Goal: Transaction & Acquisition: Purchase product/service

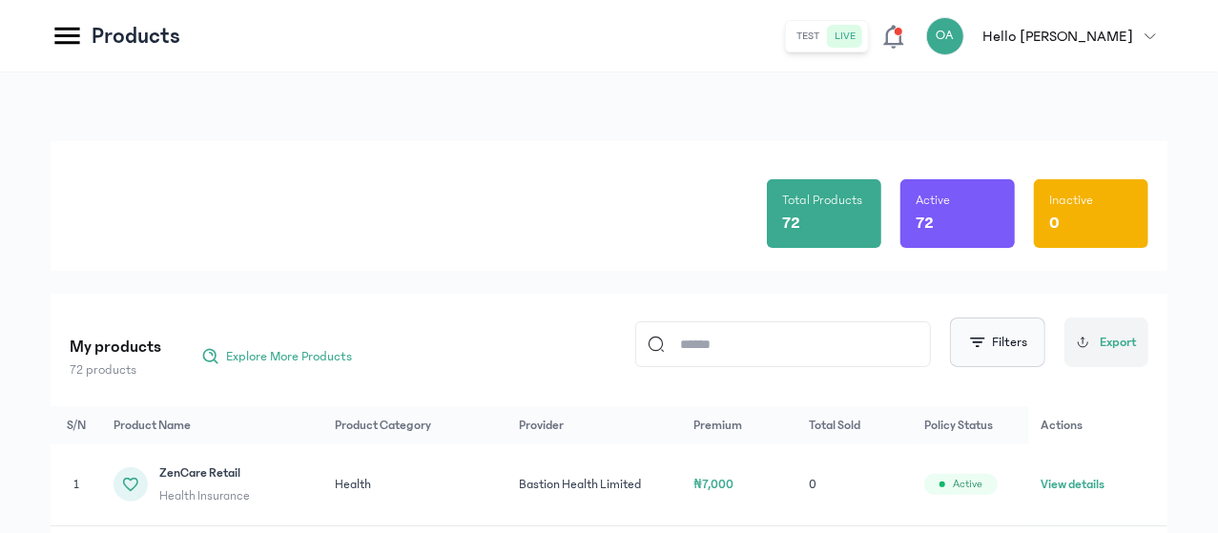
click at [993, 342] on button "Filters" at bounding box center [997, 342] width 95 height 50
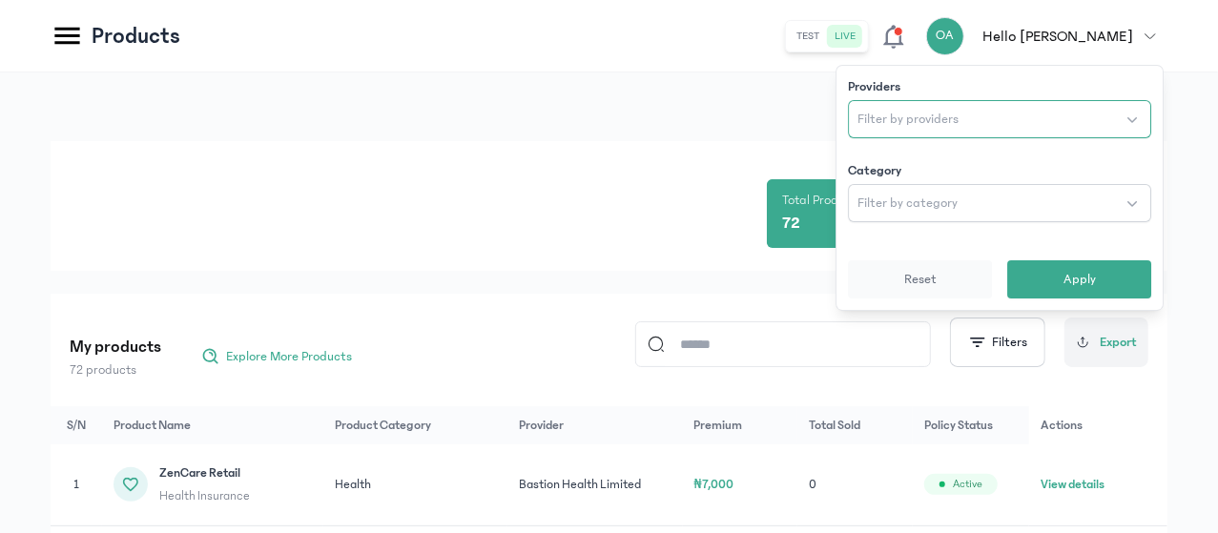
click at [891, 118] on span "Filter by providers" at bounding box center [907, 119] width 101 height 19
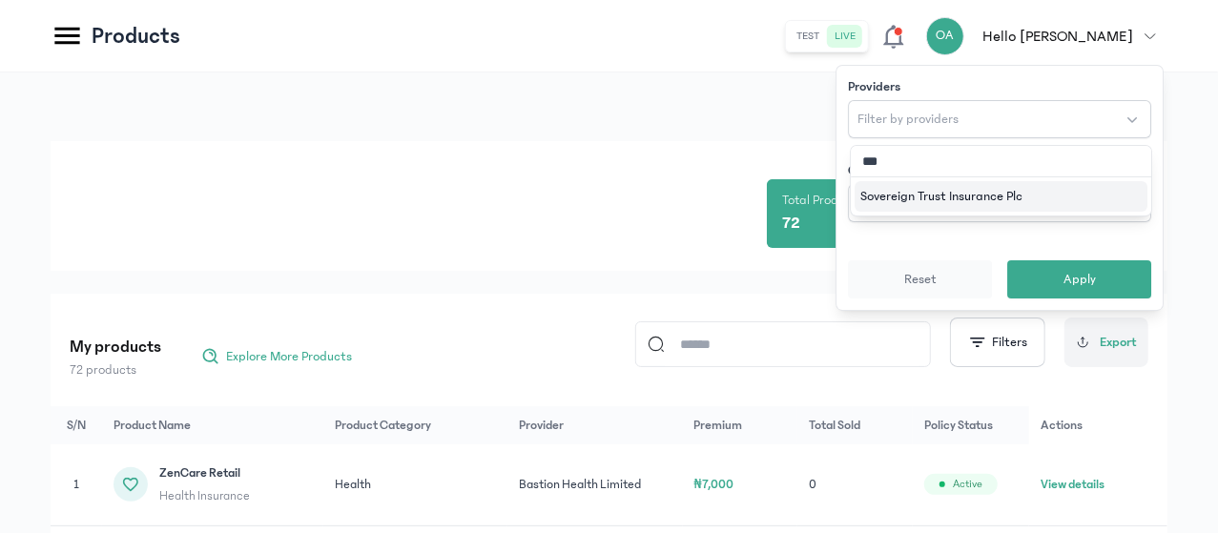
type input "****"
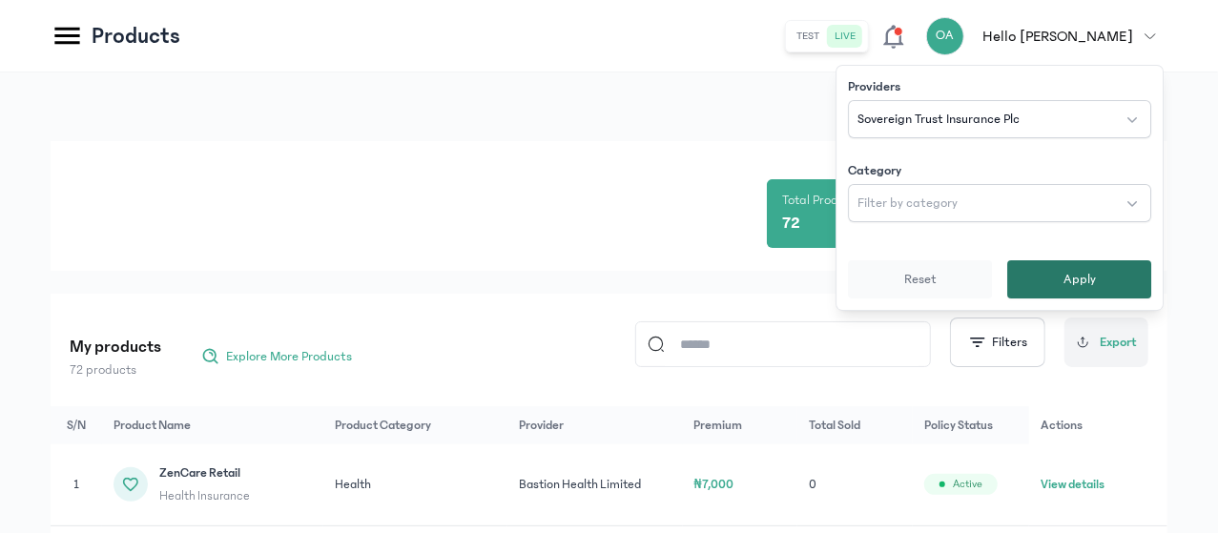
click at [1067, 277] on span "Apply" at bounding box center [1079, 279] width 32 height 19
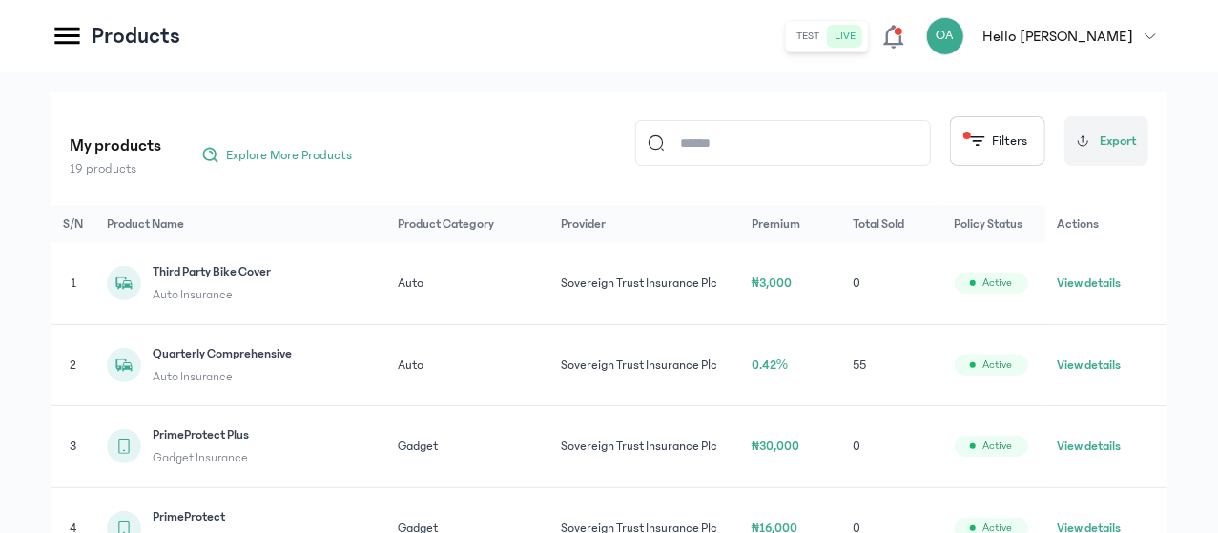
scroll to position [205, 0]
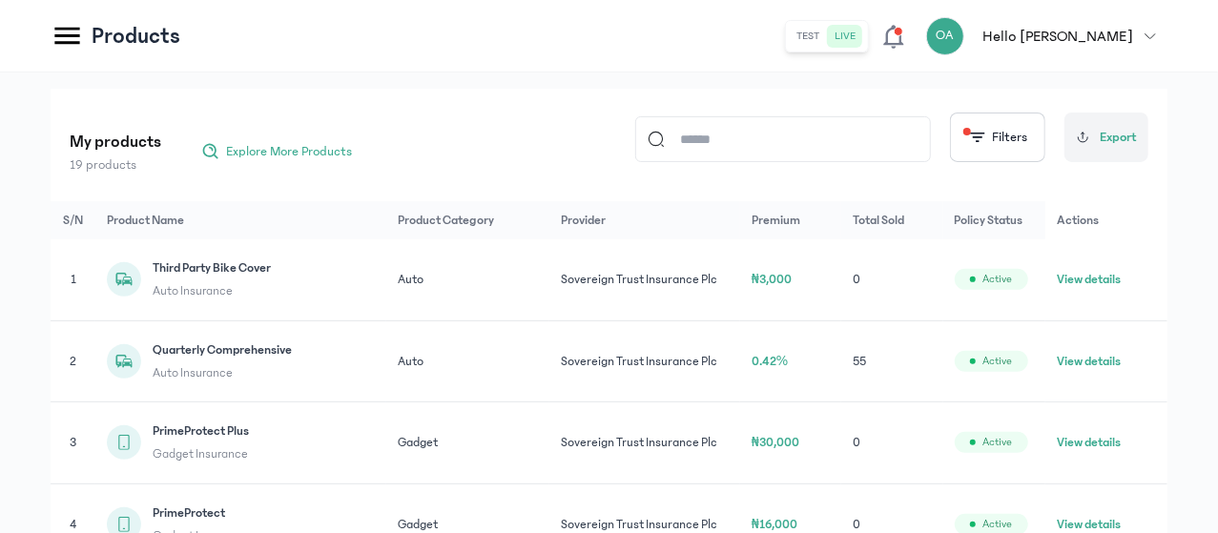
click at [1106, 371] on button "View details" at bounding box center [1088, 361] width 64 height 19
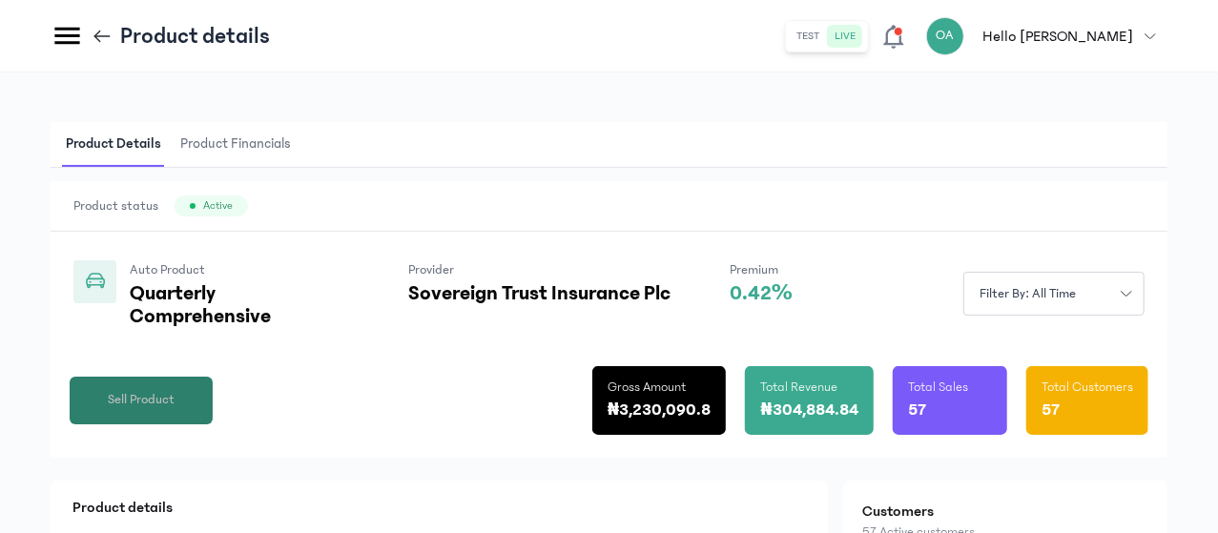
click at [174, 410] on span "Sell Product" at bounding box center [141, 400] width 67 height 20
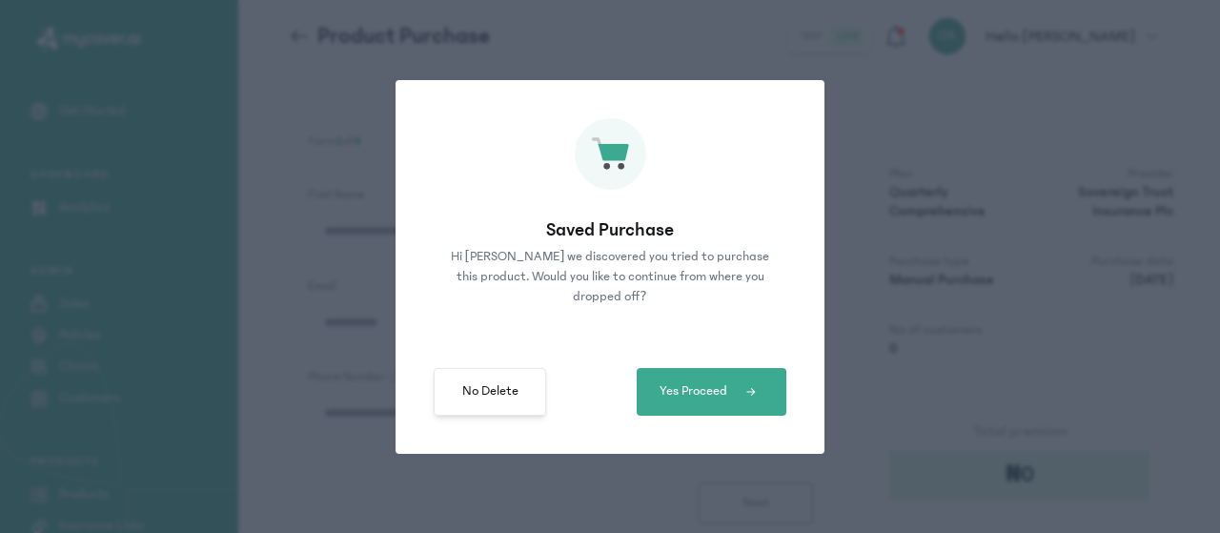
click at [517, 393] on span "No Delete" at bounding box center [490, 391] width 56 height 20
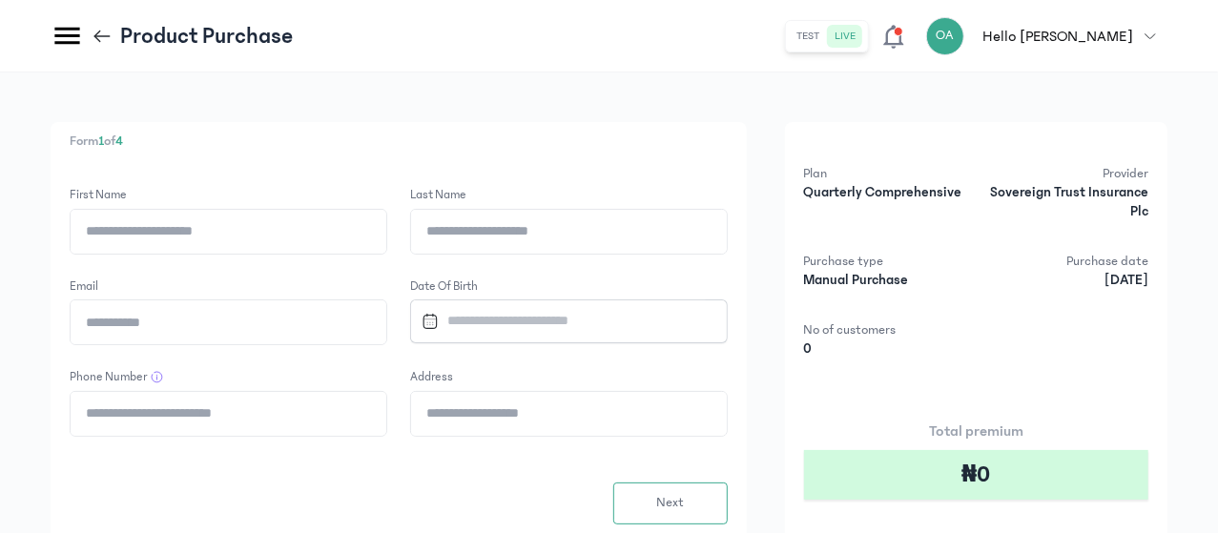
click at [386, 234] on input "First Name" at bounding box center [229, 232] width 316 height 44
type input "*****"
click at [596, 240] on input "Last Name" at bounding box center [569, 232] width 316 height 44
type input "**********"
click at [386, 316] on input "Email" at bounding box center [229, 322] width 316 height 44
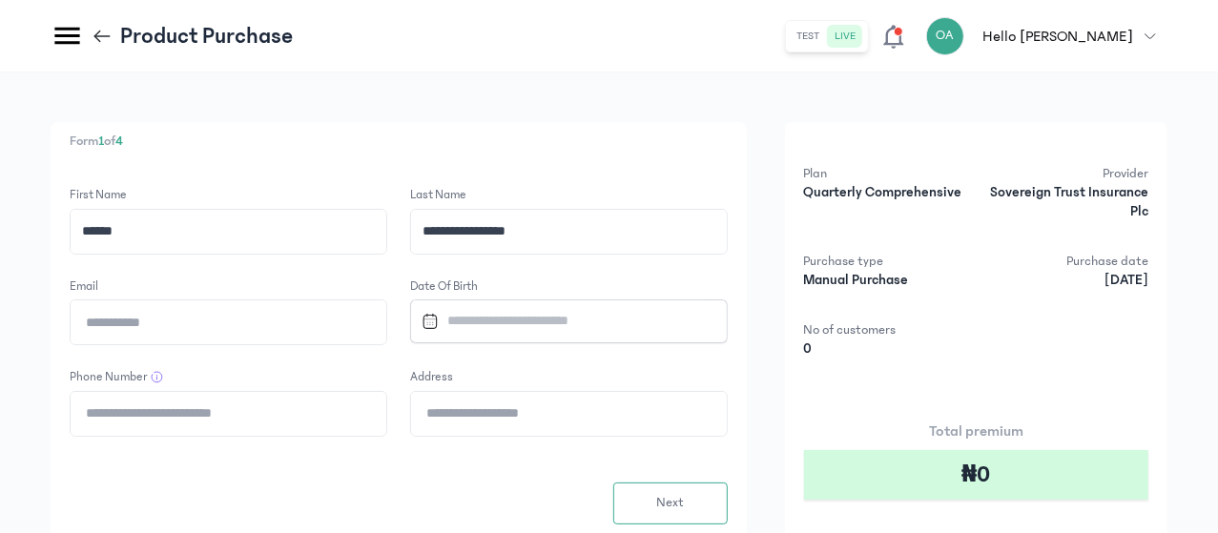
type input "**********"
click at [632, 315] on input "Datepicker input" at bounding box center [560, 320] width 293 height 41
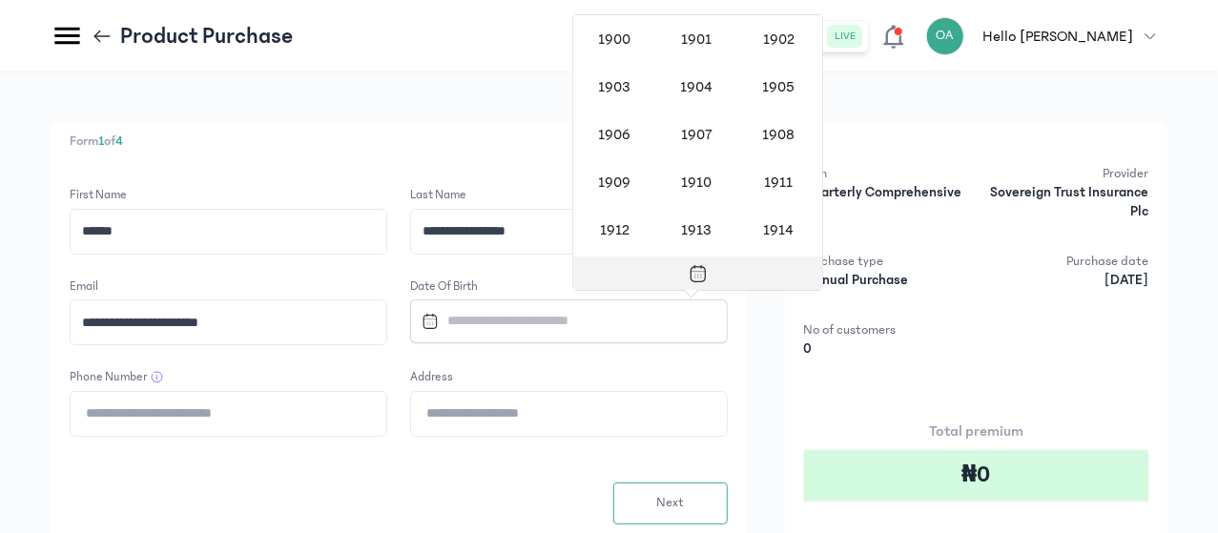
scroll to position [1562, 0]
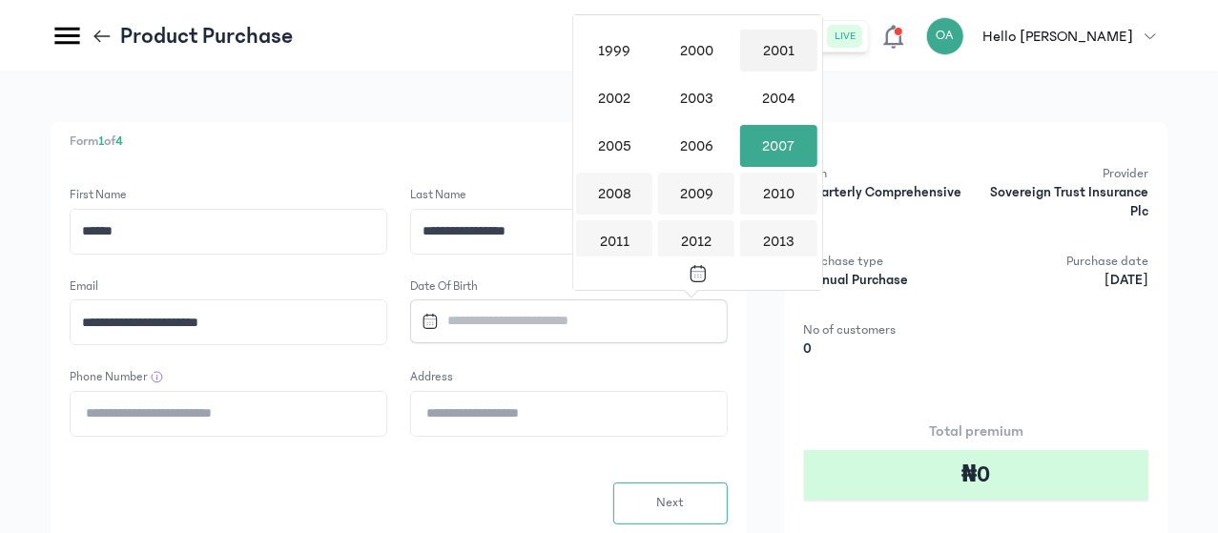
click at [772, 51] on div "2001" at bounding box center [778, 51] width 76 height 42
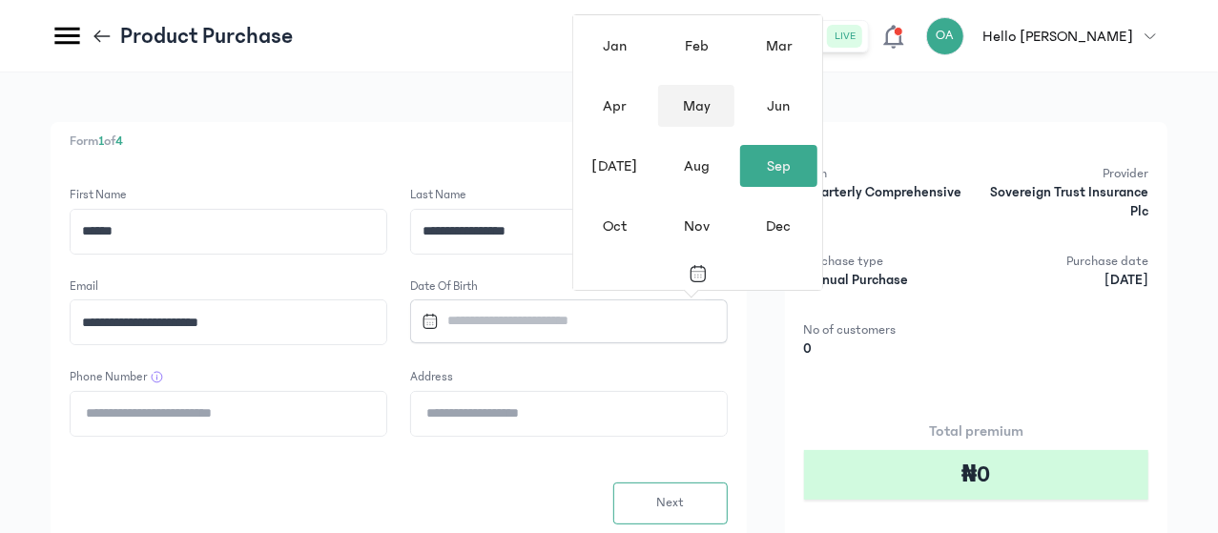
click at [690, 113] on div "May" at bounding box center [696, 106] width 76 height 42
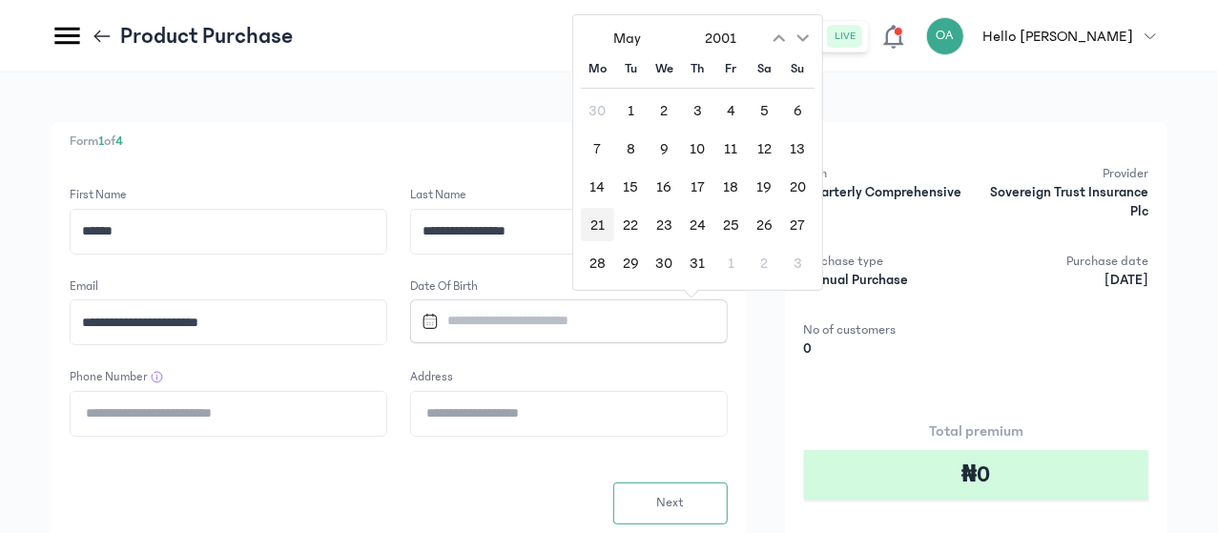
click at [595, 227] on div "21" at bounding box center [597, 224] width 33 height 33
type input "**********"
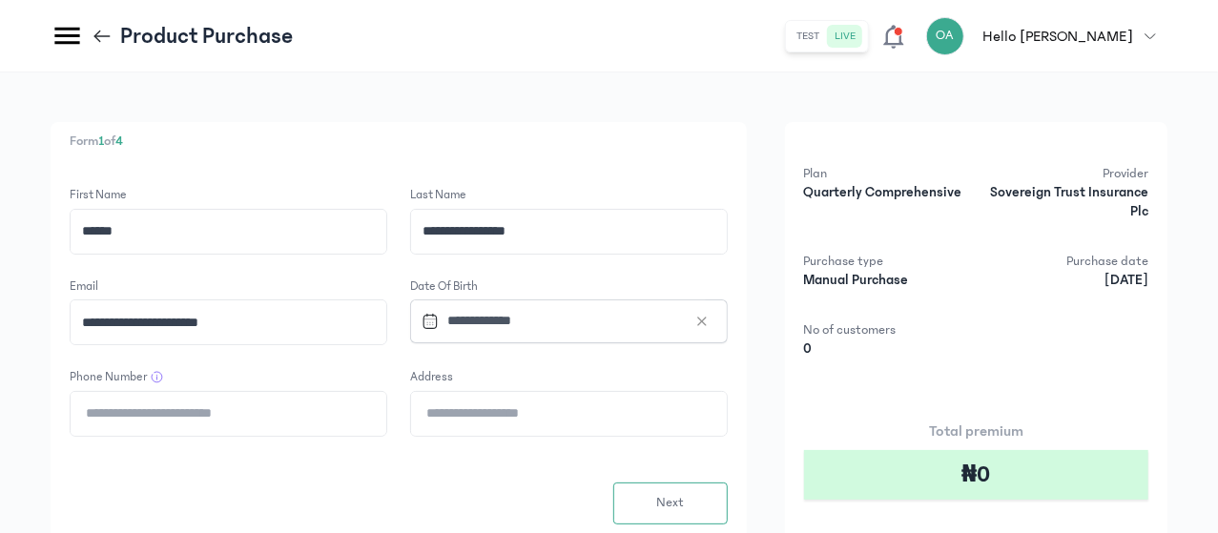
click at [386, 420] on input "Phone Number" at bounding box center [229, 414] width 316 height 44
type input "**********"
click at [627, 420] on input "Address" at bounding box center [569, 414] width 316 height 44
type input "**********"
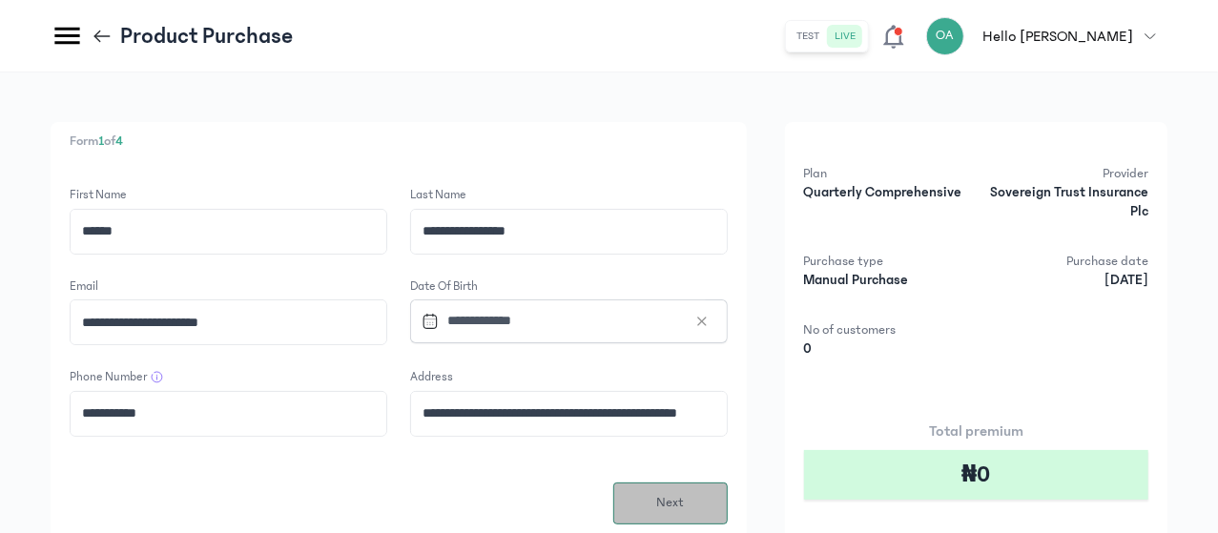
click at [727, 496] on button "Next" at bounding box center [670, 503] width 114 height 42
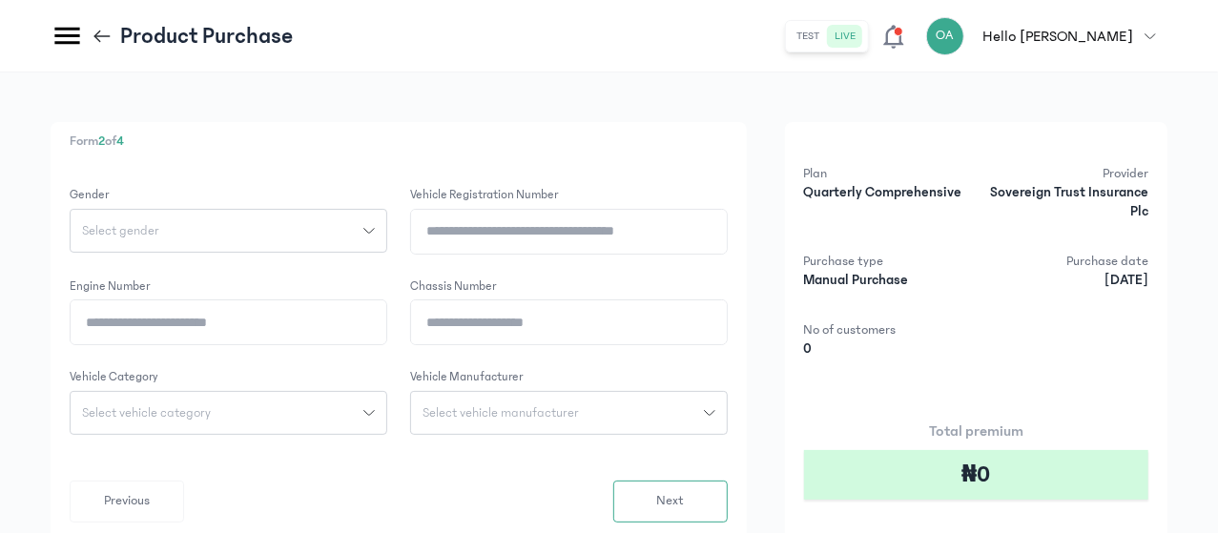
click at [363, 227] on div "Select gender" at bounding box center [217, 230] width 293 height 13
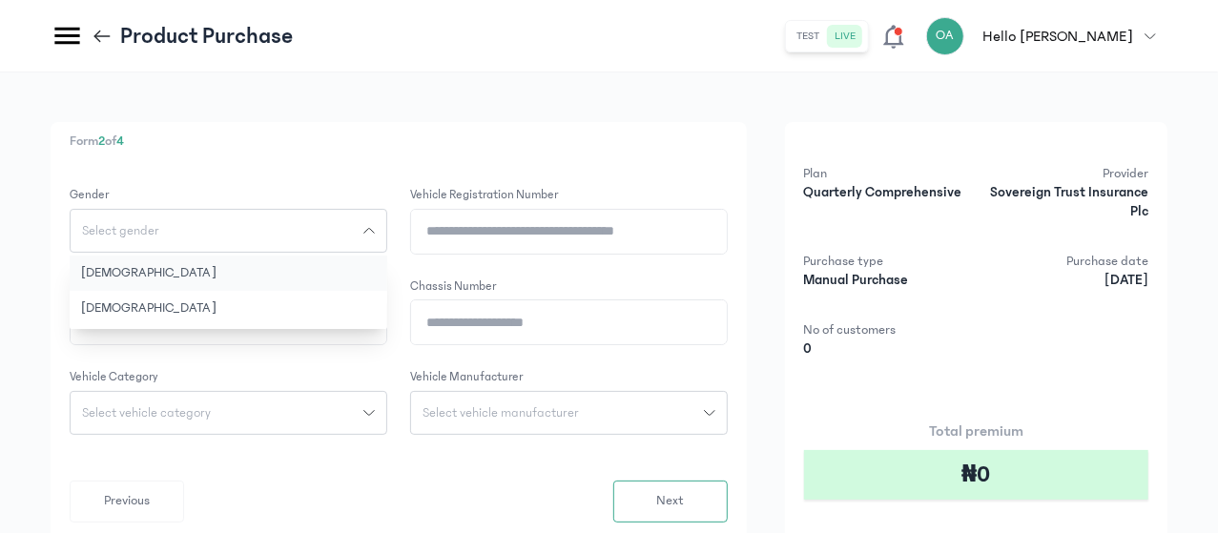
click at [387, 272] on button "[DEMOGRAPHIC_DATA]" at bounding box center [228, 273] width 317 height 35
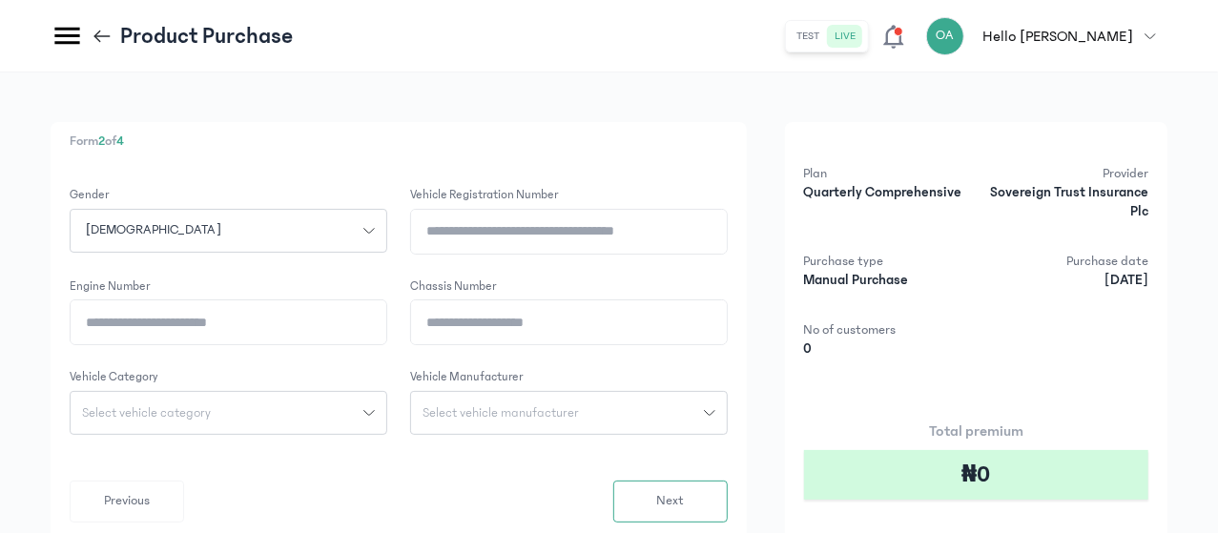
click at [617, 233] on input "Vehicle registration number" at bounding box center [569, 232] width 316 height 44
type input "********"
click at [386, 316] on input "Engine Number" at bounding box center [229, 322] width 316 height 44
type input "**********"
click at [222, 416] on span "Select vehicle category" at bounding box center [147, 412] width 152 height 13
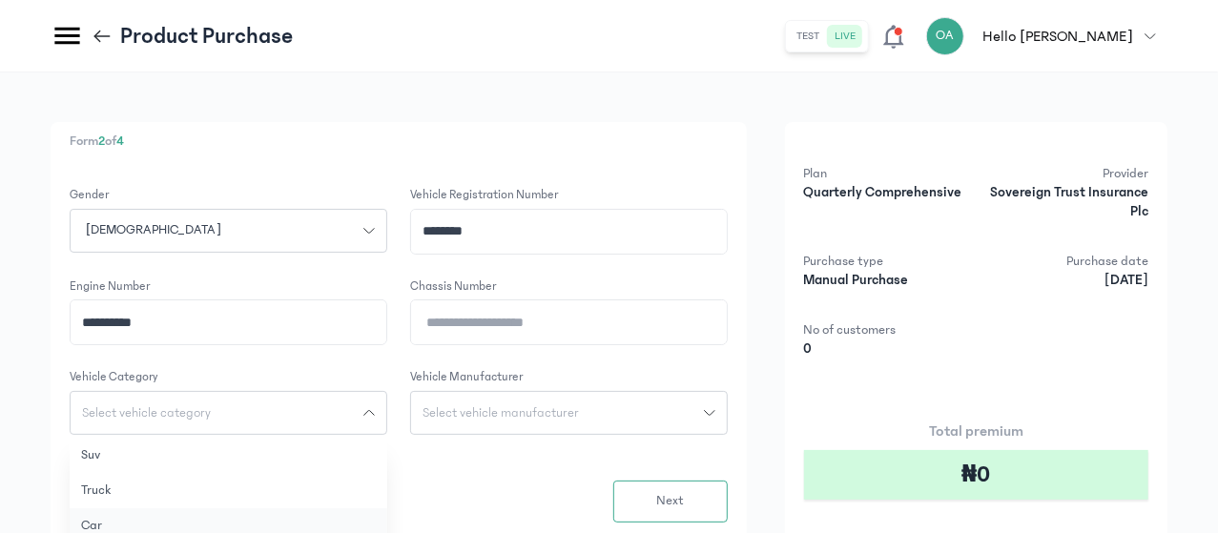
click at [341, 522] on button "Car" at bounding box center [228, 525] width 317 height 35
click at [654, 324] on input "Chassis Number" at bounding box center [569, 322] width 316 height 44
type input "**********"
click at [590, 406] on span "Select vehicle manufacturer" at bounding box center [500, 412] width 179 height 13
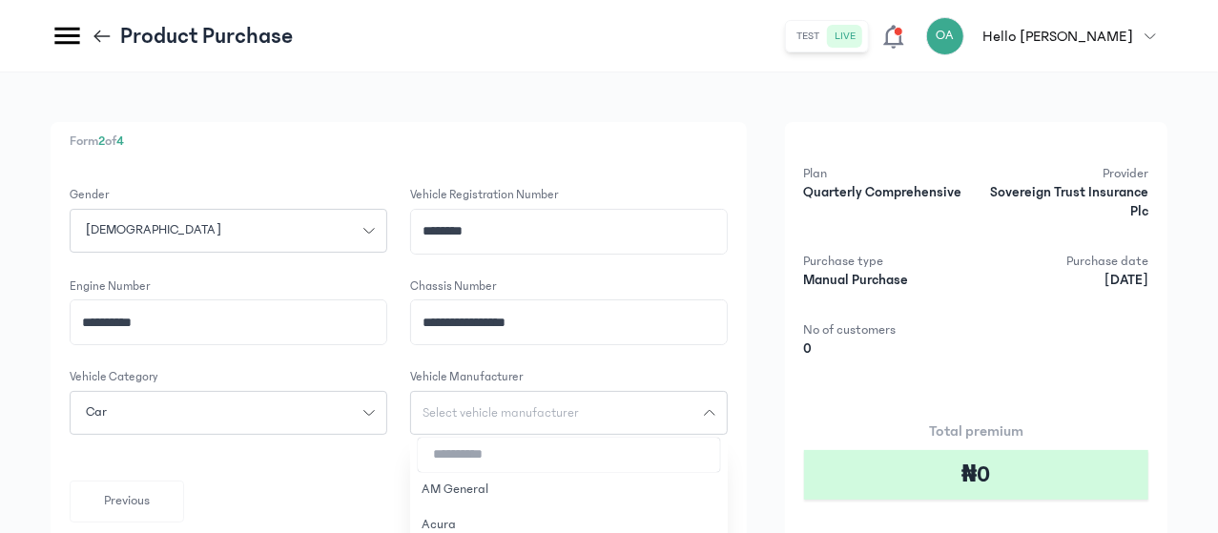
click at [658, 455] on input "search" at bounding box center [569, 455] width 302 height 34
type input "****"
click at [620, 489] on button "Toyota" at bounding box center [568, 489] width 317 height 35
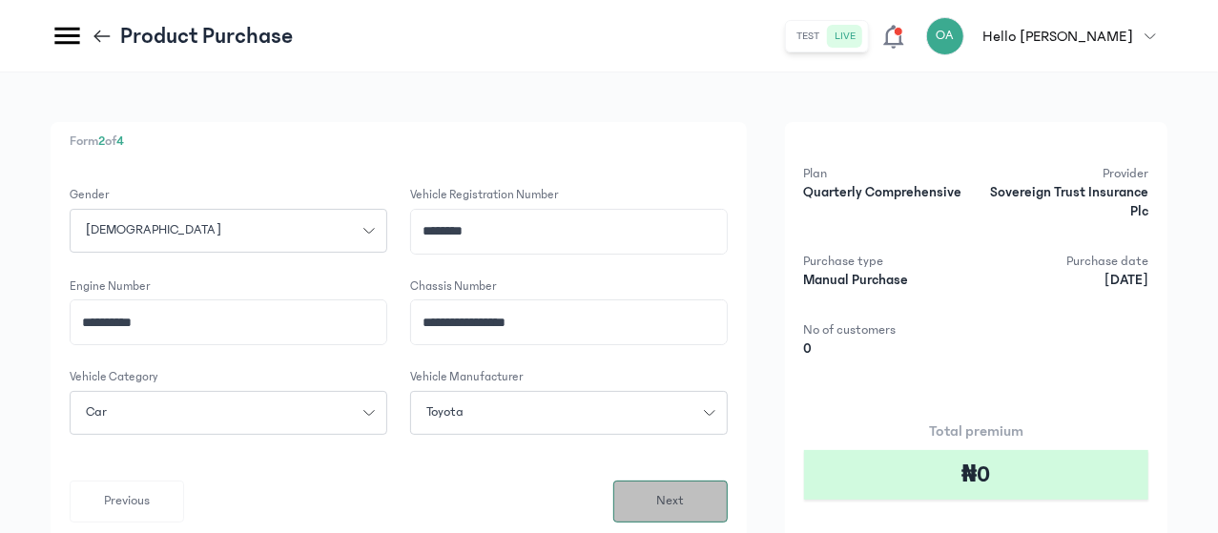
click at [727, 497] on button "Next" at bounding box center [670, 502] width 114 height 42
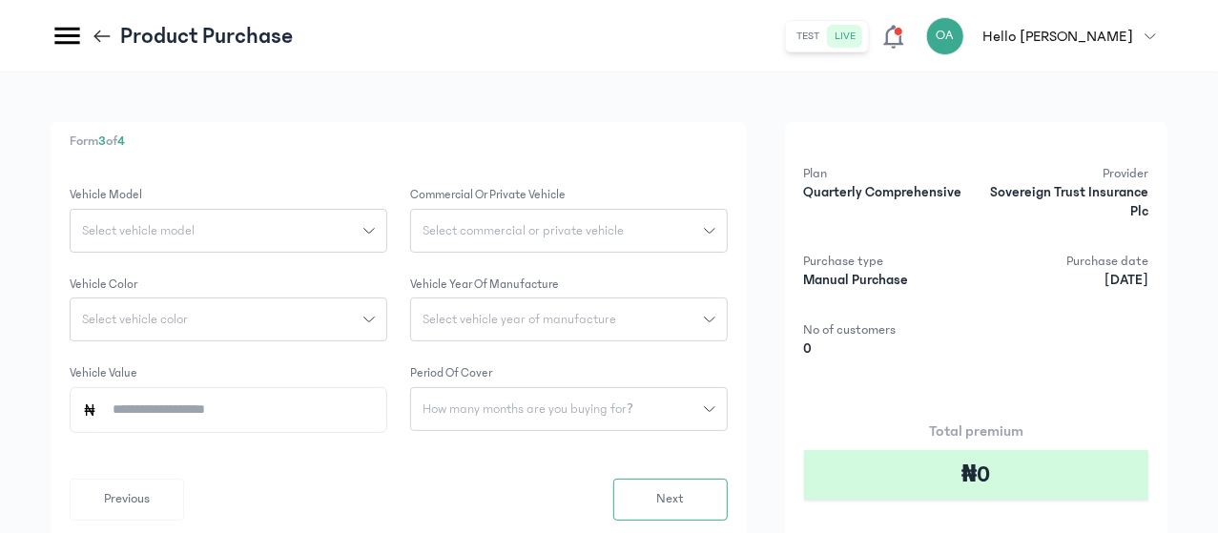
click at [387, 221] on button "Select vehicle model" at bounding box center [228, 231] width 317 height 44
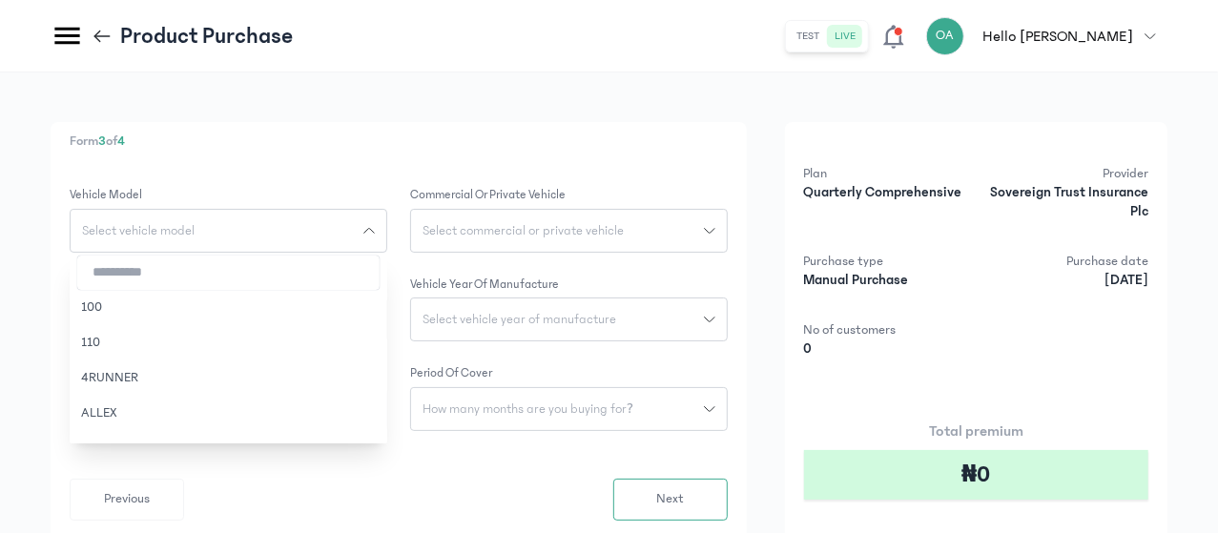
click at [379, 270] on input "search" at bounding box center [228, 273] width 302 height 34
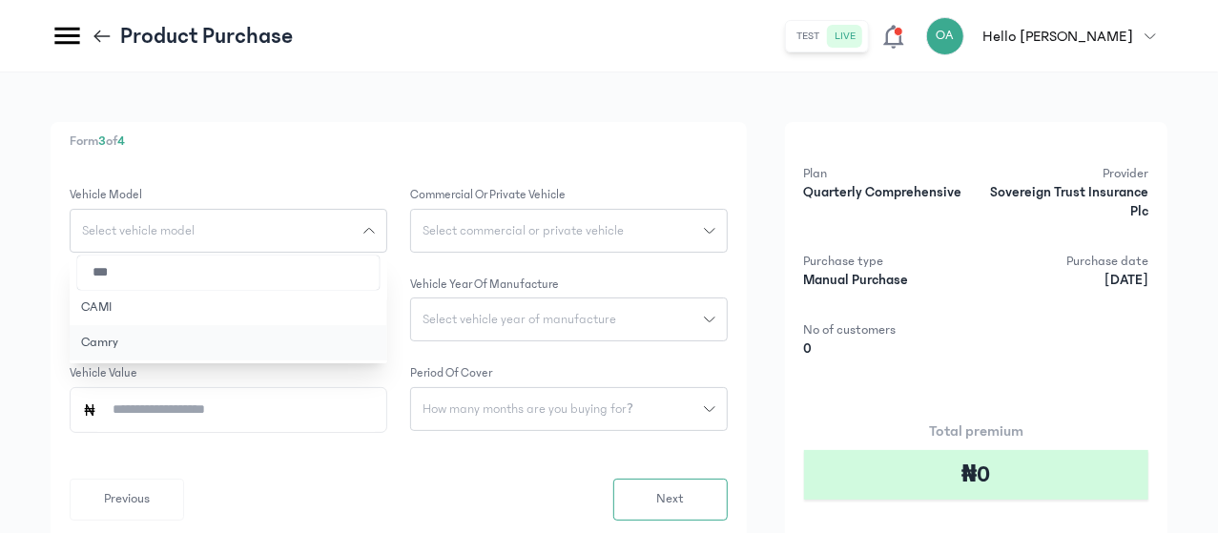
type input "***"
click at [372, 344] on button "Camry" at bounding box center [228, 342] width 317 height 35
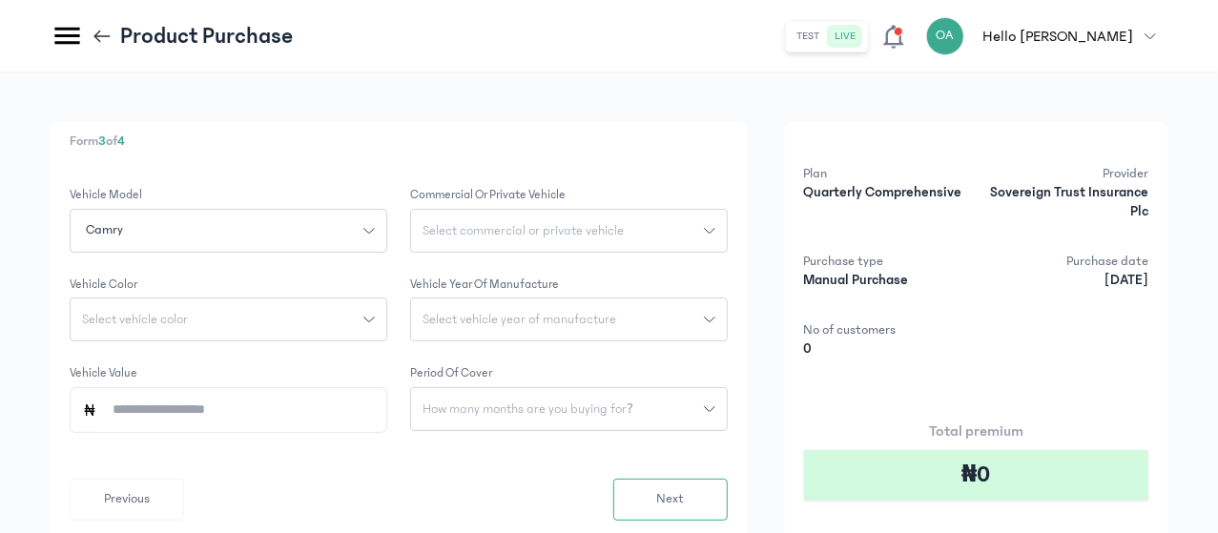
click at [635, 224] on span "Select commercial or private vehicle" at bounding box center [523, 230] width 224 height 13
click at [625, 270] on button "Private" at bounding box center [568, 273] width 317 height 35
click at [387, 325] on button "Select vehicle color" at bounding box center [228, 319] width 317 height 44
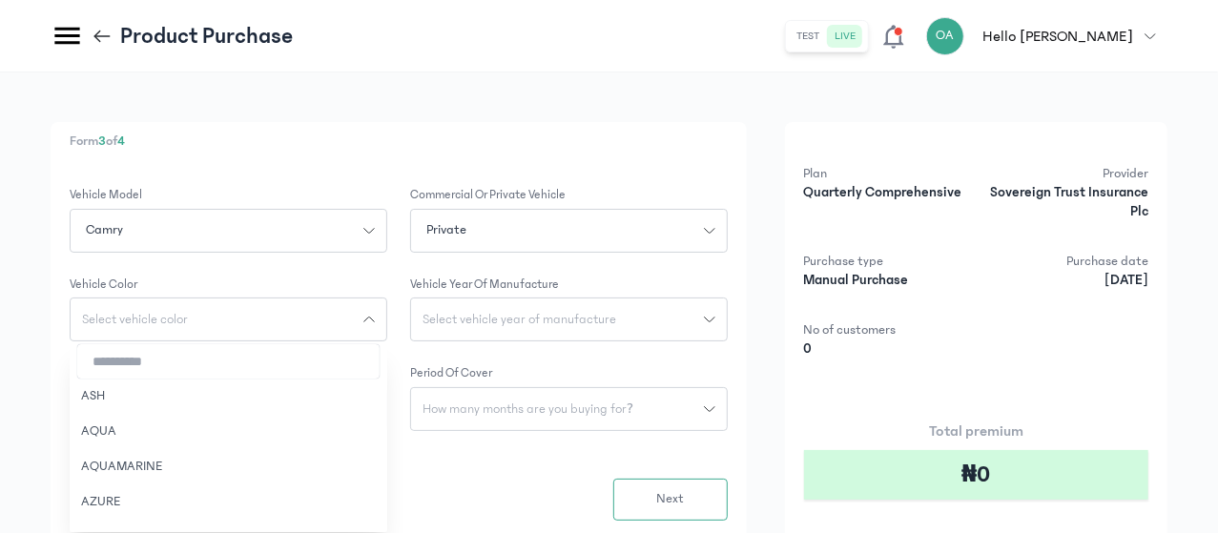
click at [379, 368] on input "search" at bounding box center [228, 361] width 302 height 34
type input "****"
click at [347, 497] on button "GRAY" at bounding box center [228, 501] width 317 height 35
click at [627, 314] on span "Select vehicle year of manufacture" at bounding box center [519, 319] width 216 height 13
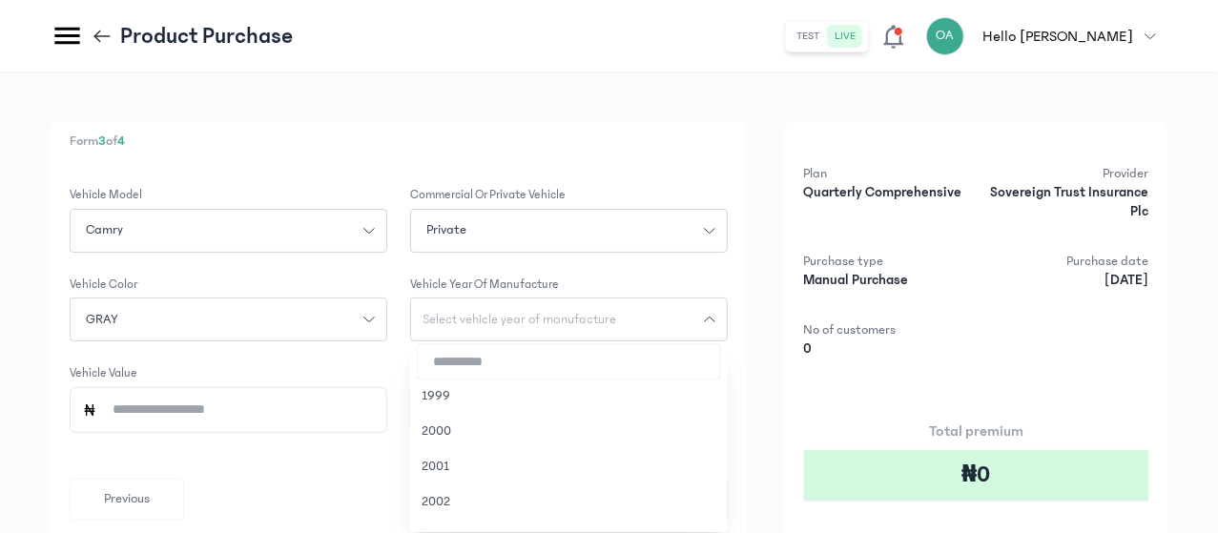
click at [375, 420] on input "Vehicle Value" at bounding box center [235, 410] width 277 height 44
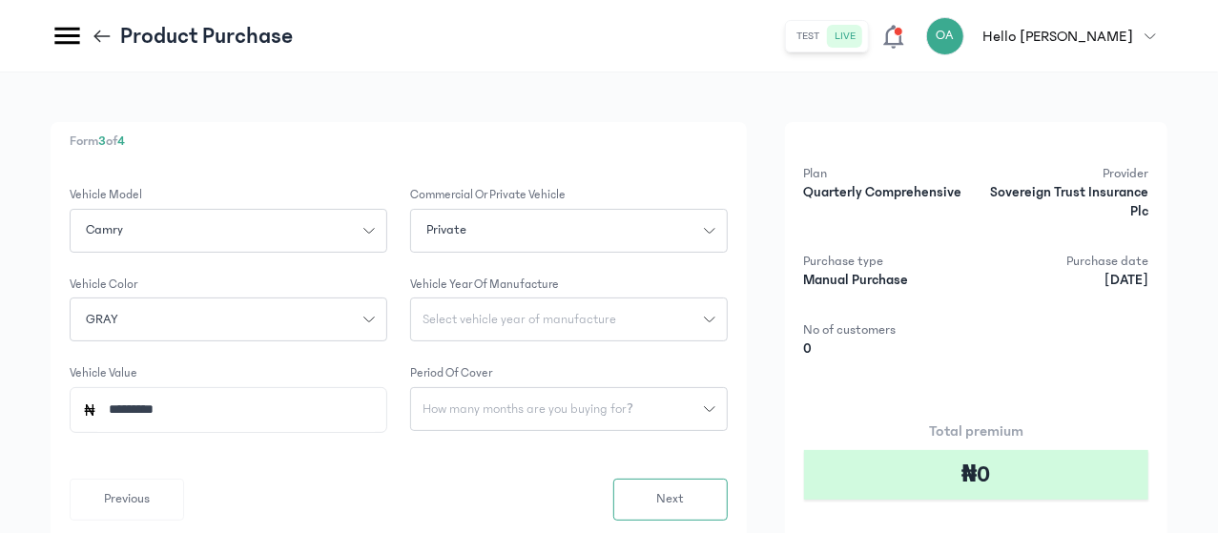
type input "*********"
click at [627, 320] on span "Select vehicle year of manufacture" at bounding box center [519, 319] width 216 height 13
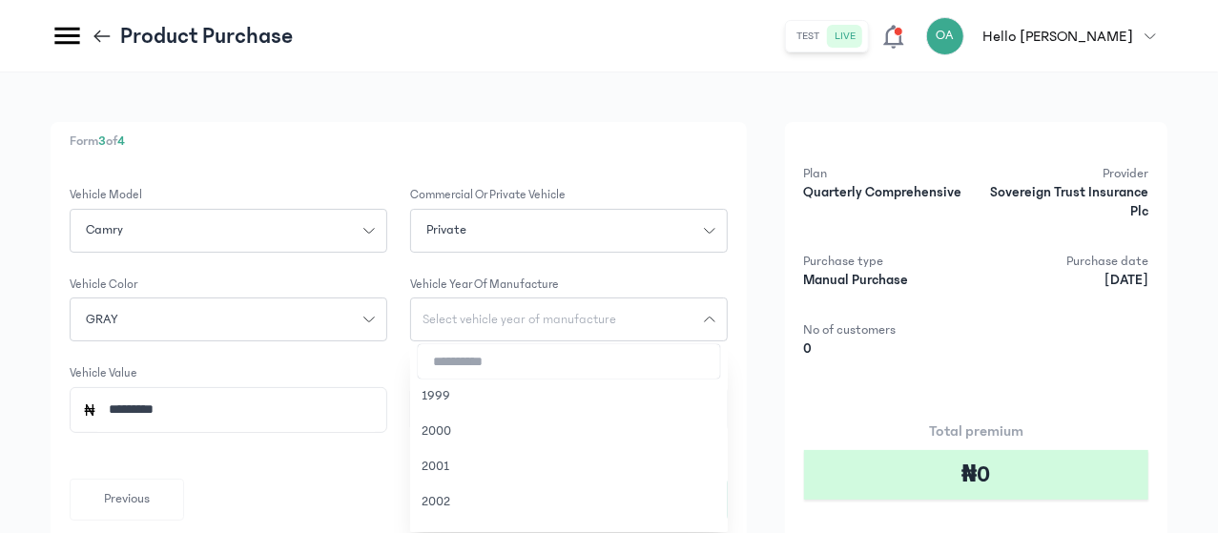
click at [612, 365] on input "search" at bounding box center [569, 361] width 302 height 34
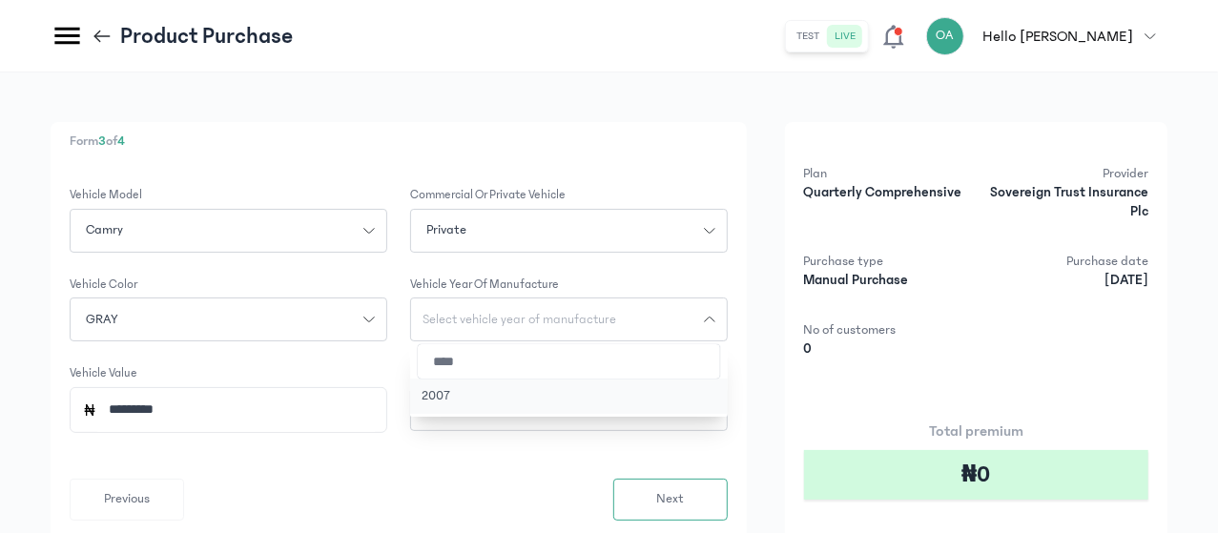
type input "****"
click at [603, 390] on button "2007" at bounding box center [568, 396] width 317 height 35
click at [635, 405] on span "How many months are you buying for?" at bounding box center [528, 408] width 234 height 13
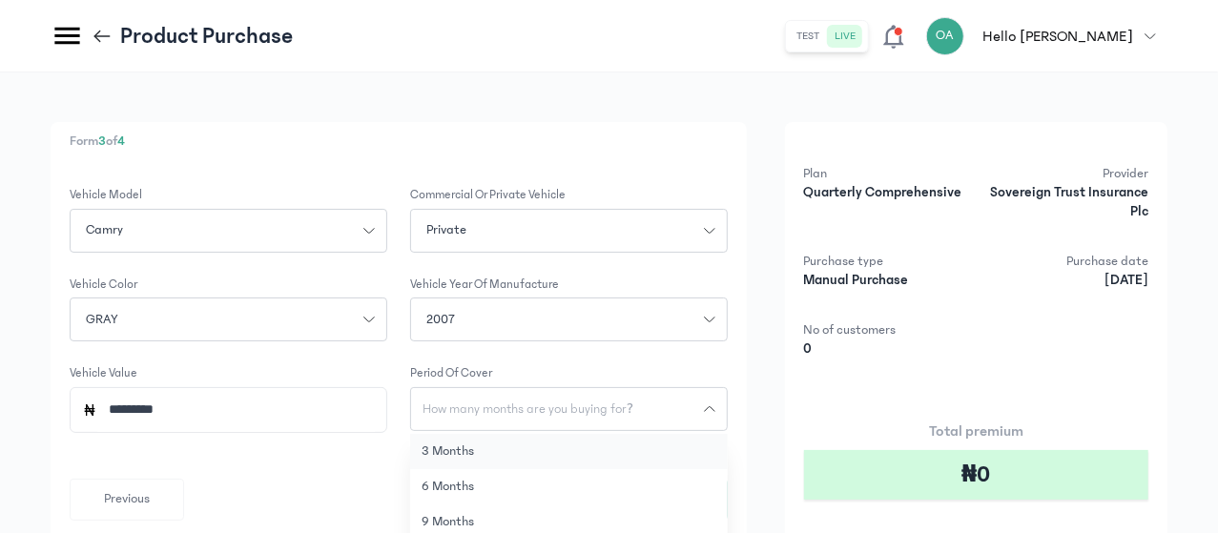
click at [616, 452] on button "3 months" at bounding box center [568, 451] width 317 height 35
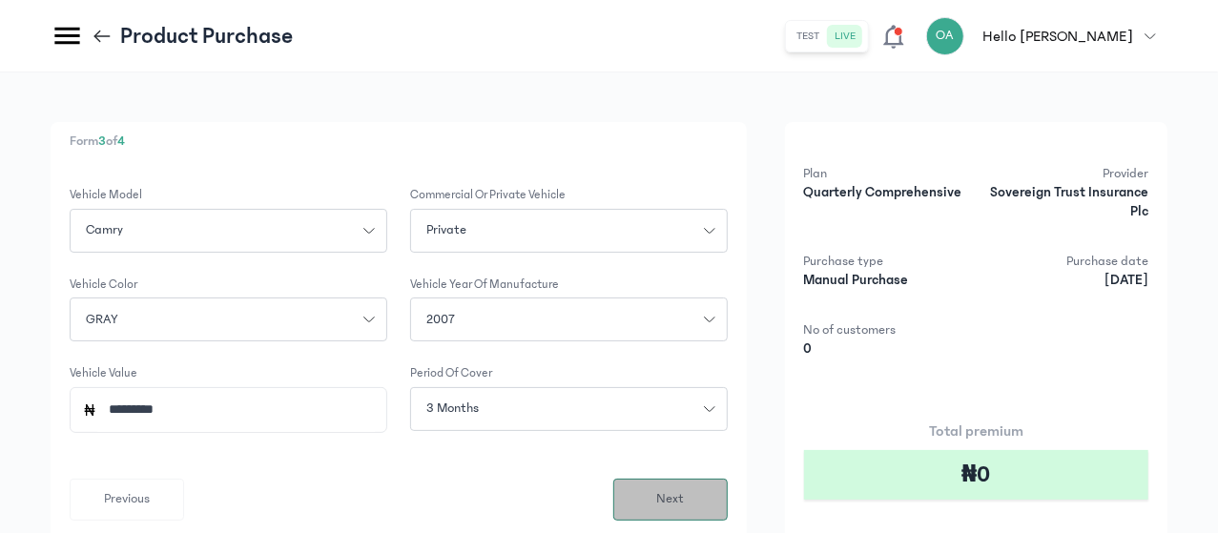
click at [684, 500] on span "Next" at bounding box center [670, 499] width 28 height 20
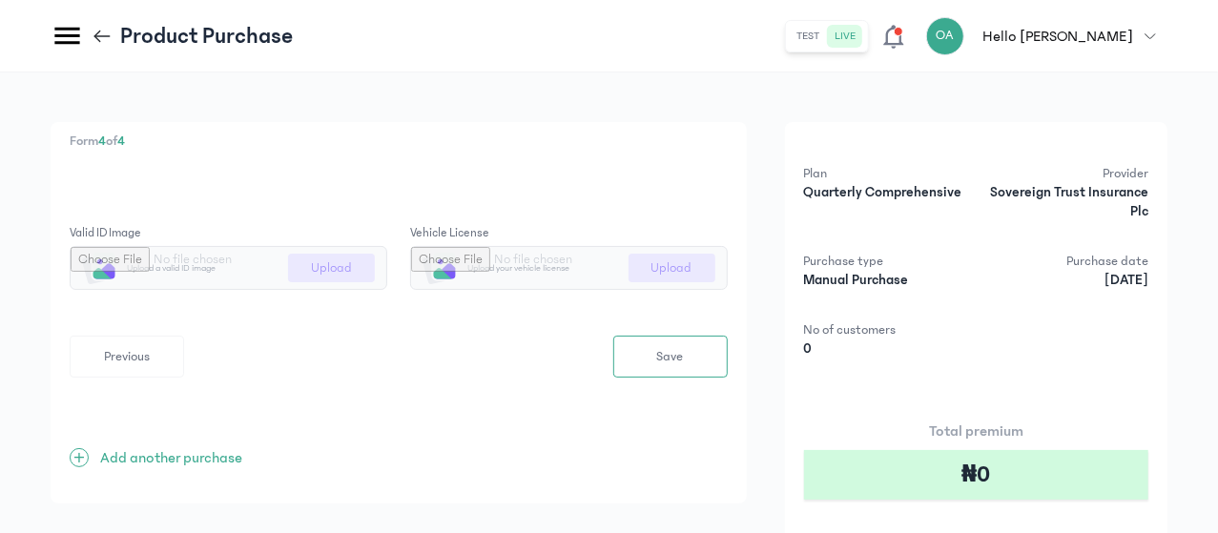
click at [386, 267] on input "file" at bounding box center [229, 268] width 316 height 42
type input "**********"
click at [727, 261] on input "file" at bounding box center [569, 268] width 316 height 42
type input "**********"
click at [684, 362] on span "Save" at bounding box center [670, 357] width 27 height 20
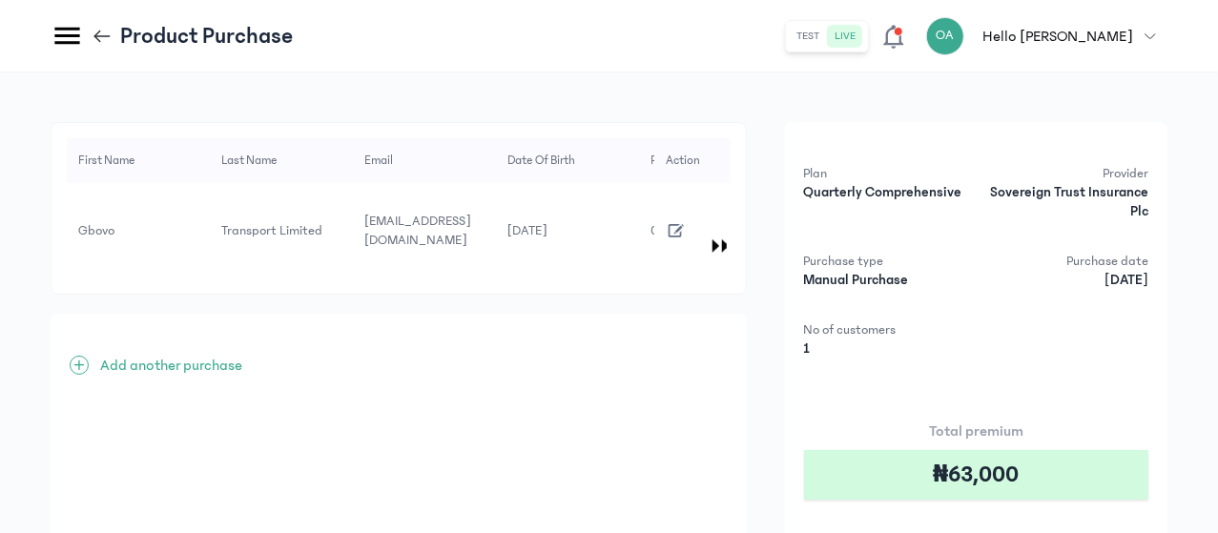
click at [1218, 379] on html "MyCoverAi Get Started DASHBOARD Analytics ADMIN Sales Policies Claims Customers…" at bounding box center [609, 266] width 1218 height 533
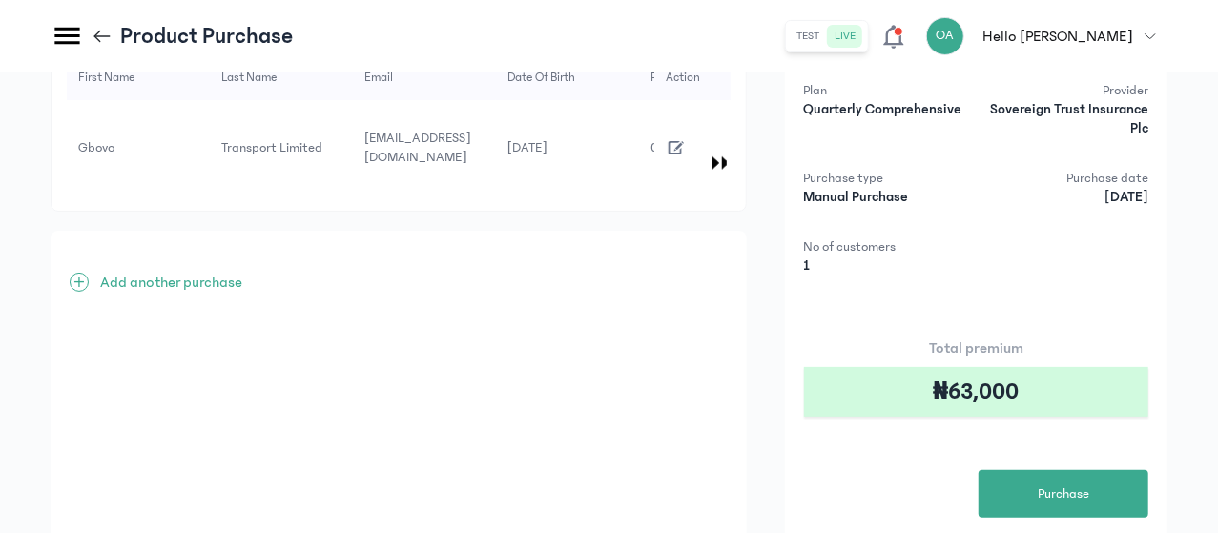
scroll to position [88, 0]
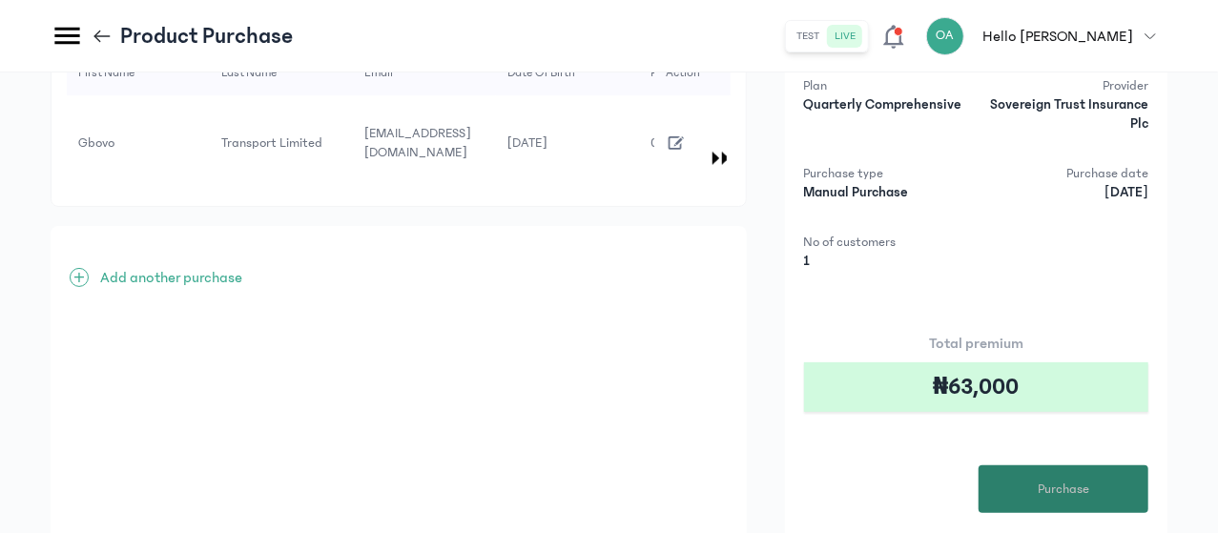
click at [1087, 485] on span "Purchase" at bounding box center [1062, 490] width 51 height 20
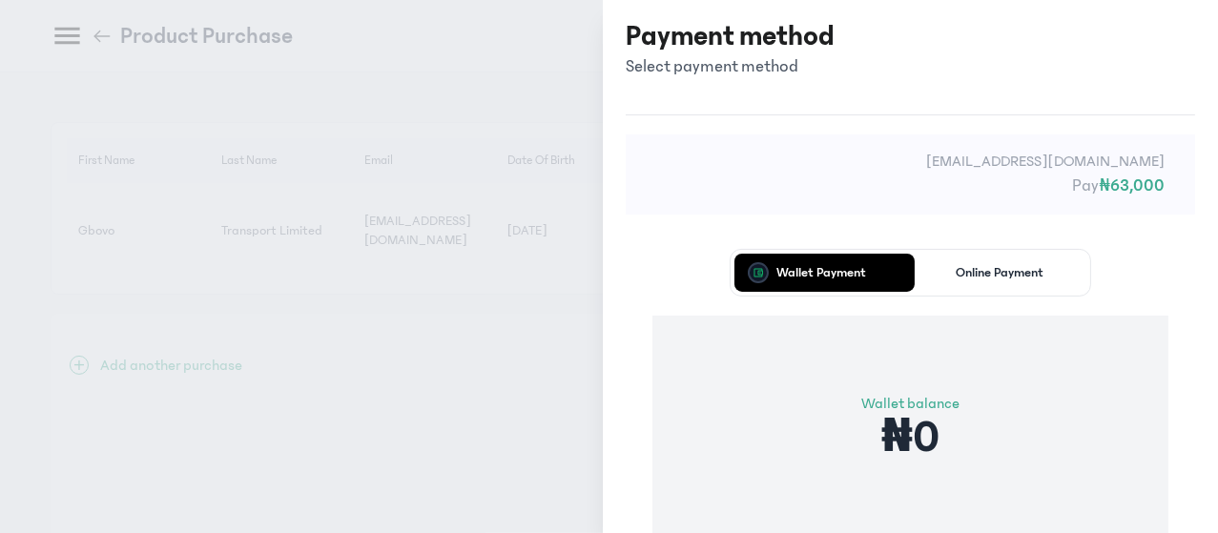
scroll to position [0, 0]
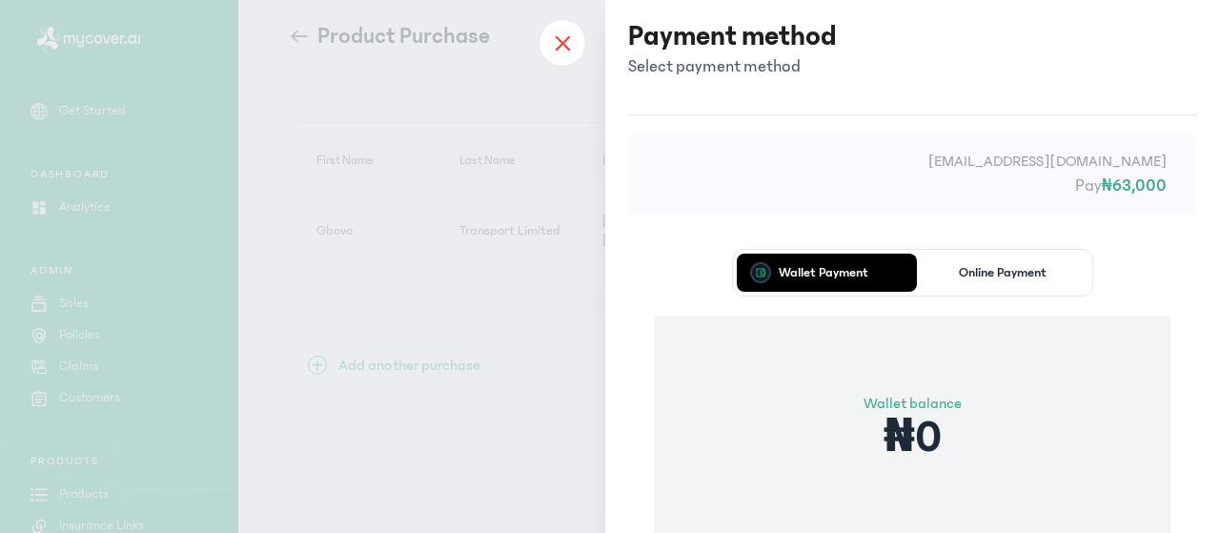
click at [557, 39] on icon at bounding box center [562, 42] width 15 height 17
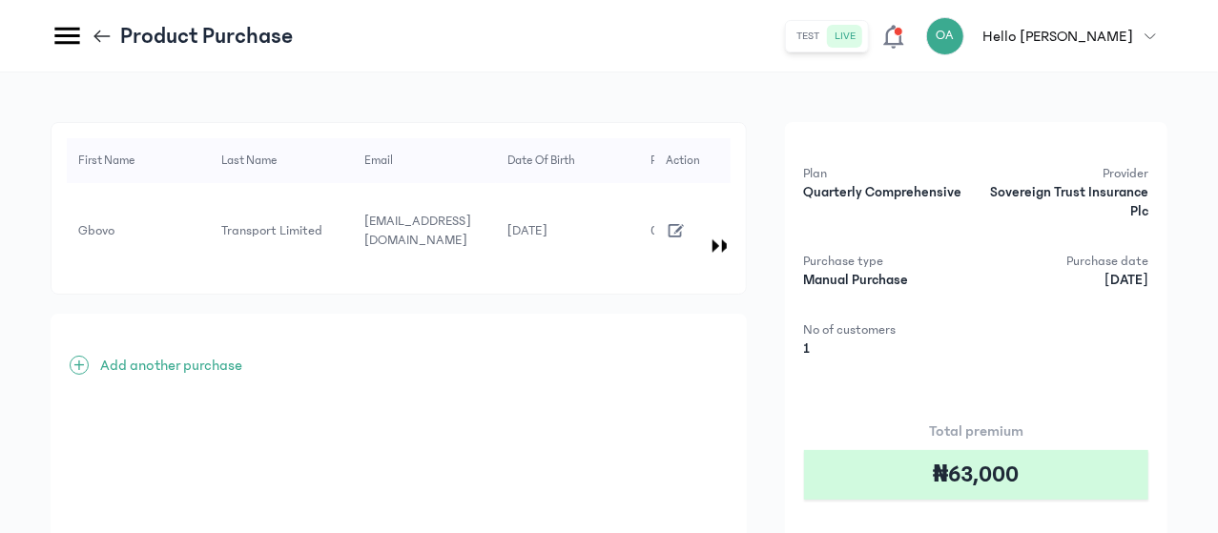
click at [683, 224] on icon "button" at bounding box center [674, 230] width 15 height 13
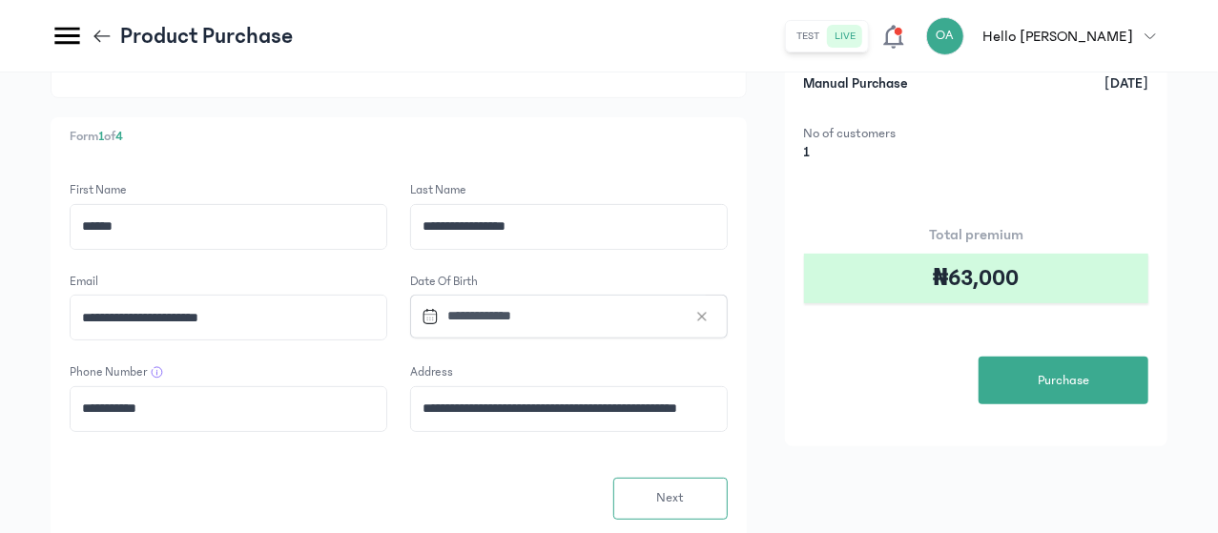
scroll to position [312, 0]
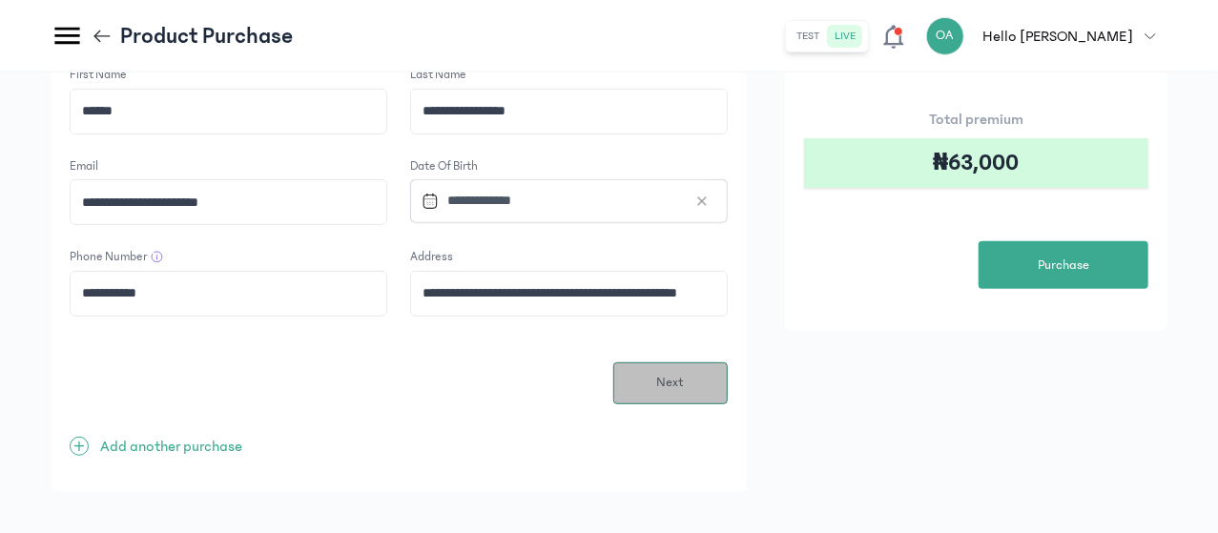
click at [727, 362] on button "Next" at bounding box center [670, 383] width 114 height 42
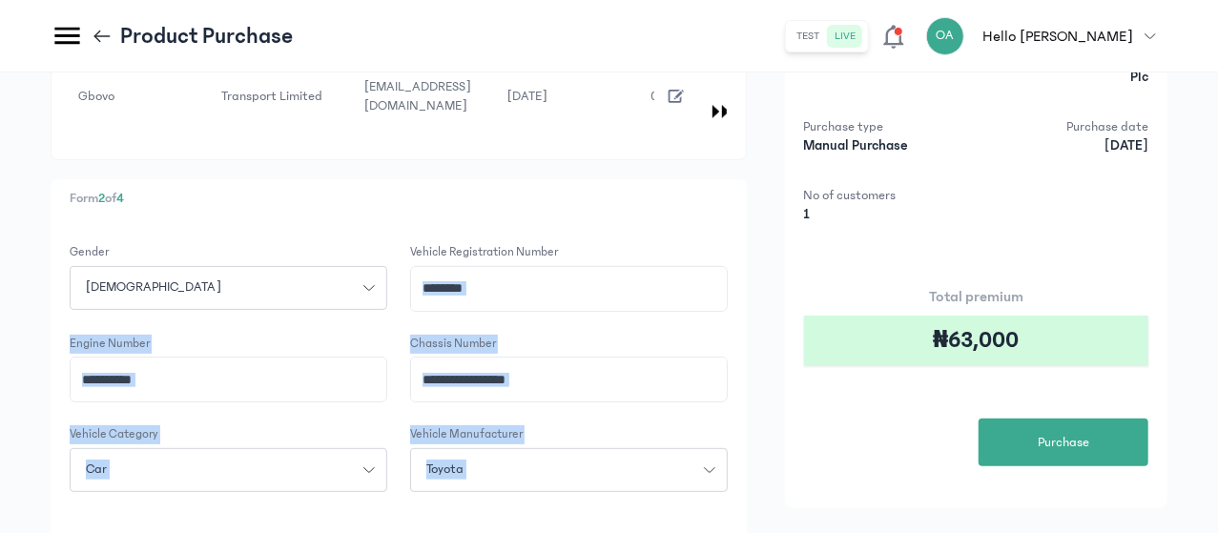
scroll to position [225, 0]
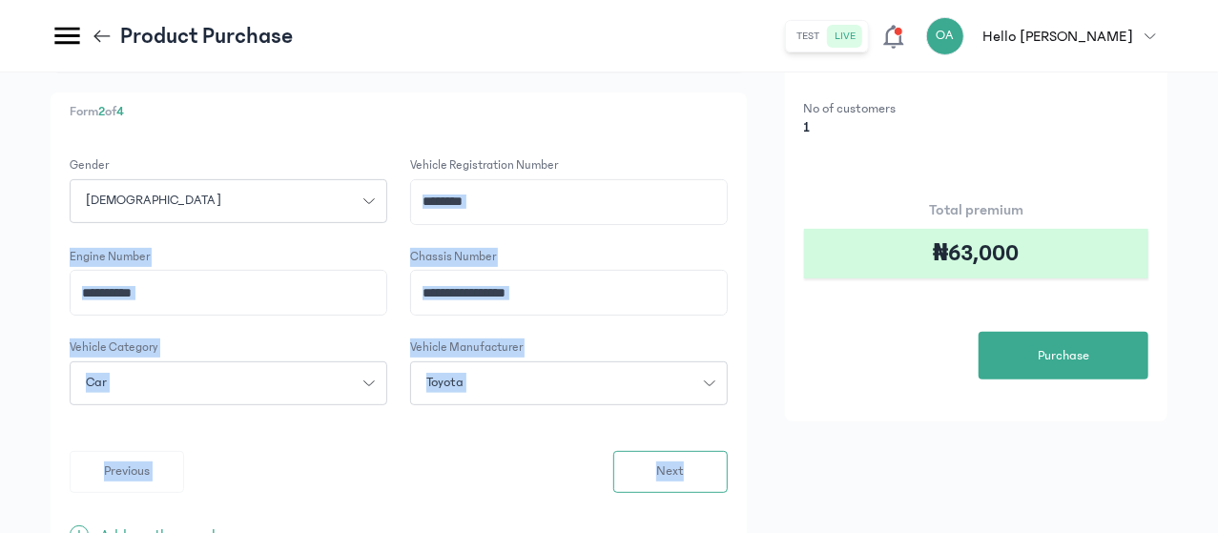
drag, startPoint x: 786, startPoint y: 379, endPoint x: 826, endPoint y: 526, distance: 153.1
click at [747, 526] on div "**********" at bounding box center [399, 336] width 696 height 488
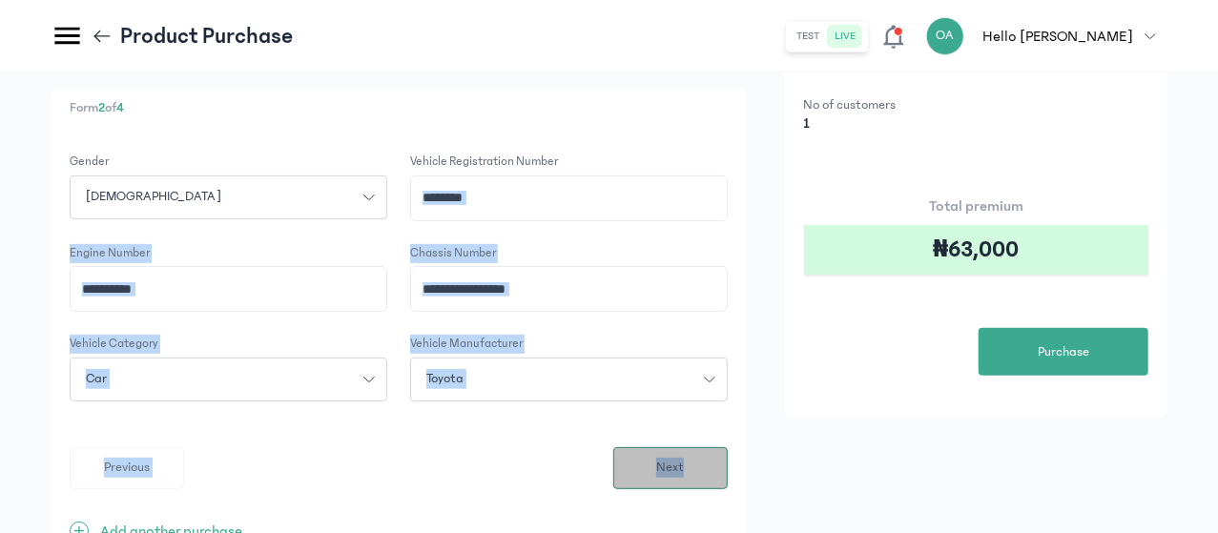
click at [684, 458] on span "Next" at bounding box center [670, 468] width 28 height 20
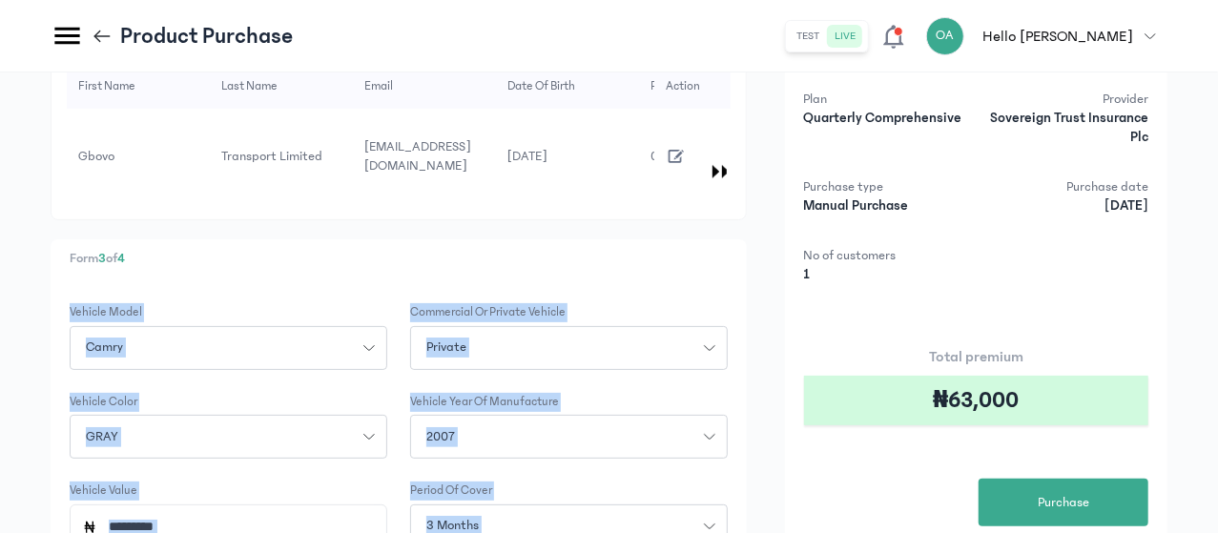
scroll to position [84, 0]
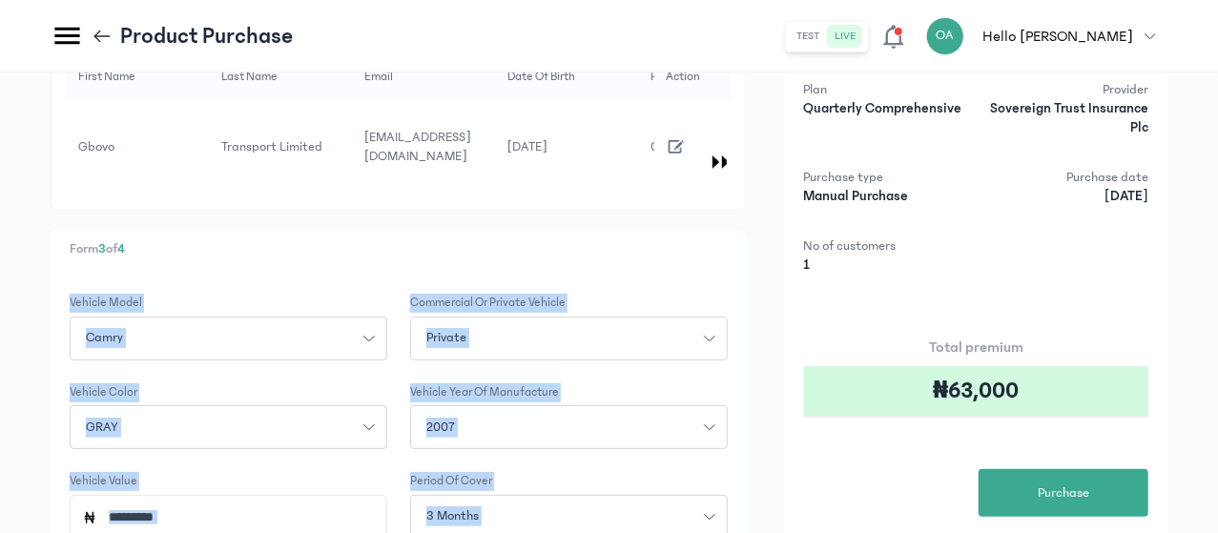
click at [375, 506] on input "*********" at bounding box center [235, 518] width 277 height 44
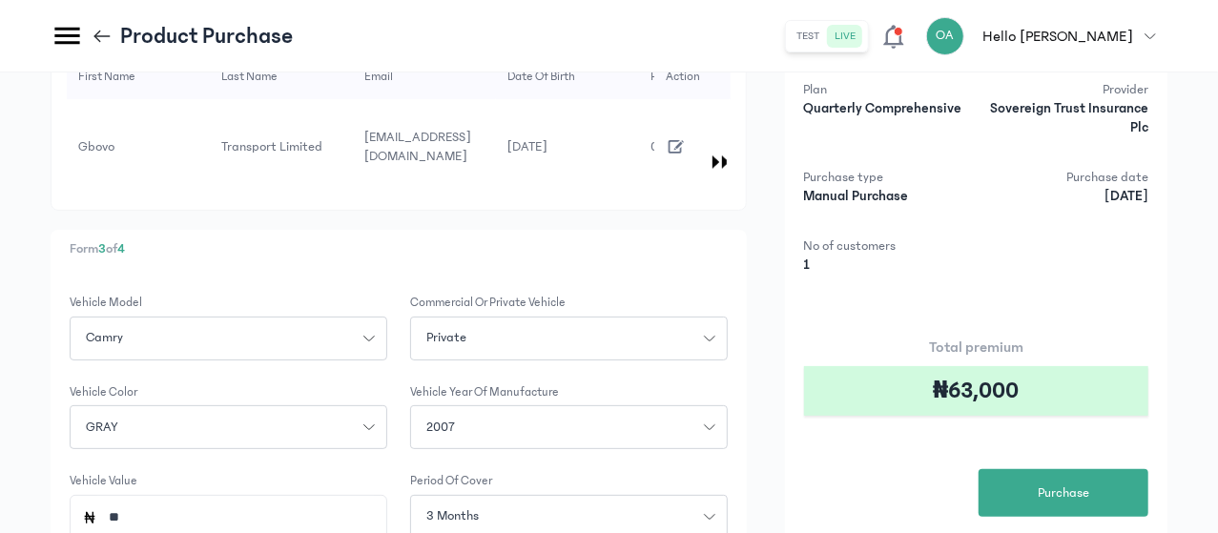
type input "*"
type input "*********"
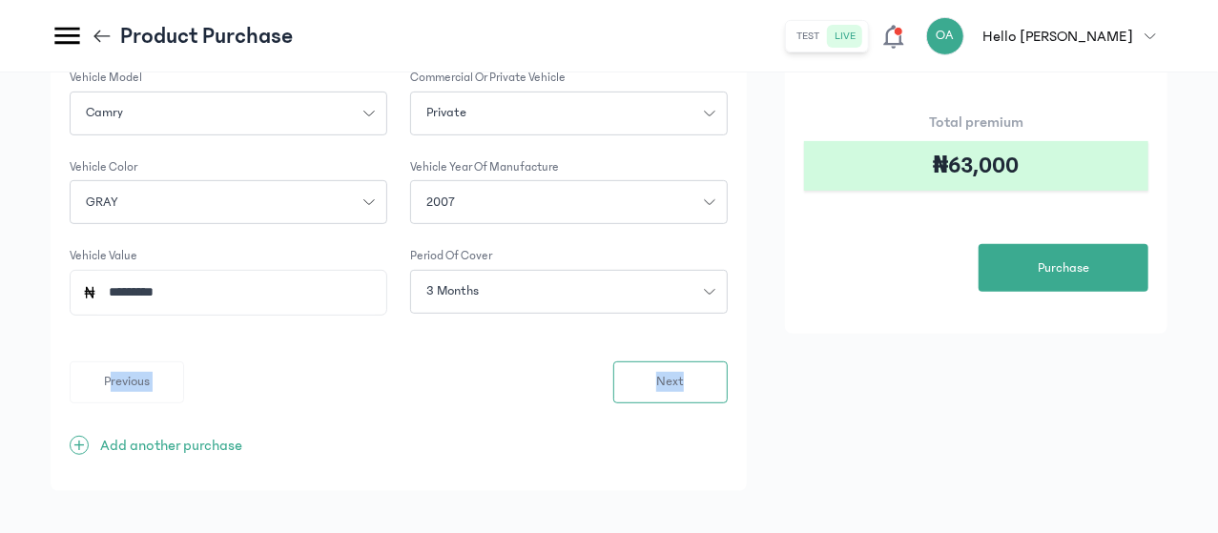
drag, startPoint x: 821, startPoint y: 475, endPoint x: 857, endPoint y: 559, distance: 91.4
click at [727, 372] on button "Next" at bounding box center [670, 382] width 114 height 42
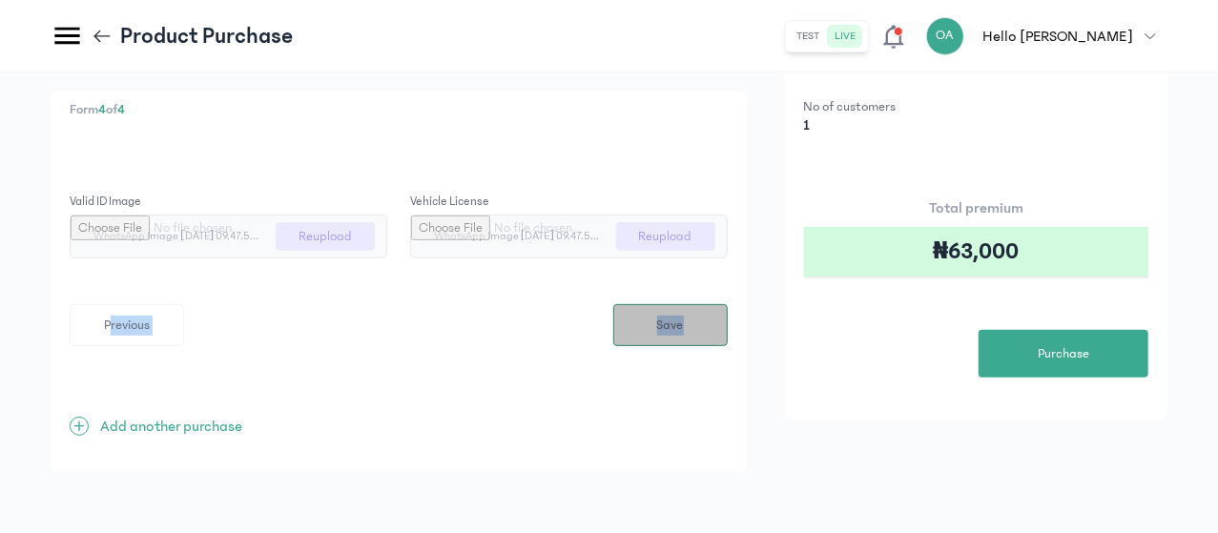
scroll to position [0, 0]
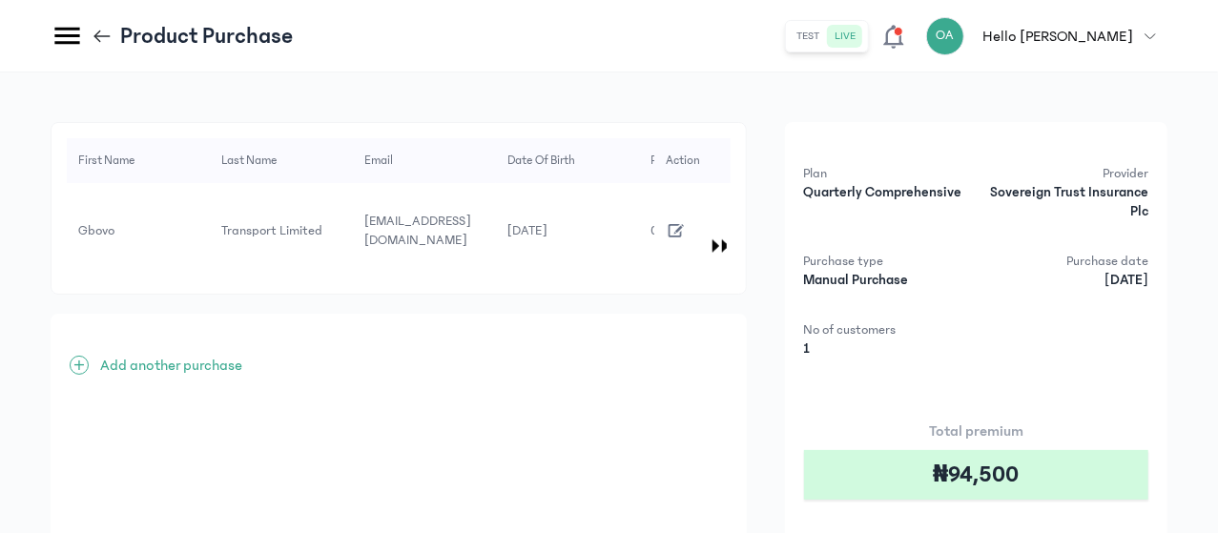
click at [683, 224] on icon "button" at bounding box center [674, 230] width 15 height 13
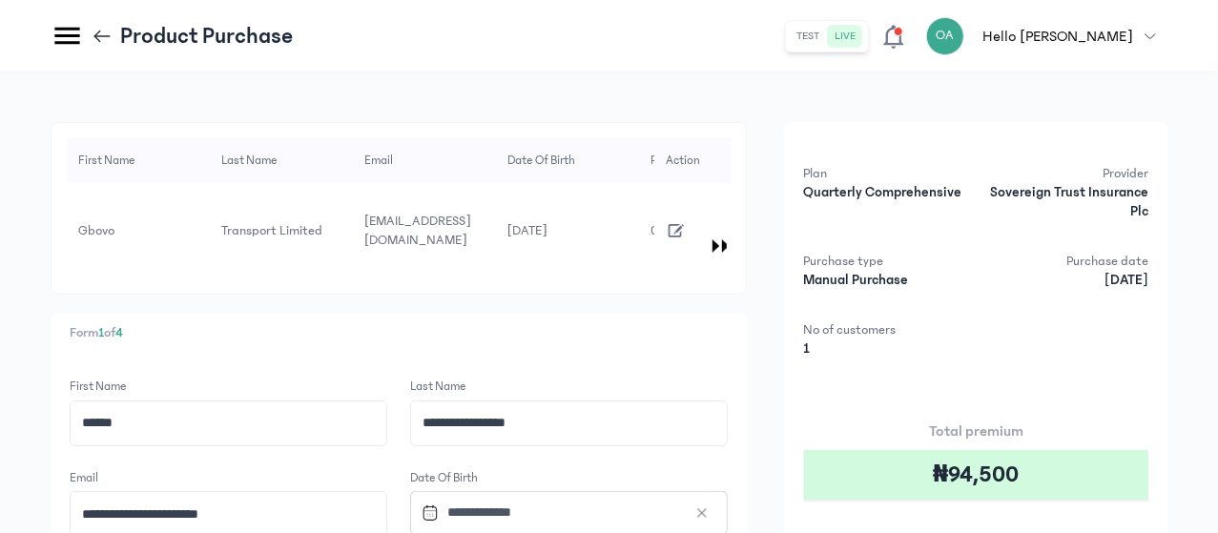
click at [709, 323] on p "Form 1 of 4" at bounding box center [399, 333] width 658 height 20
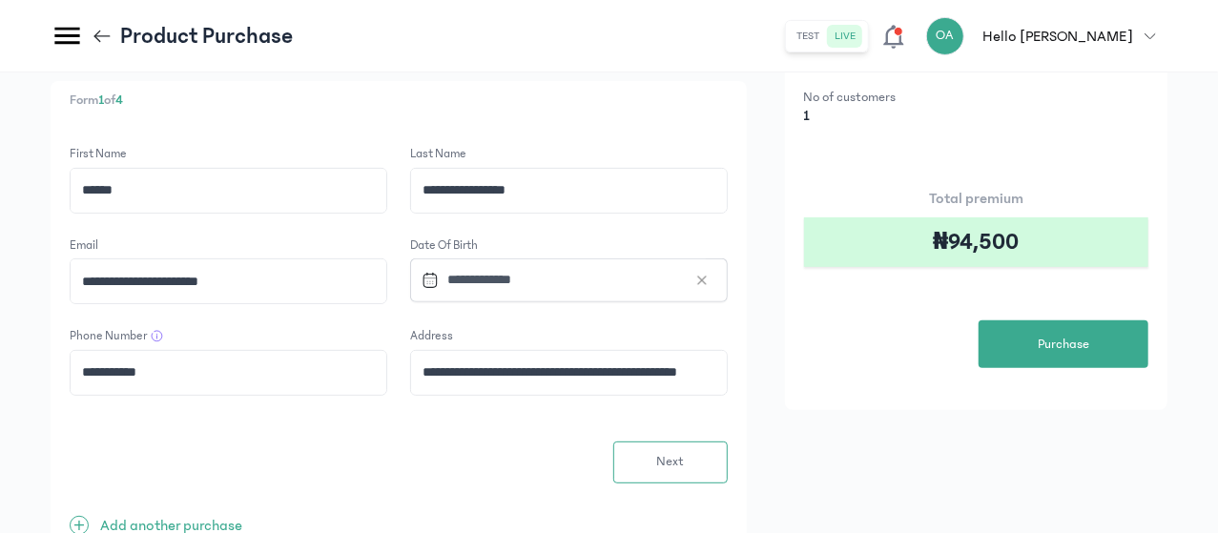
scroll to position [267, 0]
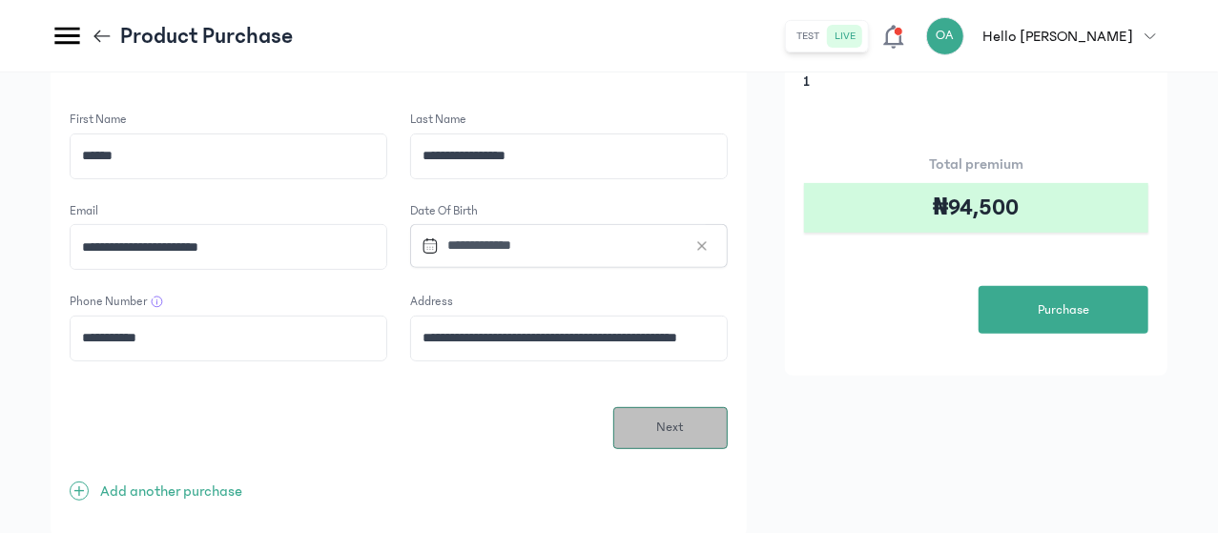
click at [684, 418] on span "Next" at bounding box center [670, 428] width 28 height 20
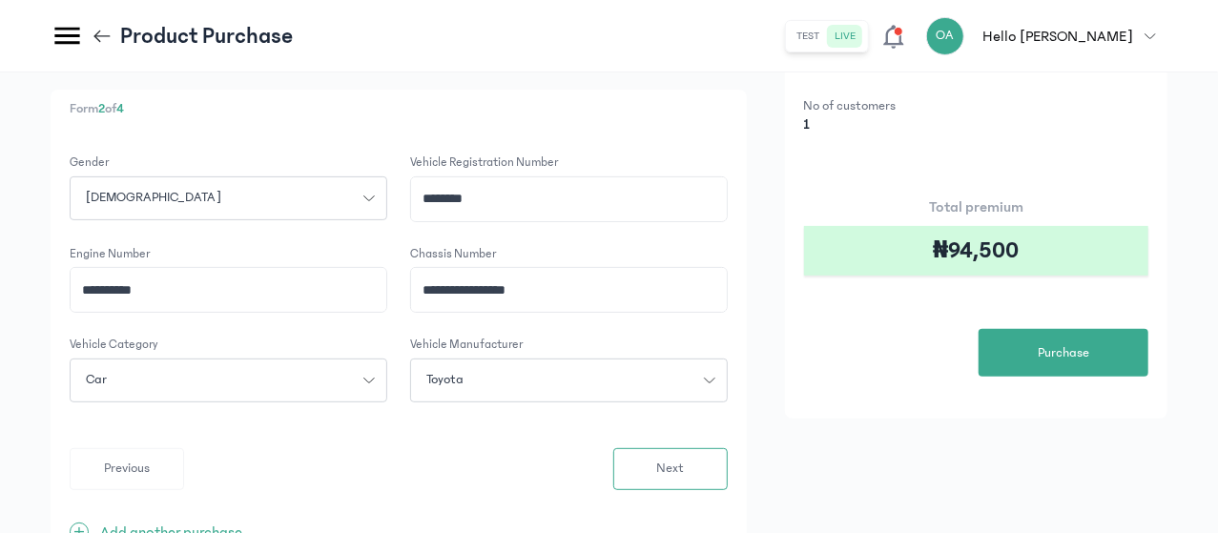
scroll to position [229, 0]
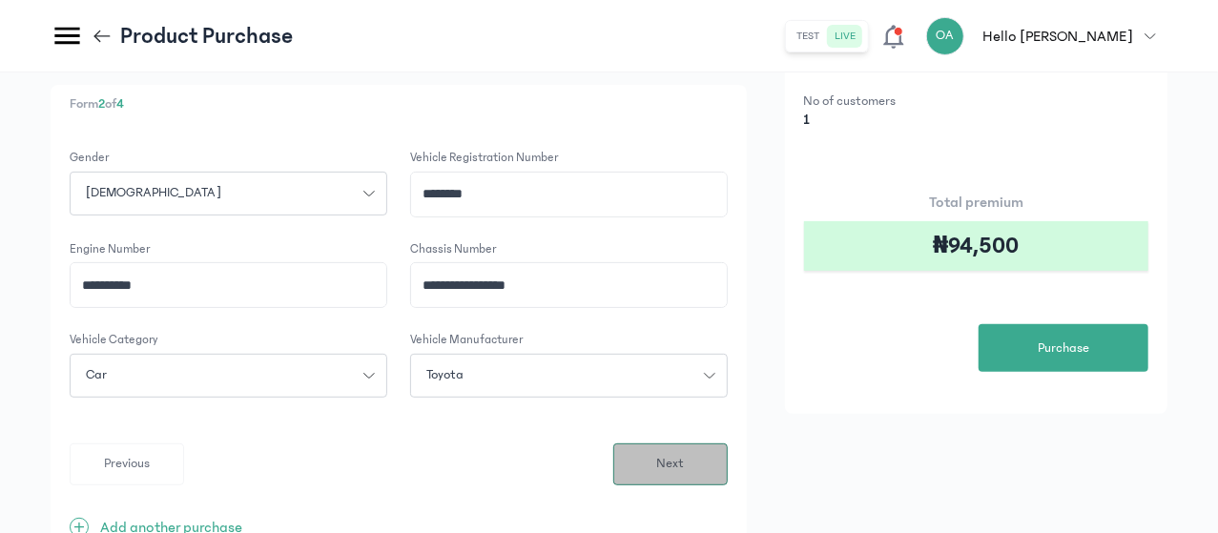
click at [684, 454] on span "Next" at bounding box center [670, 464] width 28 height 20
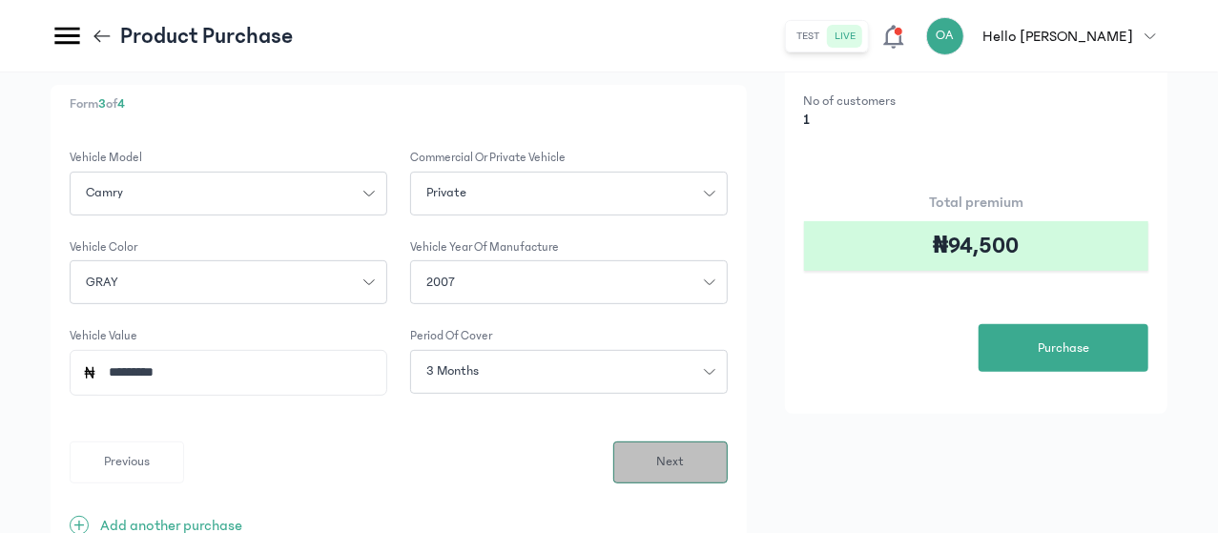
scroll to position [0, 0]
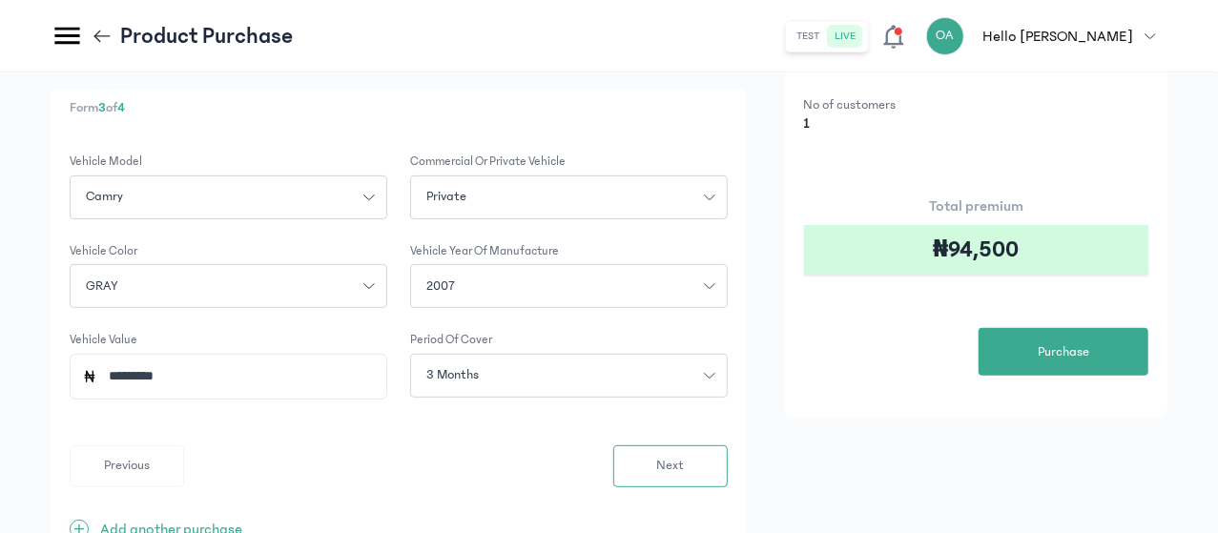
scroll to position [229, 0]
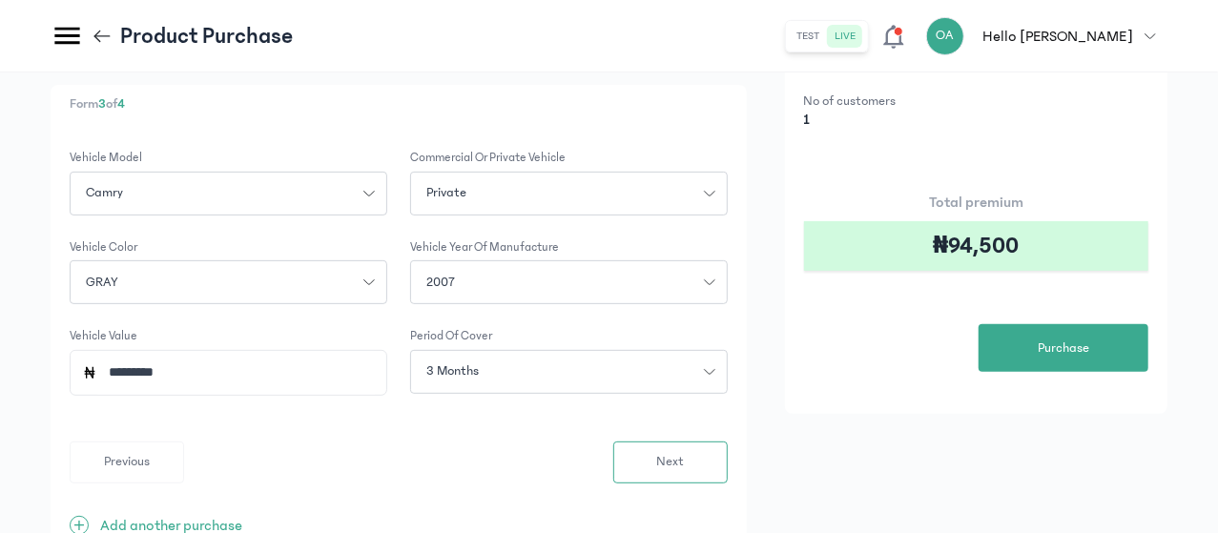
click at [375, 352] on input "*********" at bounding box center [235, 373] width 277 height 44
type input "*"
type input "*********"
click at [727, 441] on button "Next" at bounding box center [670, 462] width 114 height 42
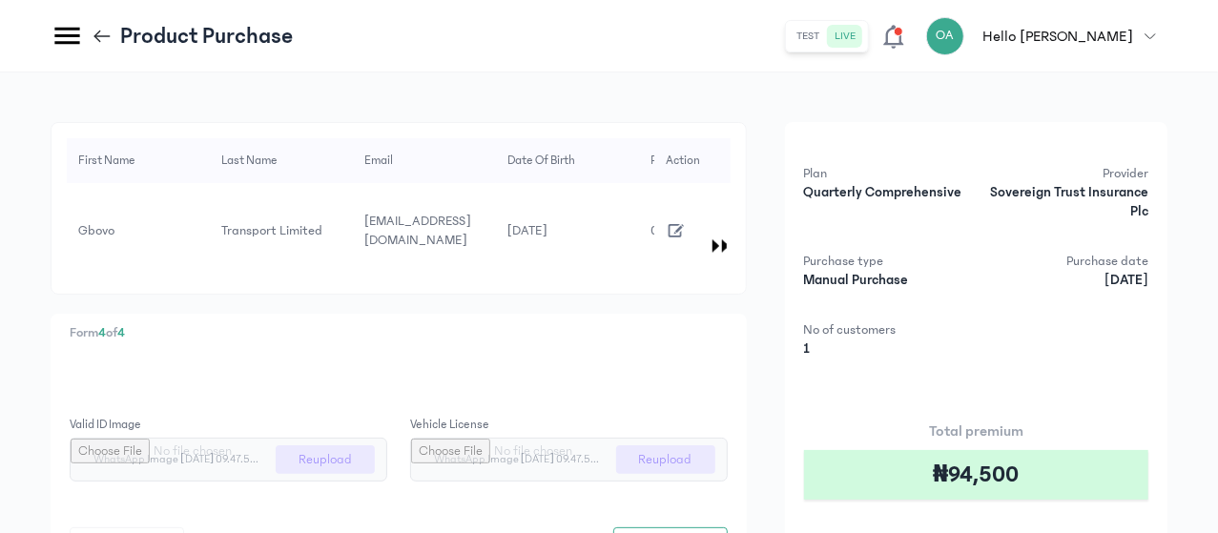
click at [747, 384] on div "Form 4 of 4 Valid ID image WhatsApp Image [DATE] 09.47.58.jpeg Reupload Vehicle…" at bounding box center [399, 504] width 696 height 381
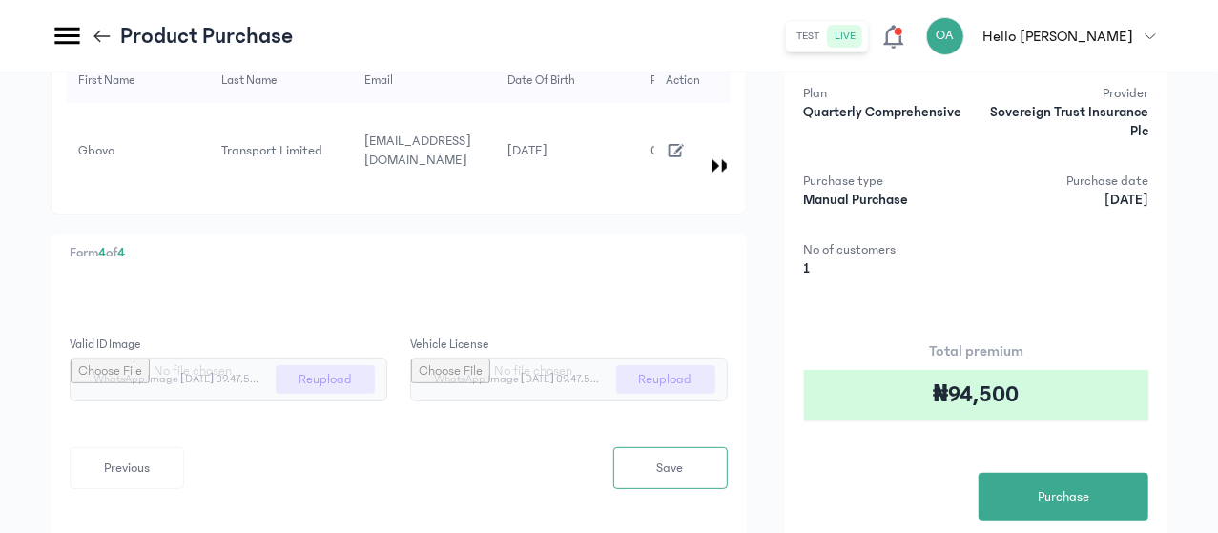
scroll to position [114, 0]
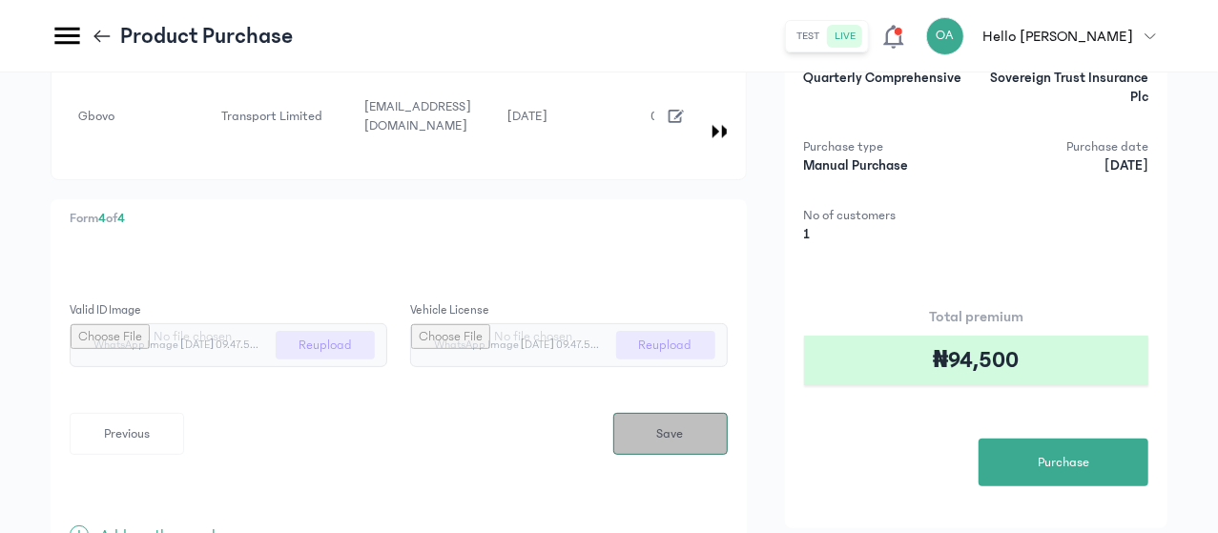
click at [727, 420] on button "Save" at bounding box center [670, 434] width 114 height 42
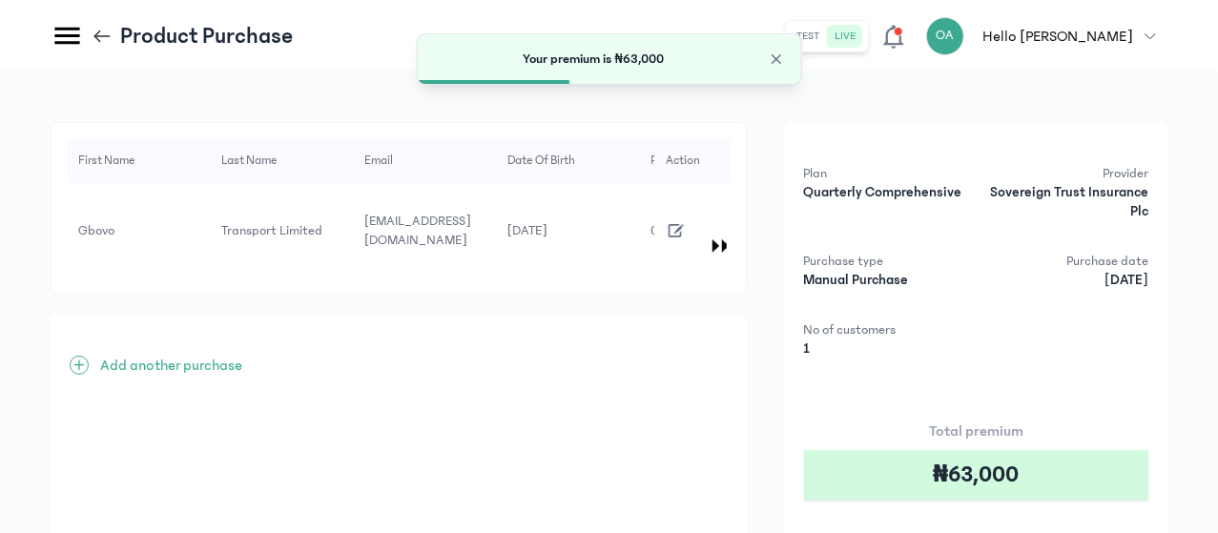
click at [854, 399] on div "First Name Last Name Email Date of Birth Phone Number Address Gender Vehicle re…" at bounding box center [609, 408] width 1116 height 573
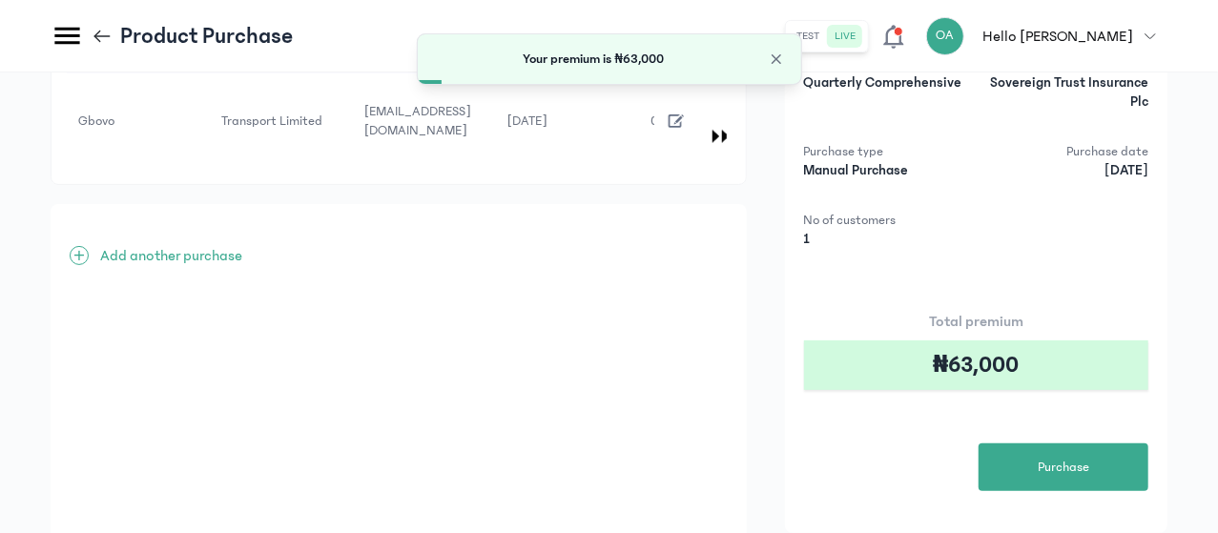
scroll to position [114, 0]
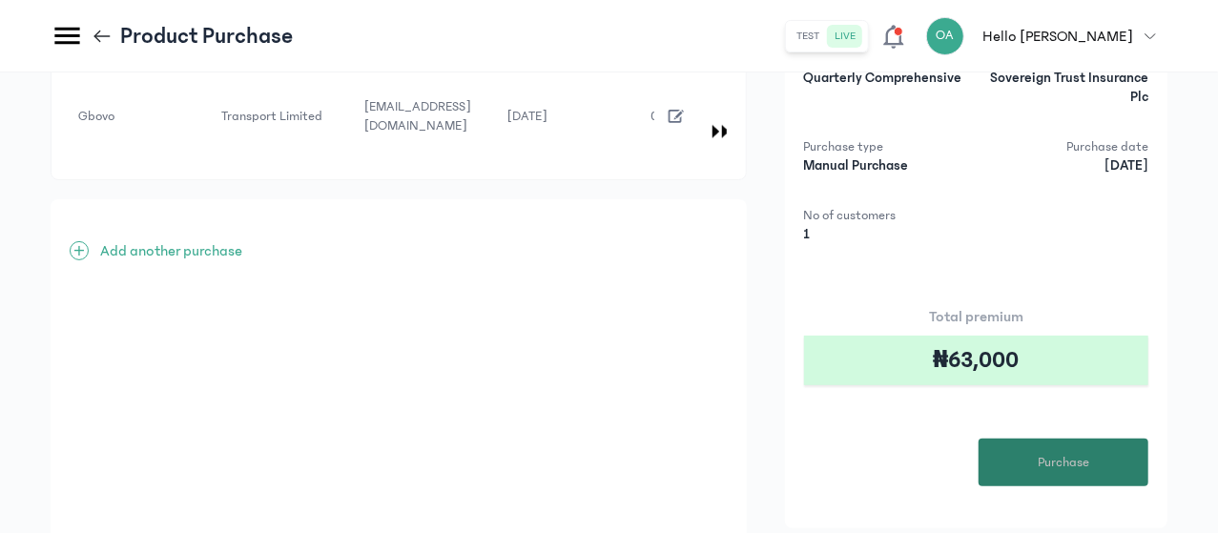
click at [1070, 461] on span "Purchase" at bounding box center [1062, 463] width 51 height 20
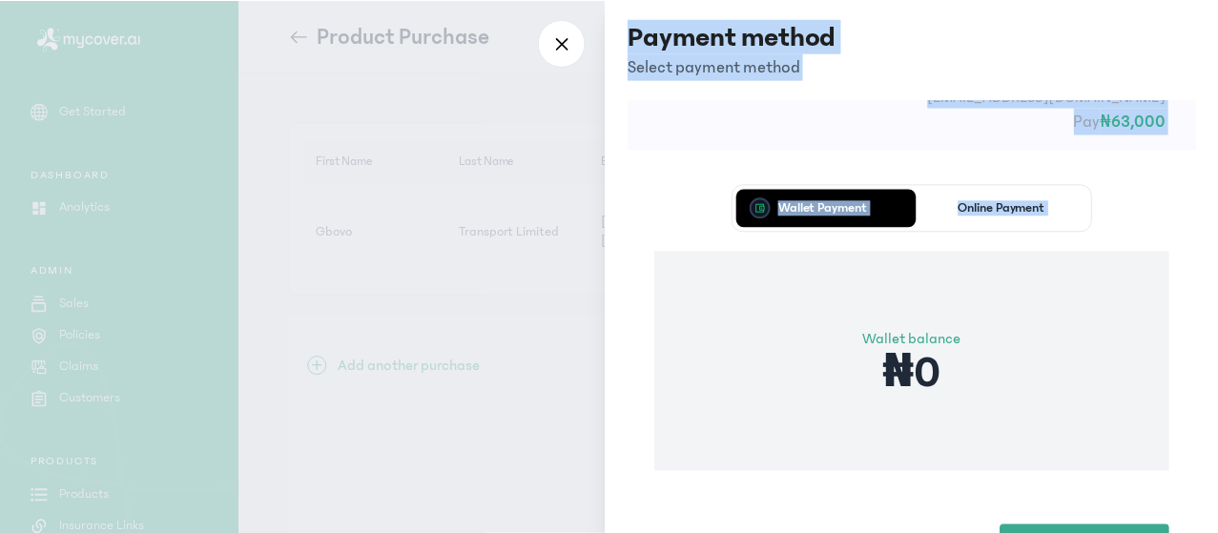
scroll to position [153, 0]
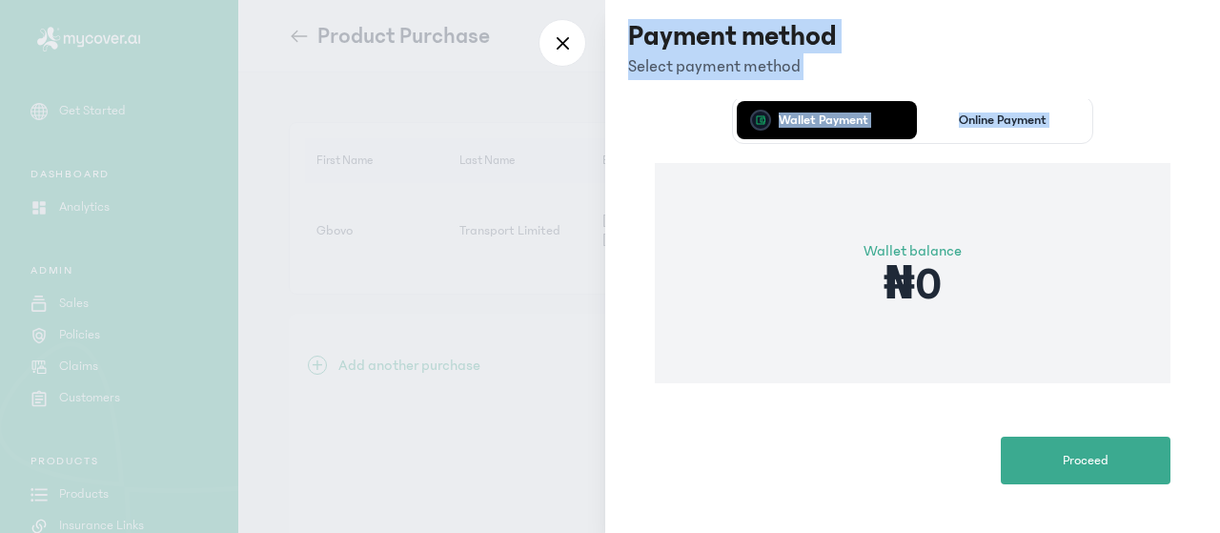
drag, startPoint x: 714, startPoint y: 428, endPoint x: 757, endPoint y: 548, distance: 127.6
click at [757, 532] on html "MyCoverAi Get Started DASHBOARD Analytics ADMIN Sales Policies Claims Customers…" at bounding box center [610, 266] width 1220 height 533
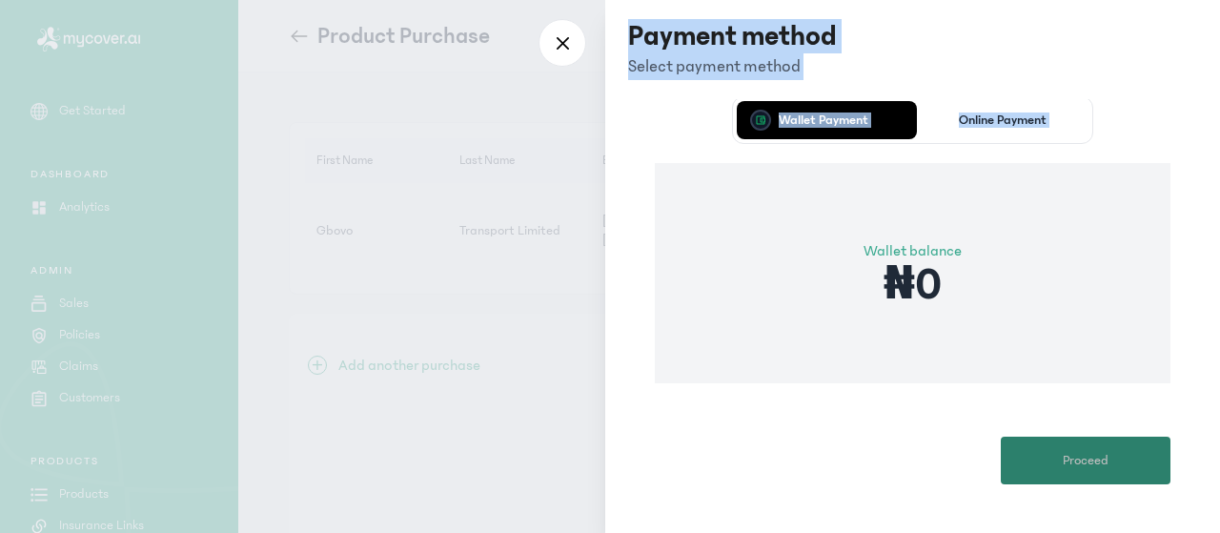
click at [1077, 471] on button "Proceed" at bounding box center [1086, 461] width 170 height 48
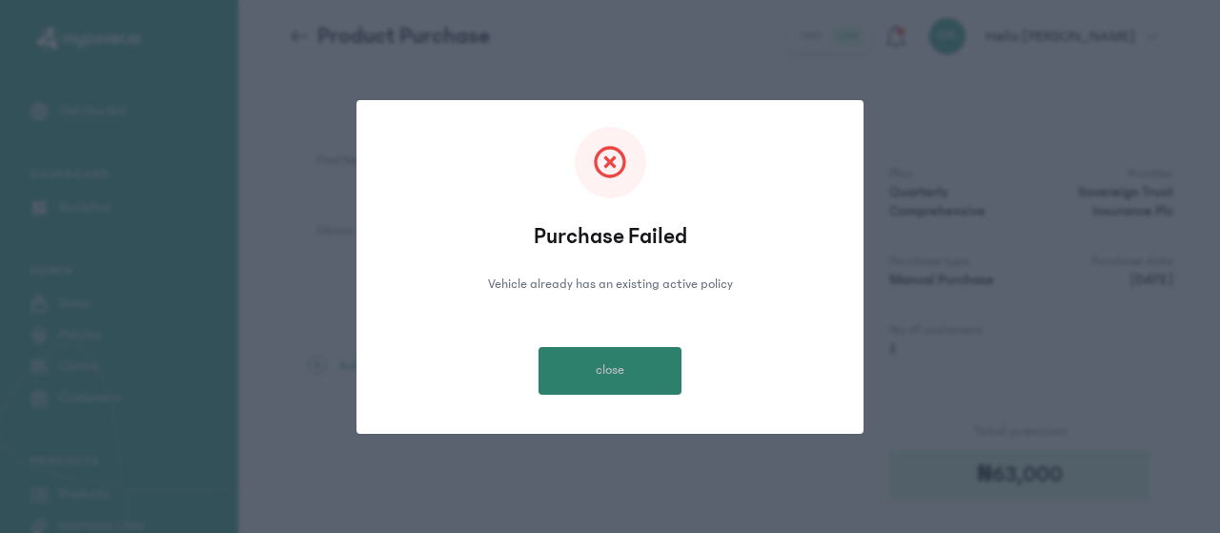
click at [642, 382] on button "close" at bounding box center [610, 371] width 143 height 48
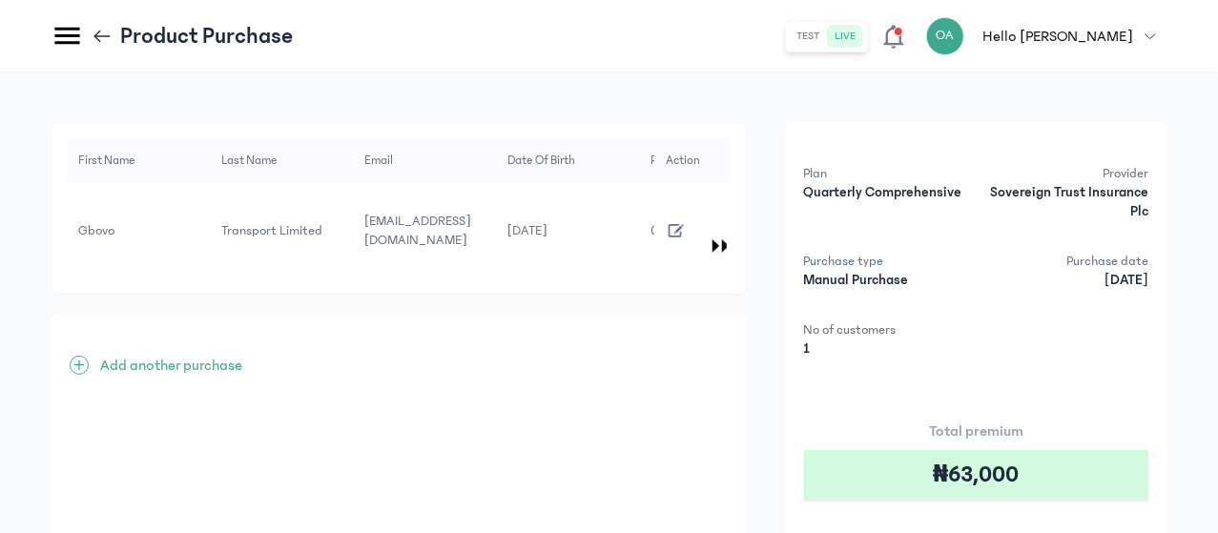
drag, startPoint x: 1217, startPoint y: 366, endPoint x: 1059, endPoint y: 362, distance: 157.4
click at [1059, 362] on div "First Name Last Name Email Date of Birth Phone Number Address Gender Vehicle re…" at bounding box center [609, 414] width 1218 height 684
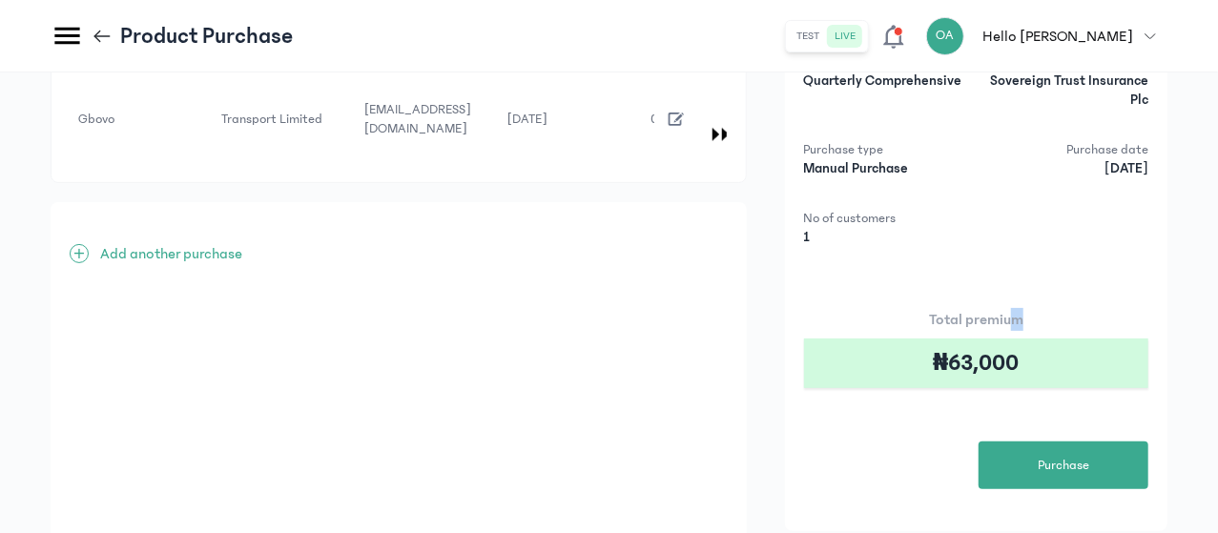
scroll to position [206, 0]
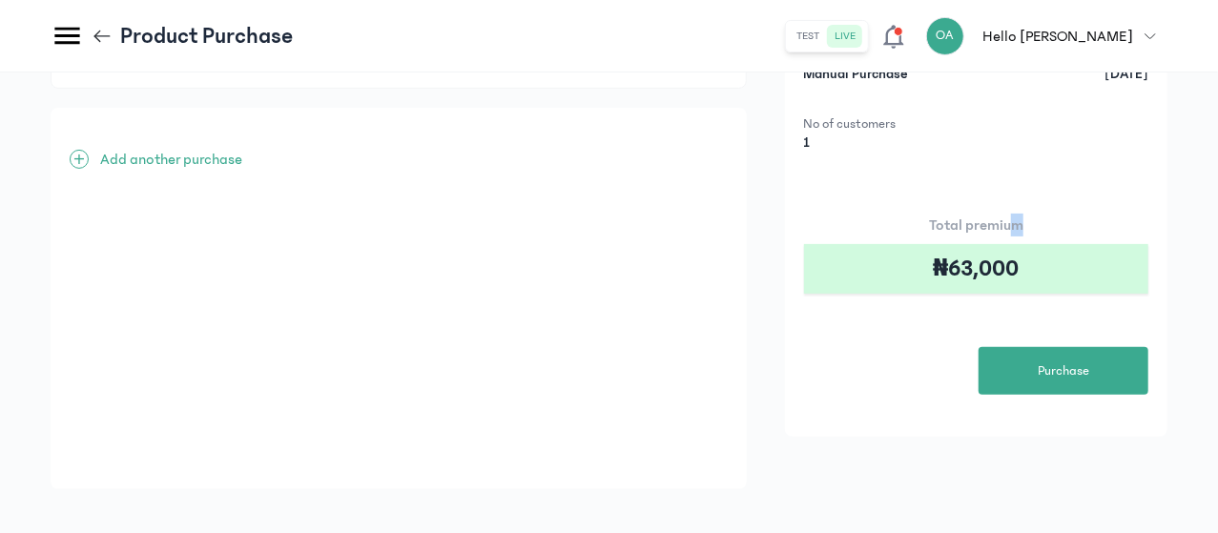
drag, startPoint x: 1120, startPoint y: 346, endPoint x: 1169, endPoint y: 567, distance: 226.5
click at [1169, 327] on html "MyCoverAi Get Started DASHBOARD Analytics ADMIN Sales Policies Claims Customers…" at bounding box center [609, 60] width 1218 height 533
click at [1075, 364] on span "Purchase" at bounding box center [1062, 371] width 51 height 20
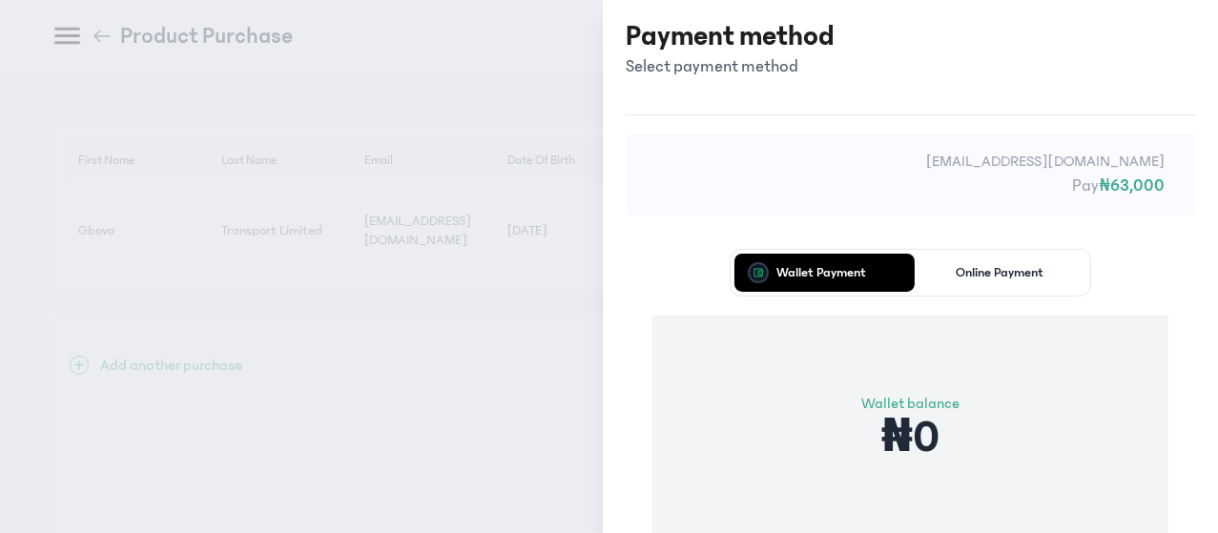
scroll to position [0, 0]
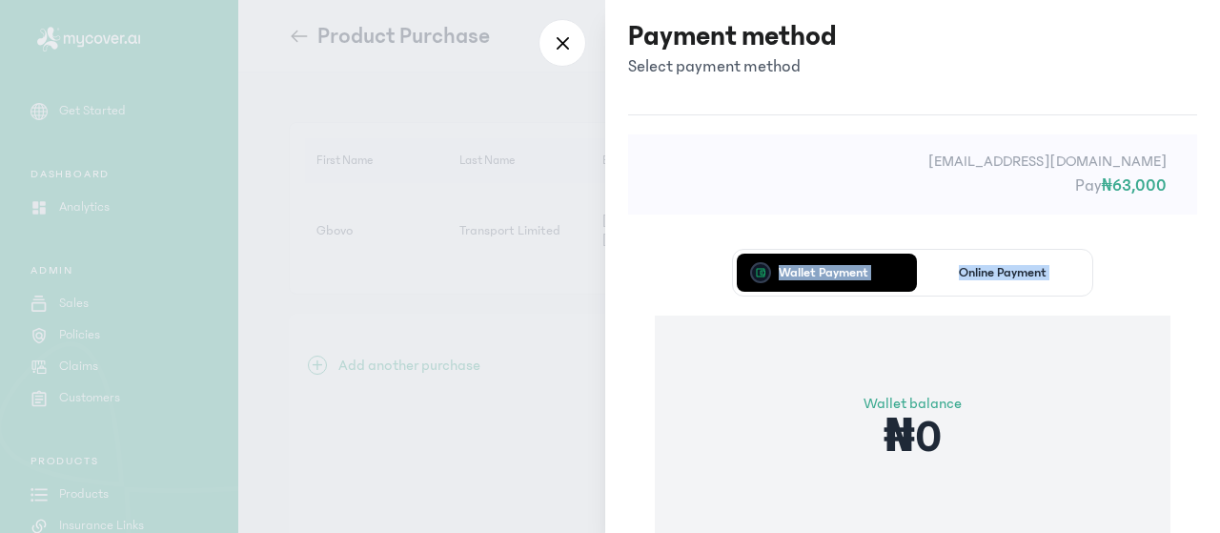
drag, startPoint x: 671, startPoint y: 246, endPoint x: 696, endPoint y: 393, distance: 148.9
click at [696, 393] on div "Wallet Payment Online Payment Wallet balance ₦0 Proceed" at bounding box center [912, 442] width 569 height 441
click at [568, 34] on icon at bounding box center [562, 42] width 15 height 17
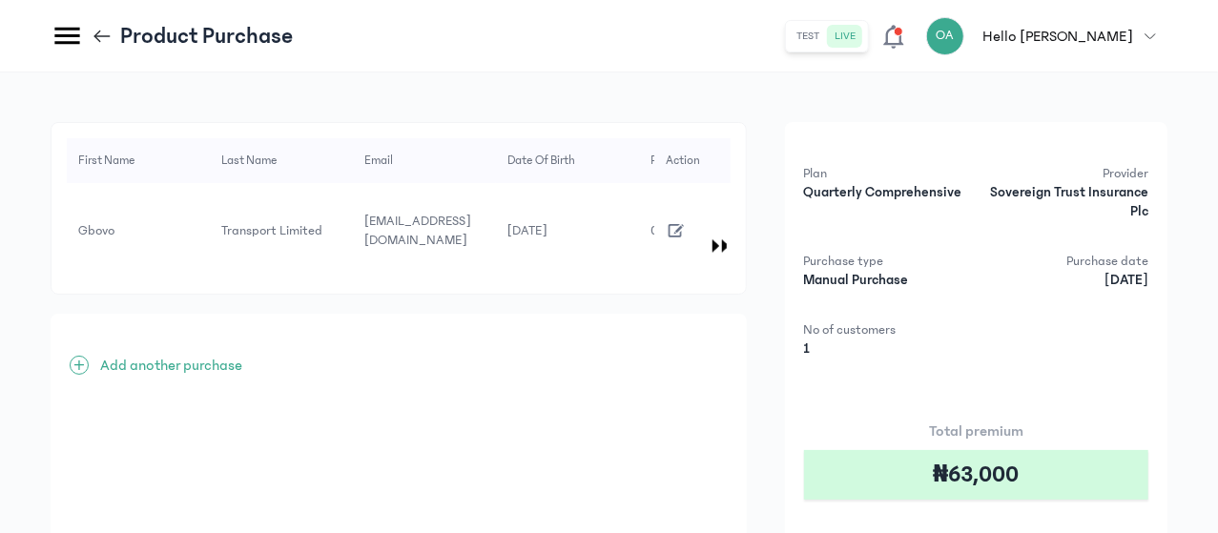
click at [686, 220] on icon "button" at bounding box center [676, 230] width 21 height 21
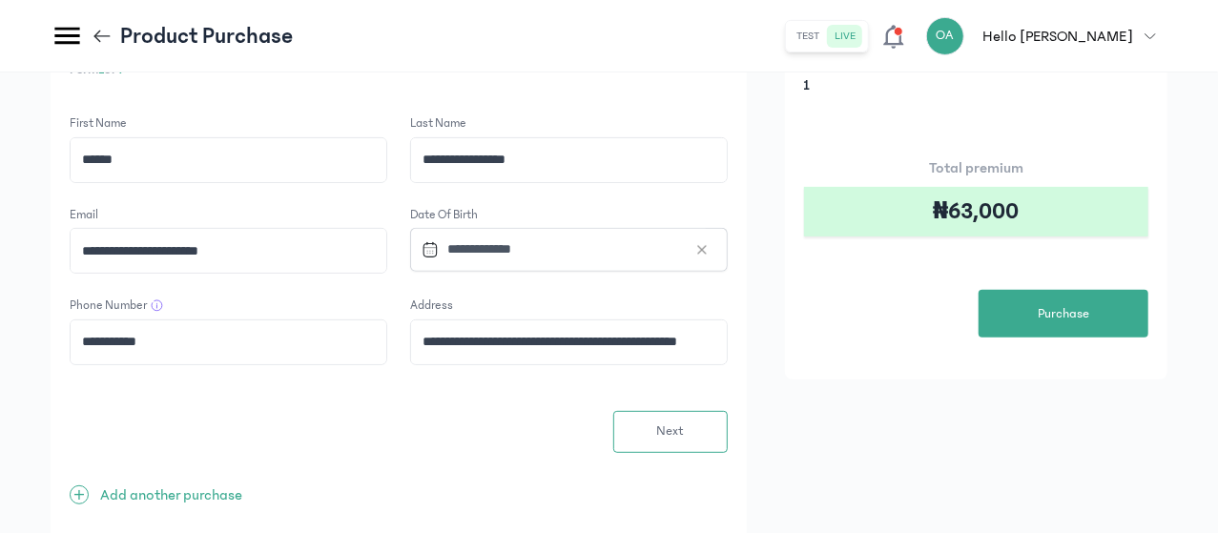
scroll to position [267, 0]
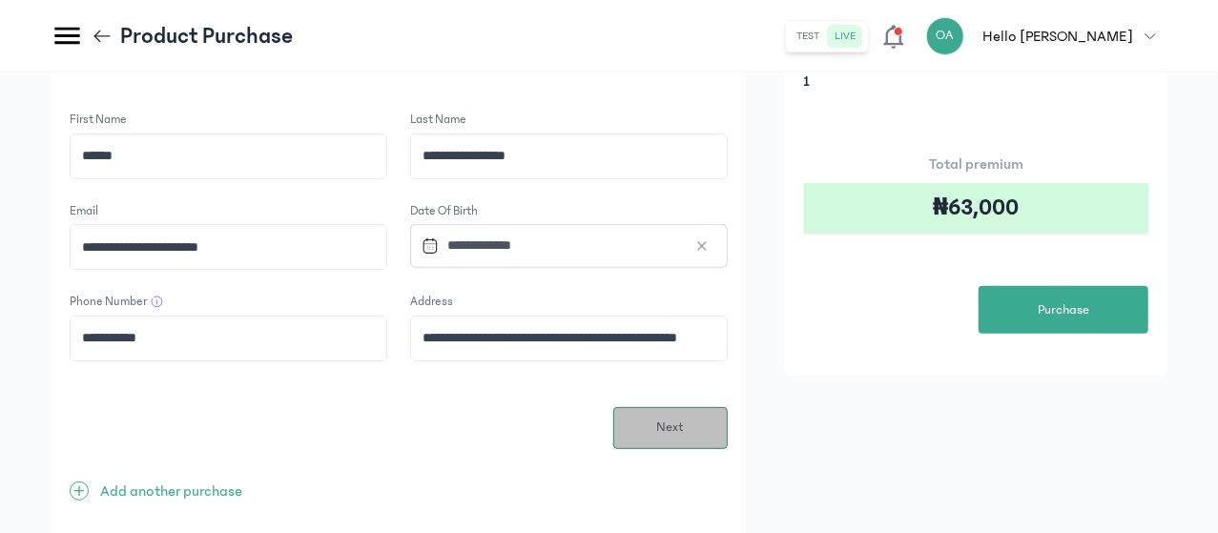
click at [727, 412] on button "Next" at bounding box center [670, 428] width 114 height 42
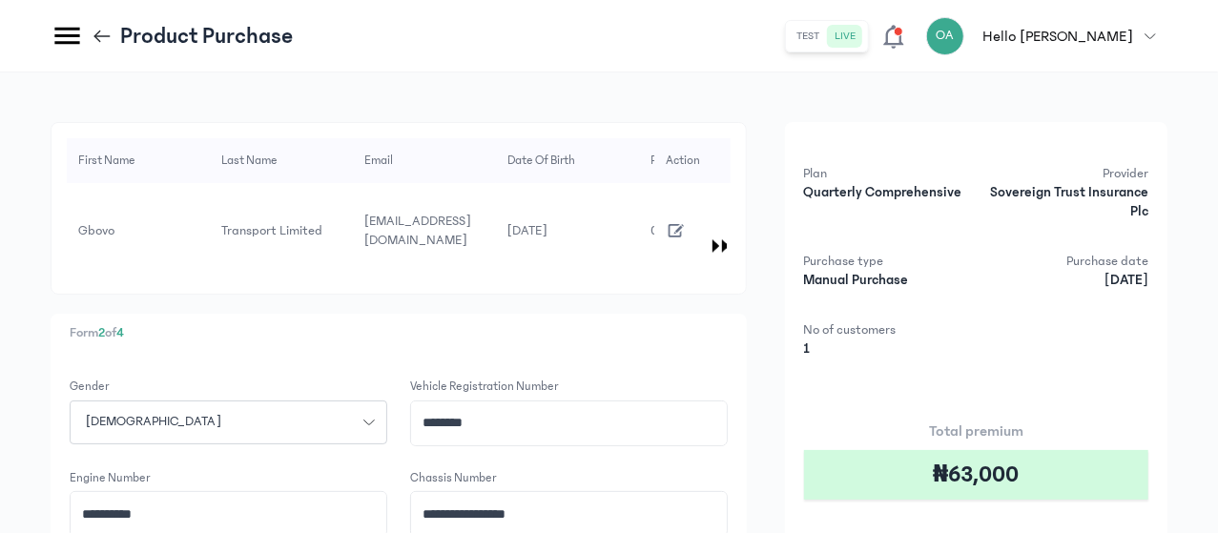
click at [699, 408] on input "********" at bounding box center [569, 423] width 316 height 44
type input "*"
type input "********"
click at [386, 492] on input "**********" at bounding box center [229, 514] width 316 height 44
type input "*"
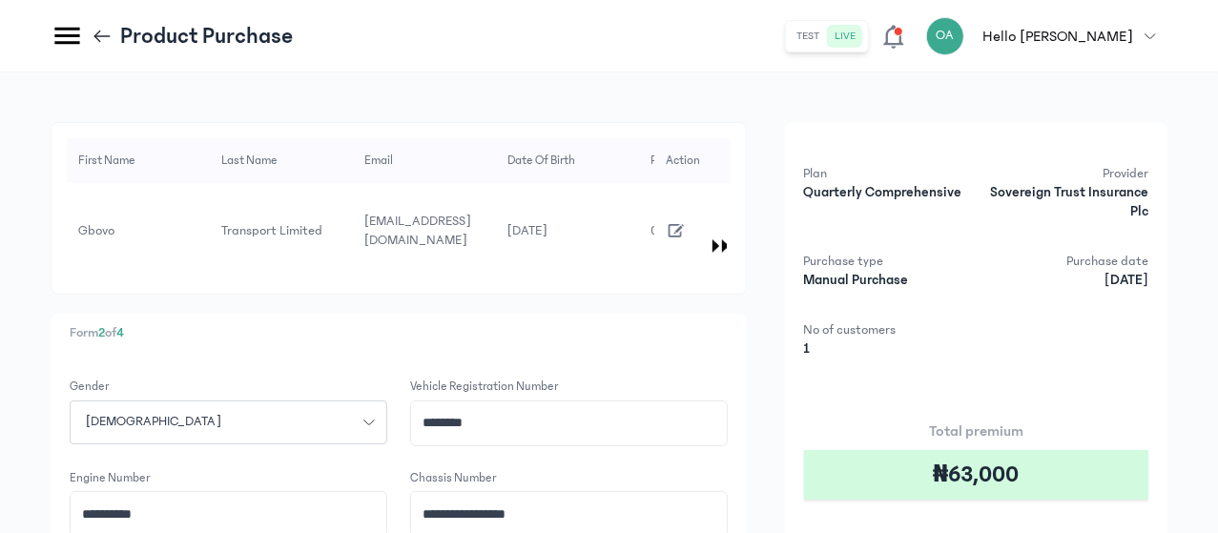
type input "**********"
click at [724, 499] on input "**********" at bounding box center [569, 514] width 316 height 44
type input "*"
type input "**********"
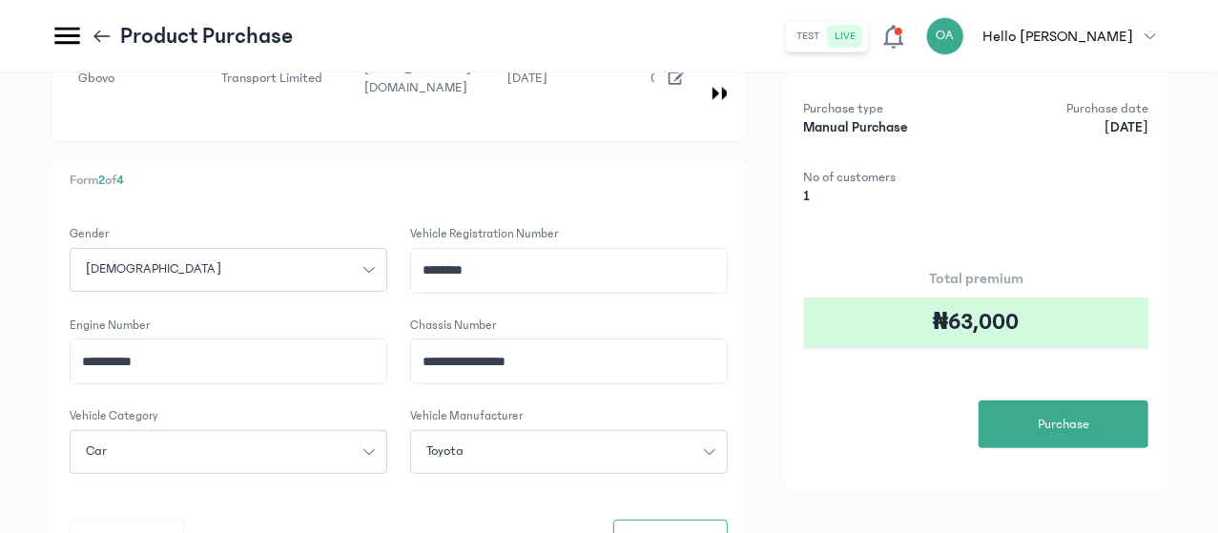
scroll to position [191, 0]
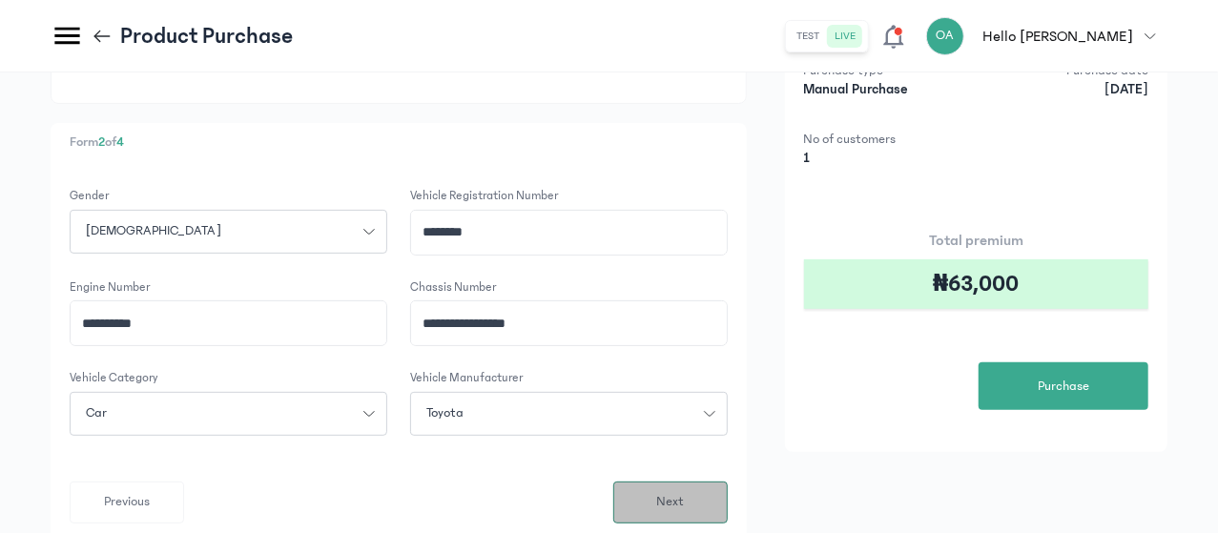
click at [727, 481] on button "Next" at bounding box center [670, 502] width 114 height 42
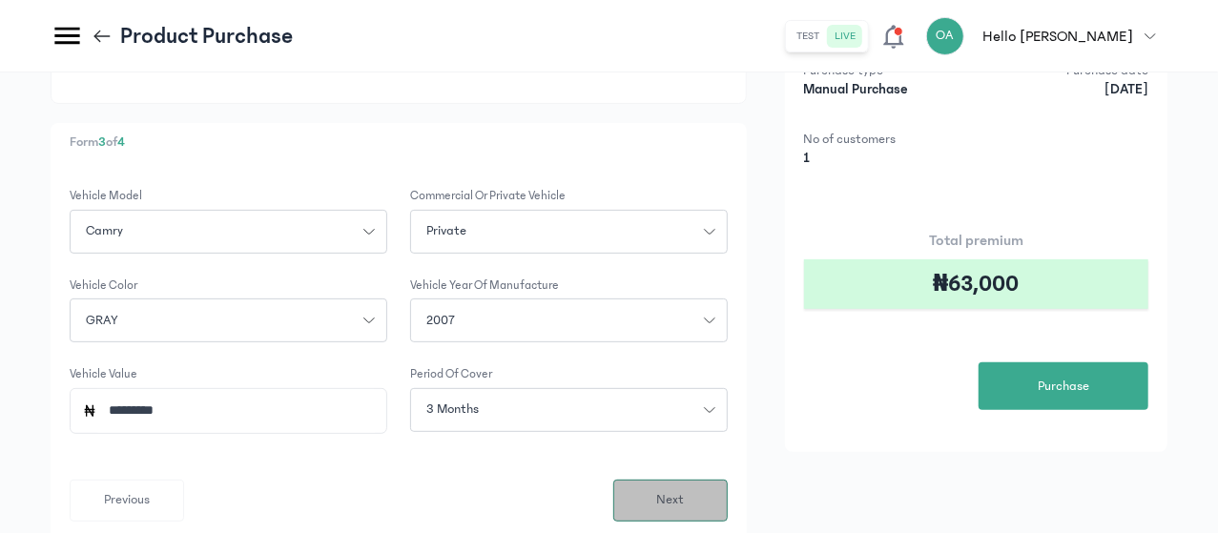
scroll to position [0, 0]
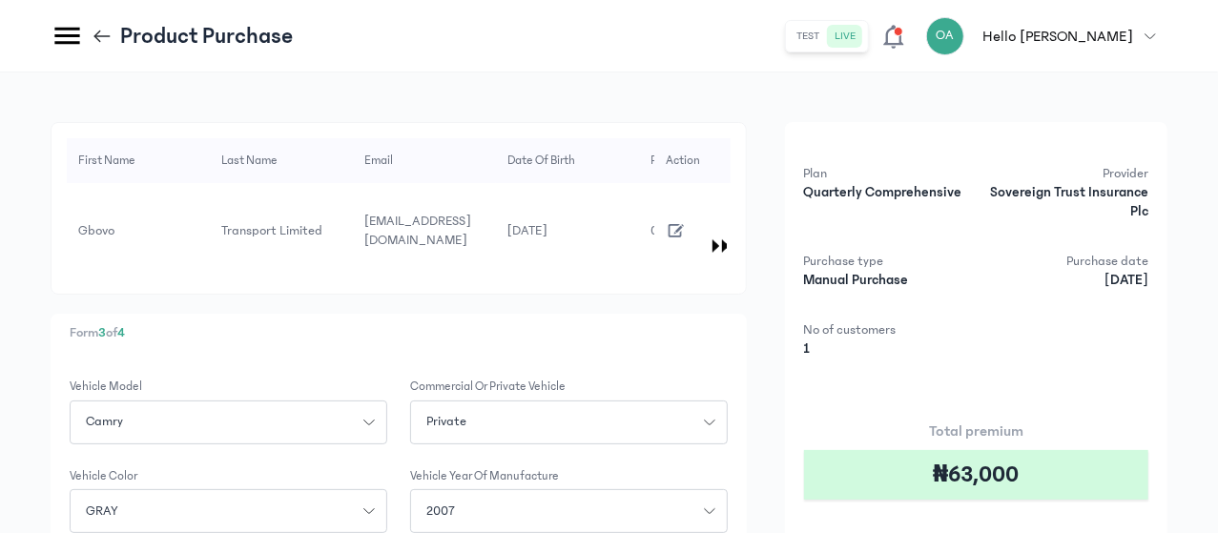
click at [375, 417] on icon "button" at bounding box center [368, 422] width 11 height 11
click at [379, 453] on input "search" at bounding box center [228, 464] width 302 height 34
type input "***"
click at [360, 481] on button "Corolla" at bounding box center [228, 498] width 317 height 35
click at [466, 502] on span "2007" at bounding box center [440, 512] width 51 height 20
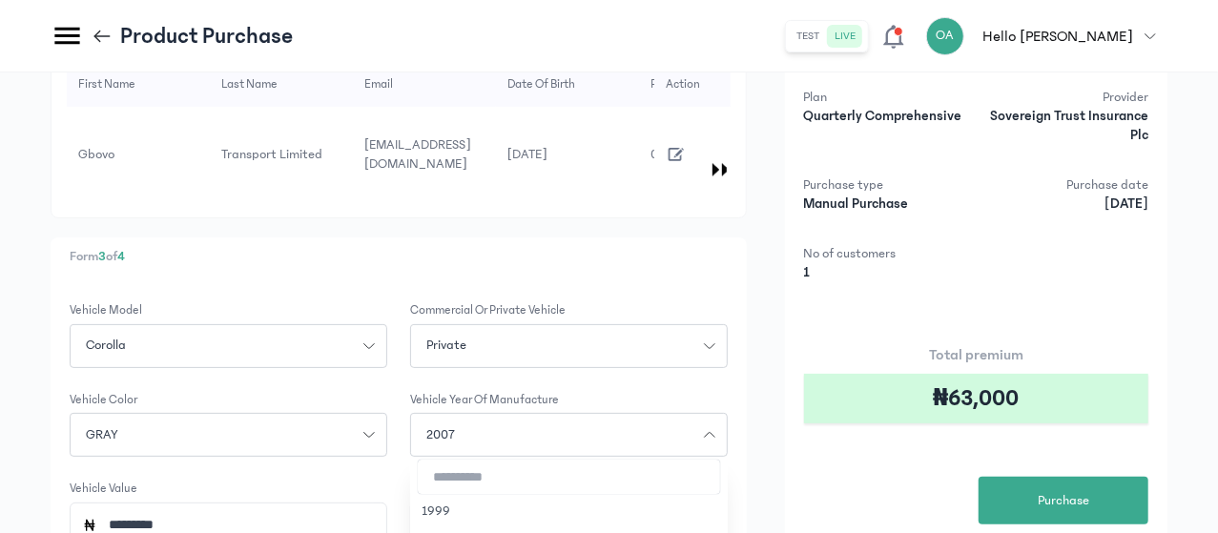
scroll to position [114, 0]
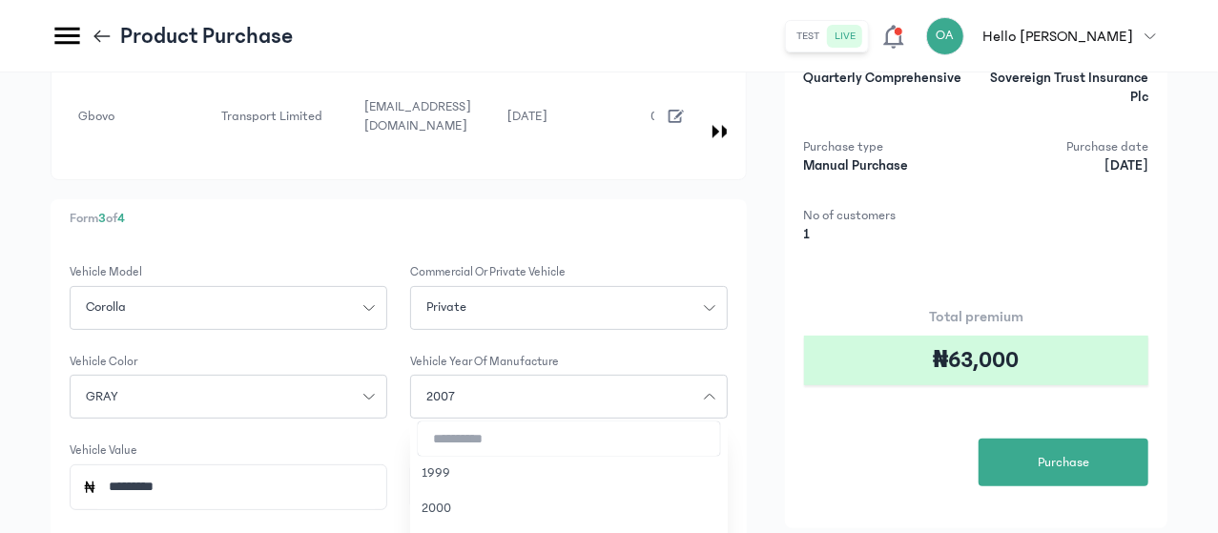
click at [614, 421] on input "search" at bounding box center [569, 438] width 302 height 34
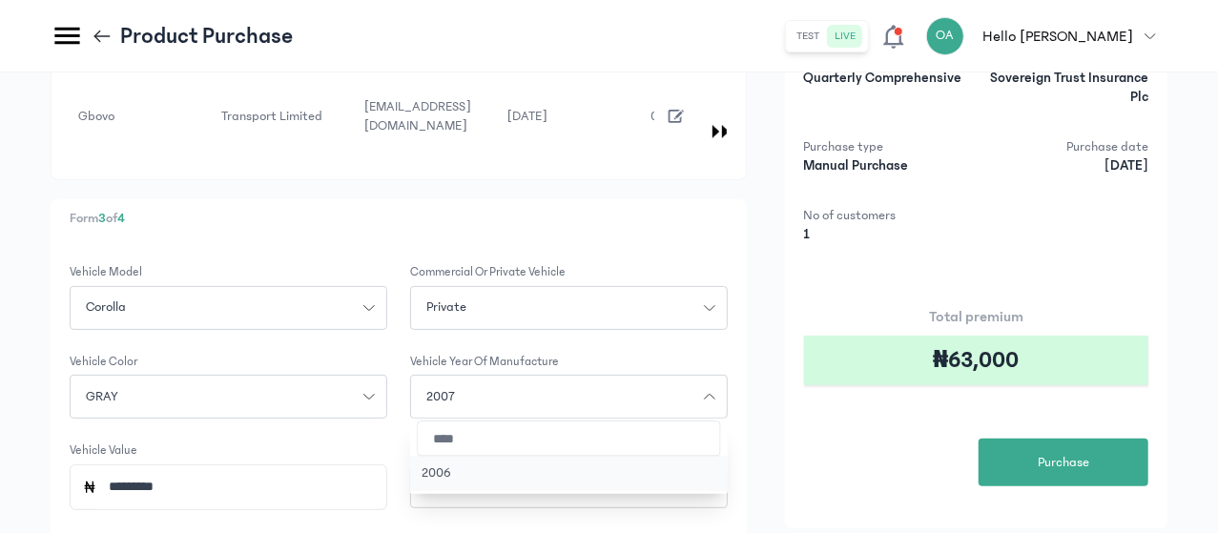
type input "****"
click at [612, 456] on button "2006" at bounding box center [568, 473] width 317 height 35
click at [375, 465] on input "*********" at bounding box center [235, 487] width 277 height 44
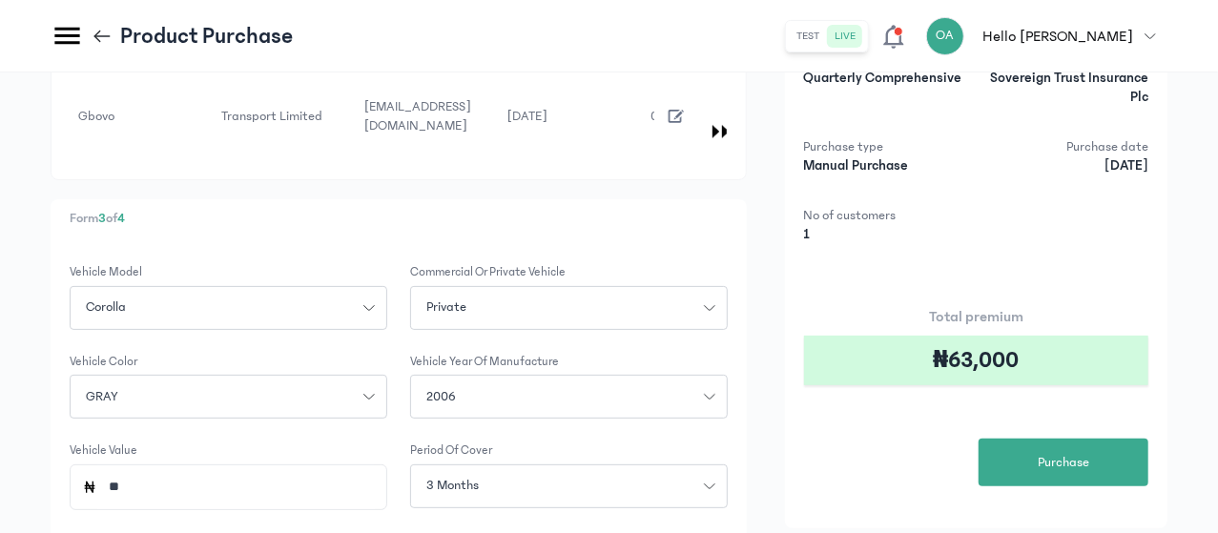
type input "*"
type input "*********"
click at [701, 441] on div "Period of cover 3 months" at bounding box center [568, 475] width 317 height 69
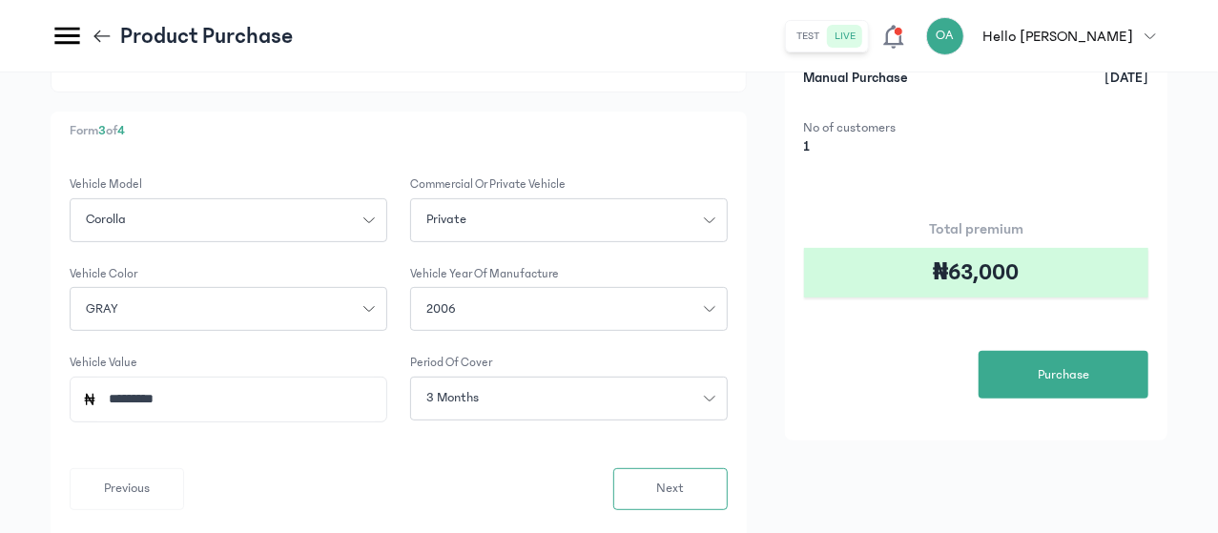
scroll to position [229, 0]
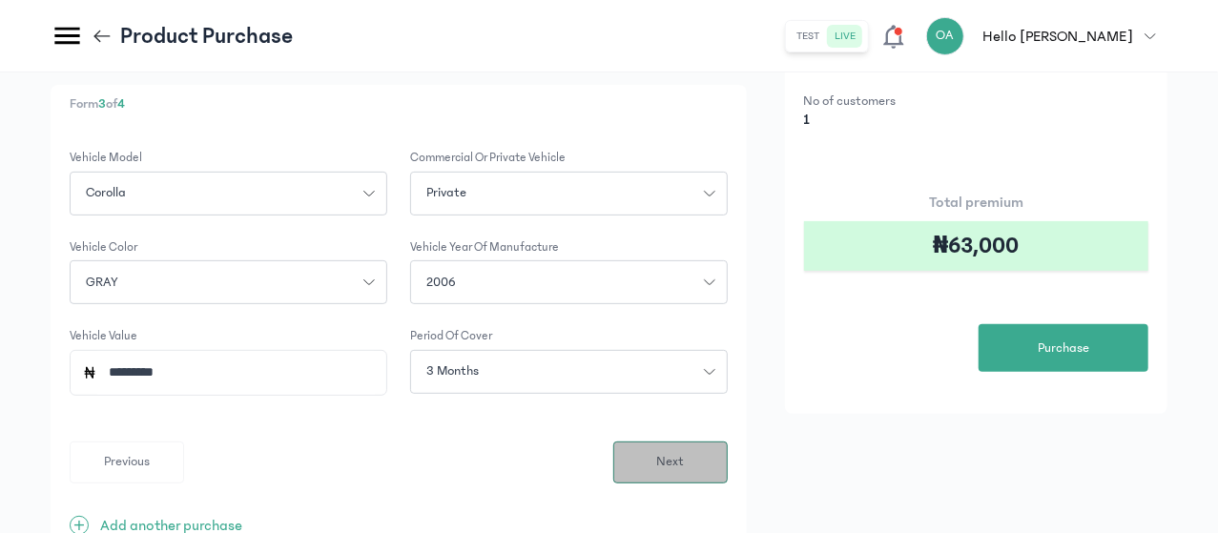
click at [684, 452] on span "Next" at bounding box center [670, 462] width 28 height 20
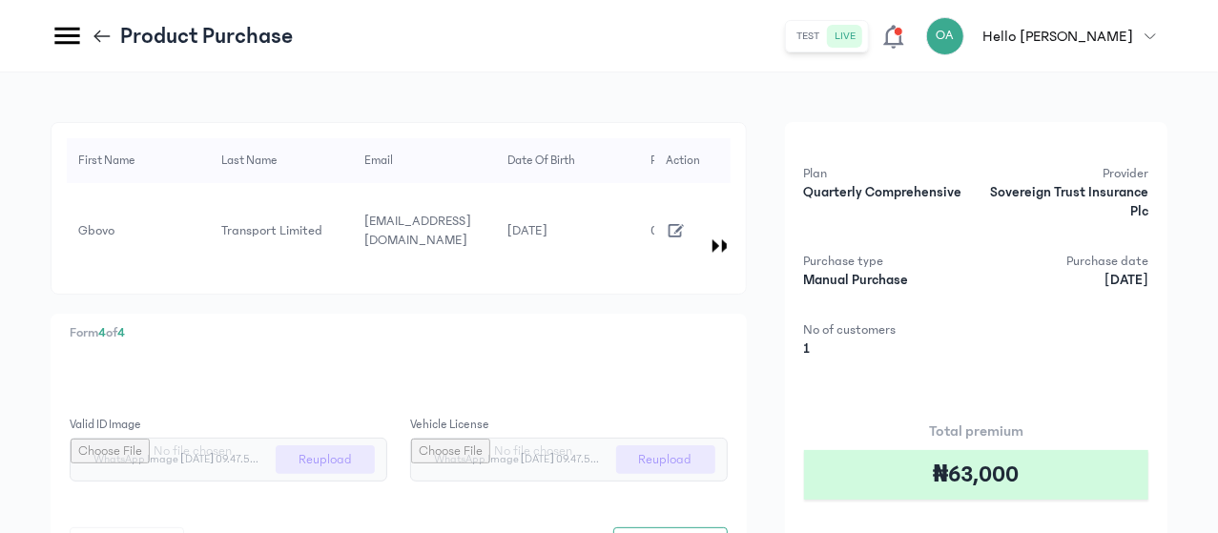
click at [386, 439] on input "file" at bounding box center [229, 460] width 316 height 42
type input "**********"
click at [727, 445] on input "file" at bounding box center [569, 460] width 316 height 42
type input "**********"
click at [747, 396] on div "Form 4 of 4 Valid ID image WhatsApp Image [DATE] 16.14.43 (1).jpeg Reupload Veh…" at bounding box center [399, 504] width 696 height 381
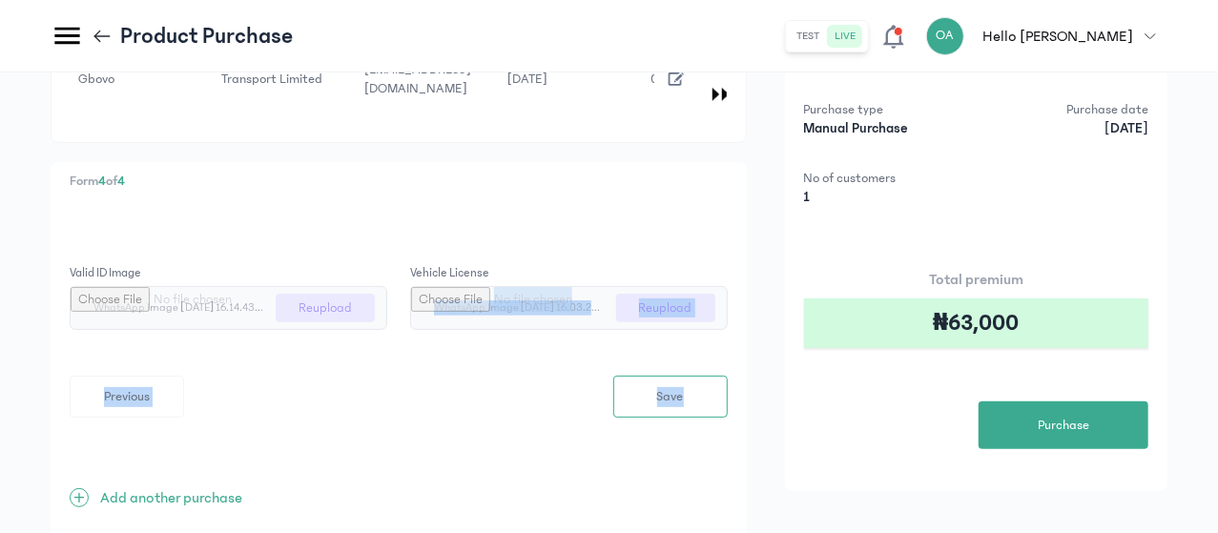
scroll to position [206, 0]
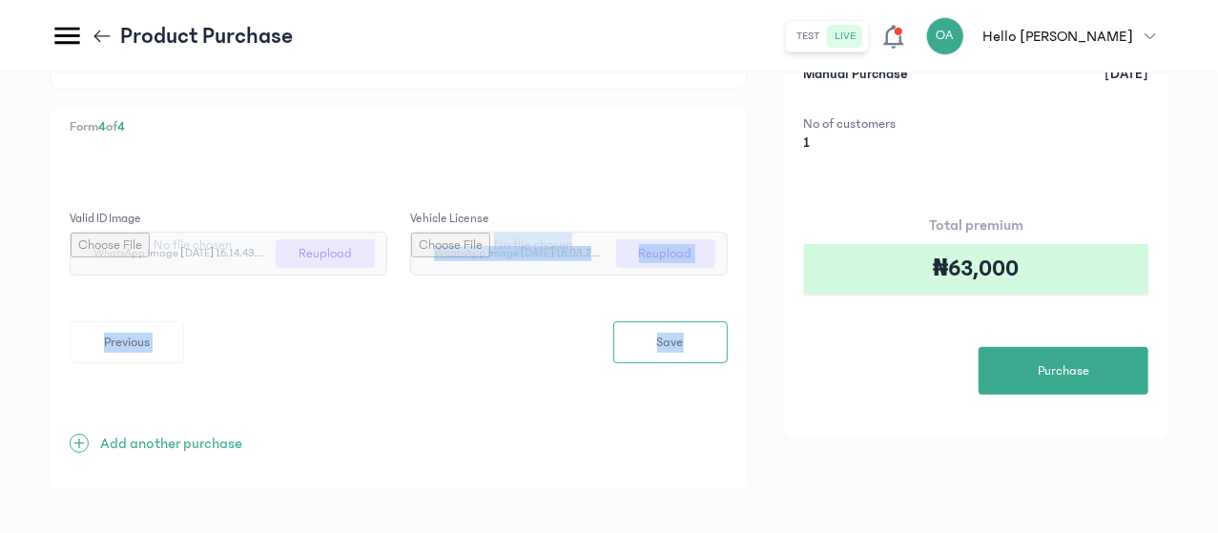
drag, startPoint x: 816, startPoint y: 396, endPoint x: 858, endPoint y: 533, distance: 143.6
click at [858, 327] on html "MyCoverAi Get Started DASHBOARD Analytics ADMIN Sales Policies Claims Customers…" at bounding box center [609, 60] width 1218 height 533
click at [727, 322] on button "Save" at bounding box center [670, 342] width 114 height 42
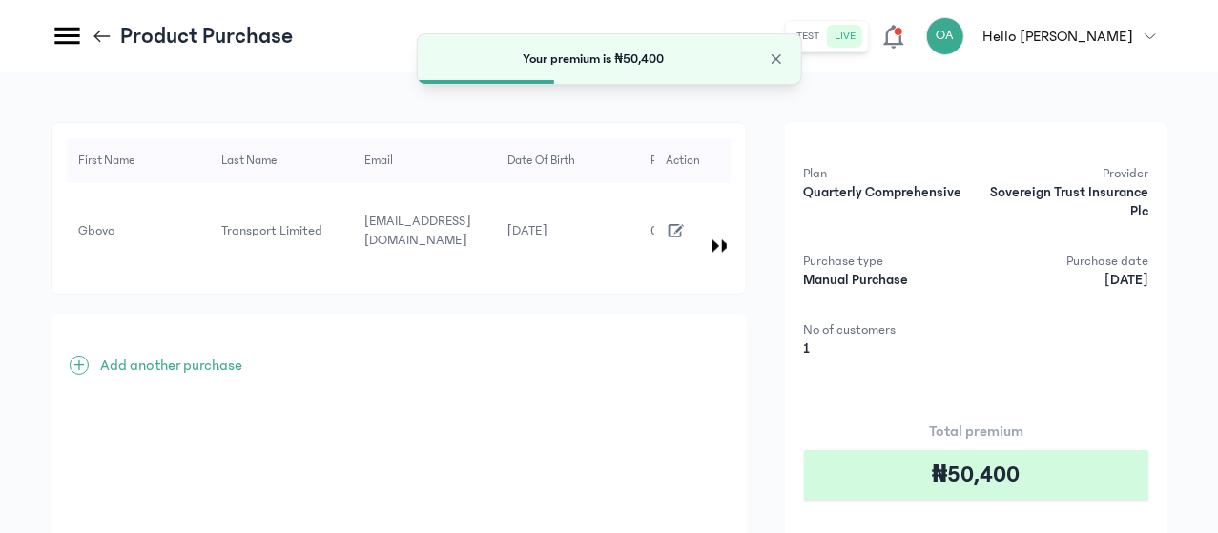
click at [842, 301] on div "First Name Last Name Email Date of Birth Phone Number Address Gender Vehicle re…" at bounding box center [609, 408] width 1116 height 573
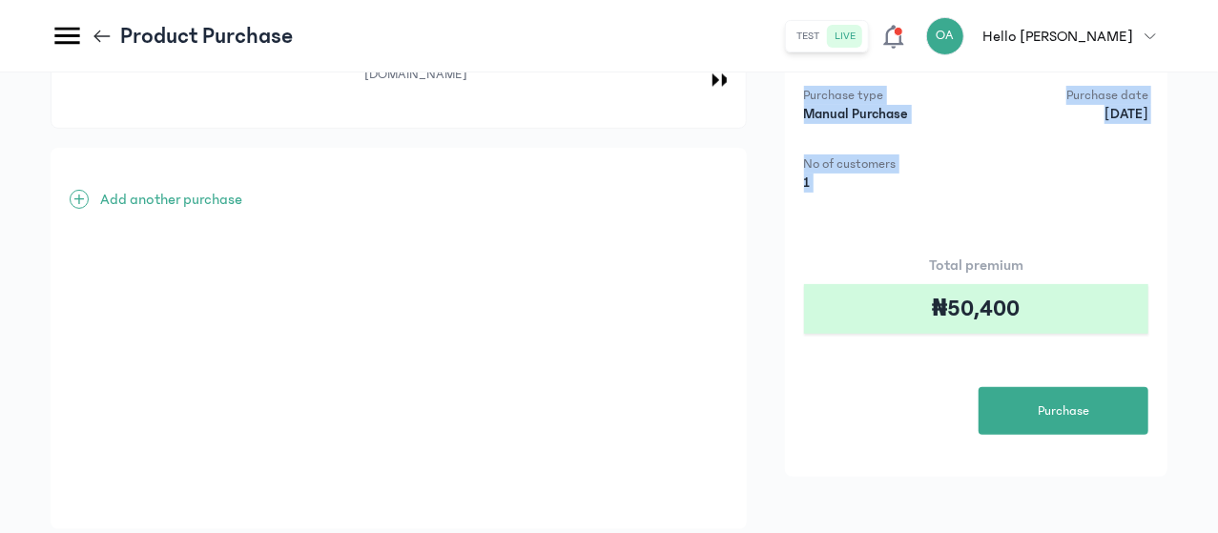
scroll to position [206, 0]
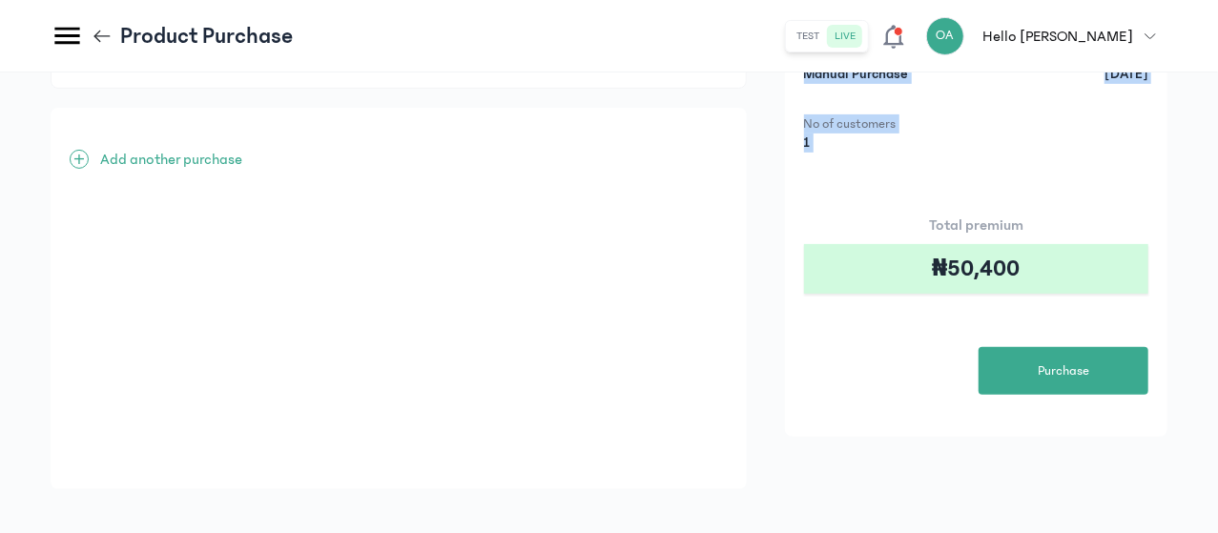
drag, startPoint x: 866, startPoint y: 403, endPoint x: 897, endPoint y: 539, distance: 139.0
click at [897, 327] on html "MyCoverAi Get Started DASHBOARD Analytics ADMIN Sales Policies Claims Customers…" at bounding box center [609, 60] width 1218 height 533
click at [1049, 386] on button "Purchase" at bounding box center [1063, 371] width 170 height 48
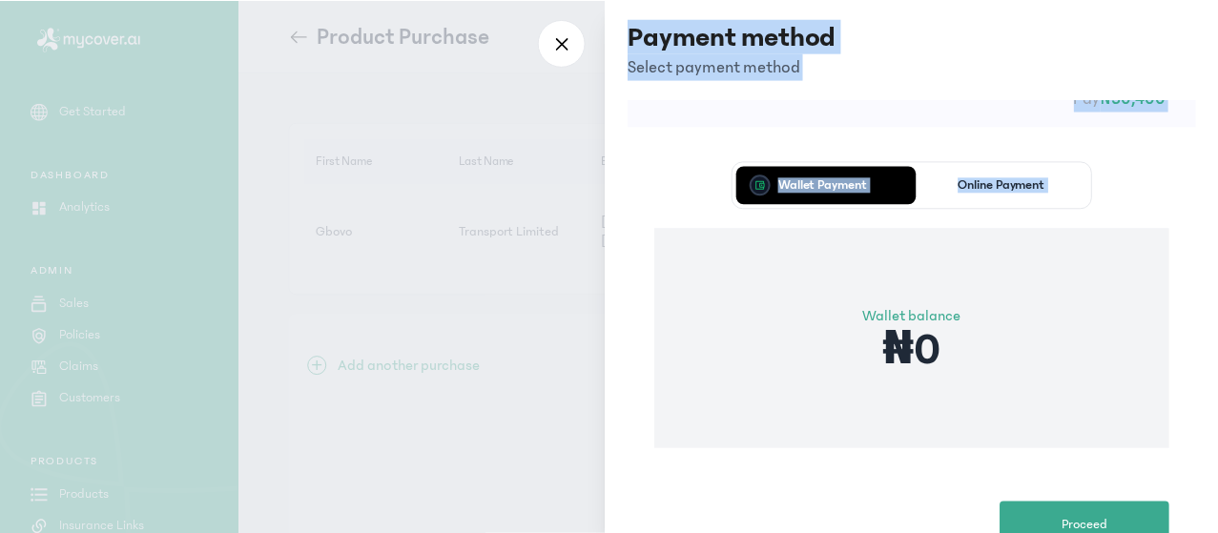
scroll to position [153, 0]
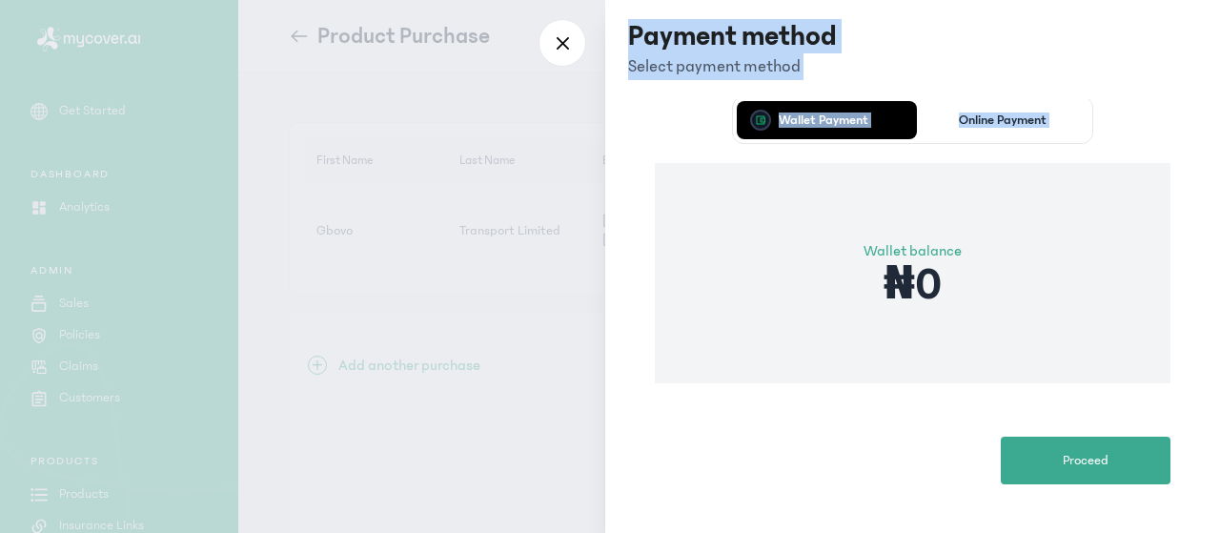
drag, startPoint x: 694, startPoint y: 316, endPoint x: 755, endPoint y: 552, distance: 244.2
click at [755, 532] on html "MyCoverAi Get Started DASHBOARD Analytics ADMIN Sales Policies Claims Customers…" at bounding box center [610, 266] width 1220 height 533
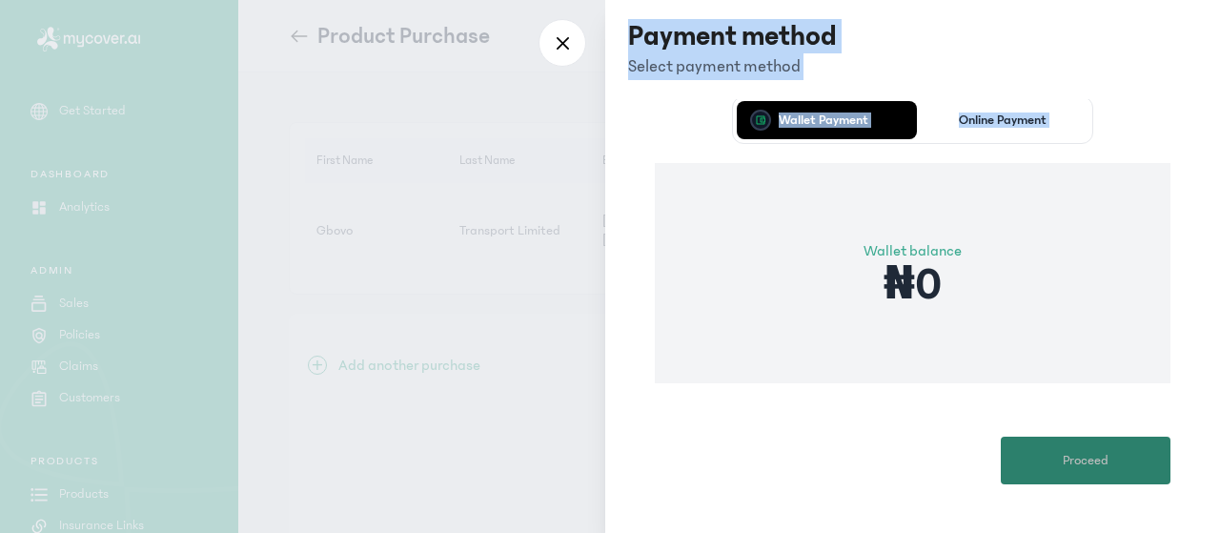
click at [1077, 480] on button "Proceed" at bounding box center [1086, 461] width 170 height 48
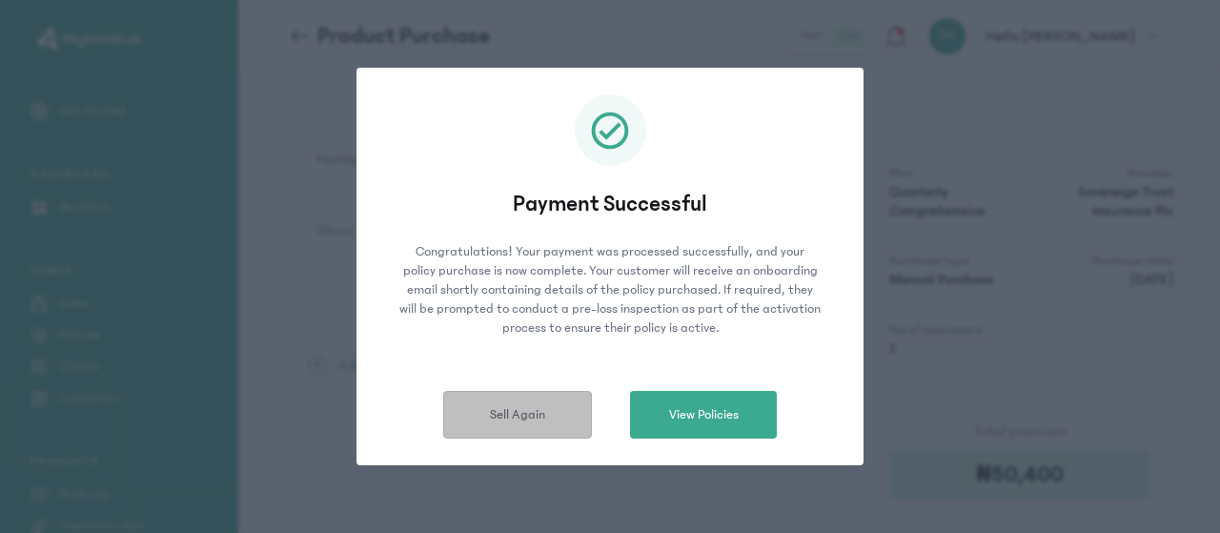
click at [534, 420] on span "Sell Again" at bounding box center [517, 415] width 55 height 20
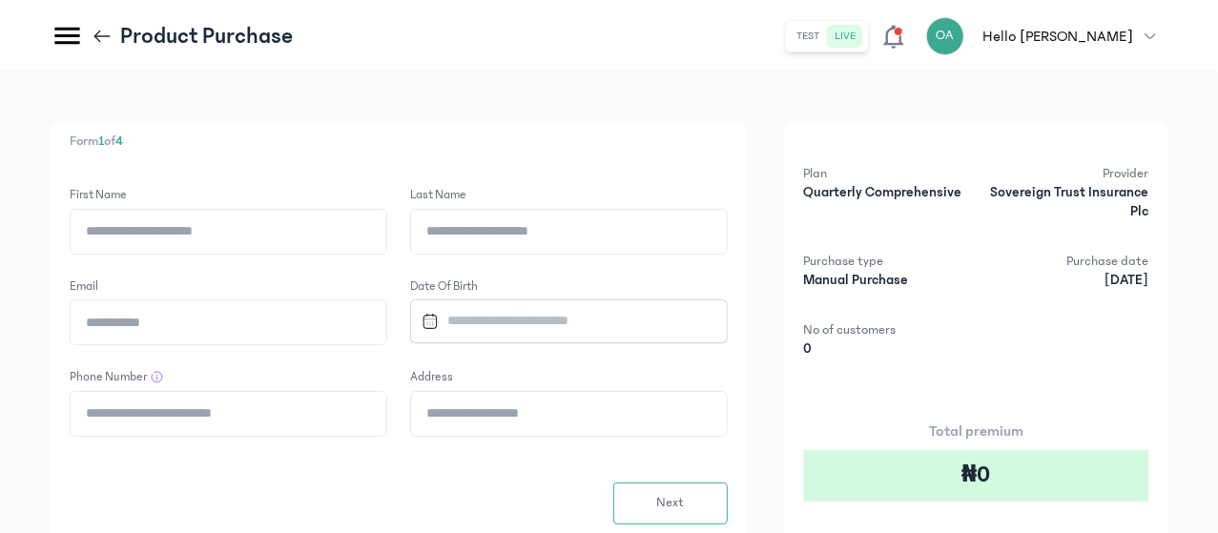
scroll to position [0, 0]
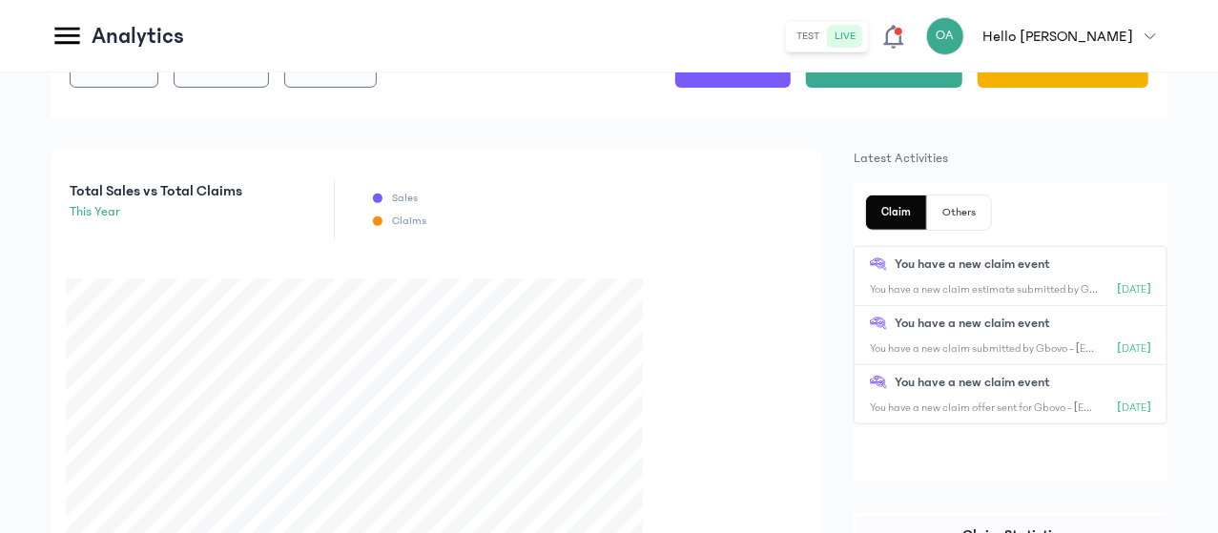
scroll to position [263, 0]
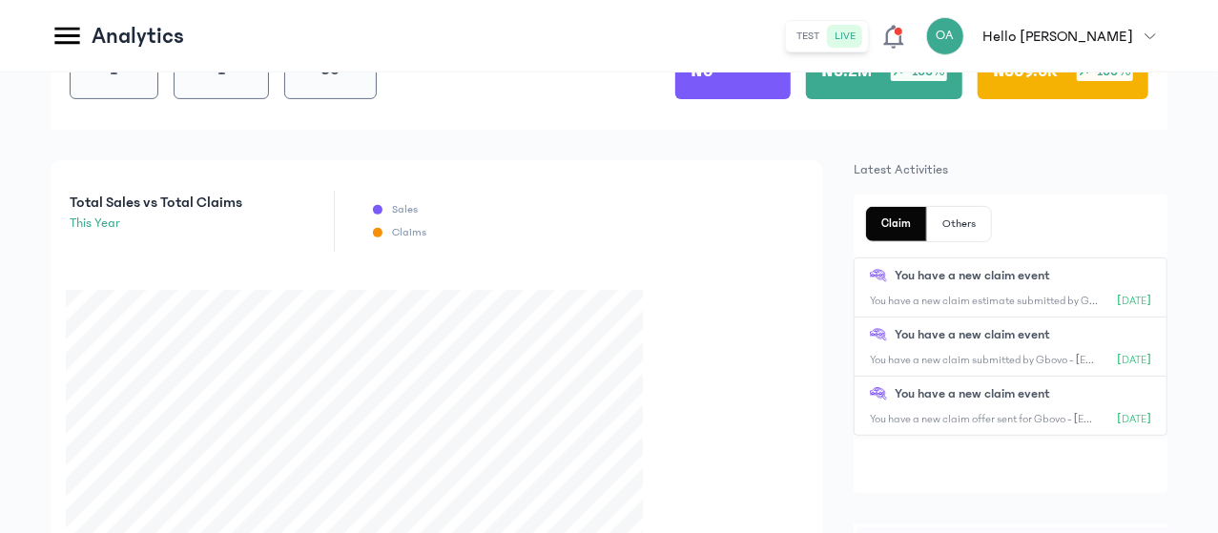
click at [1091, 295] on div "You have a new claim estimate submitted by Gbovo - [EMAIL_ADDRESS][DOMAIN_NAME]…" at bounding box center [1010, 301] width 281 height 15
click at [1117, 294] on p "[DATE]" at bounding box center [1133, 301] width 33 height 15
click at [1093, 296] on div "You have a new claim estimate submitted by Gbovo - [EMAIL_ADDRESS][DOMAIN_NAME]…" at bounding box center [1010, 301] width 281 height 15
click at [1050, 338] on p "You have a new claim event" at bounding box center [971, 335] width 155 height 20
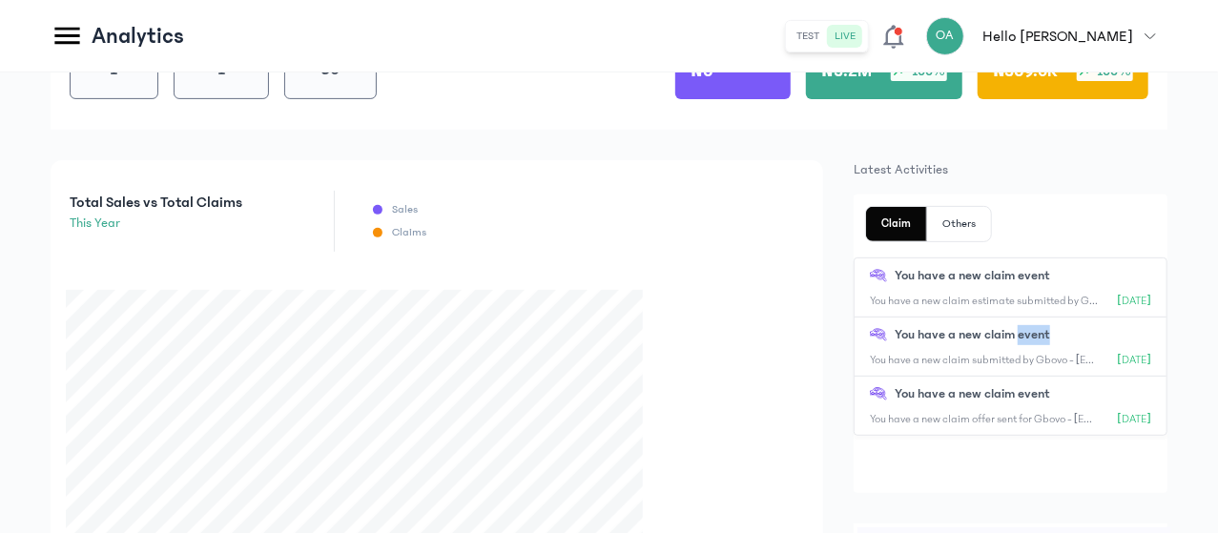
click at [1050, 338] on p "You have a new claim event" at bounding box center [971, 335] width 155 height 20
drag, startPoint x: 1127, startPoint y: 361, endPoint x: 1210, endPoint y: 352, distance: 83.5
click at [1121, 289] on div "You have a new claim event You have a new claim estimate submitted by Gbovo - […" at bounding box center [1010, 287] width 312 height 59
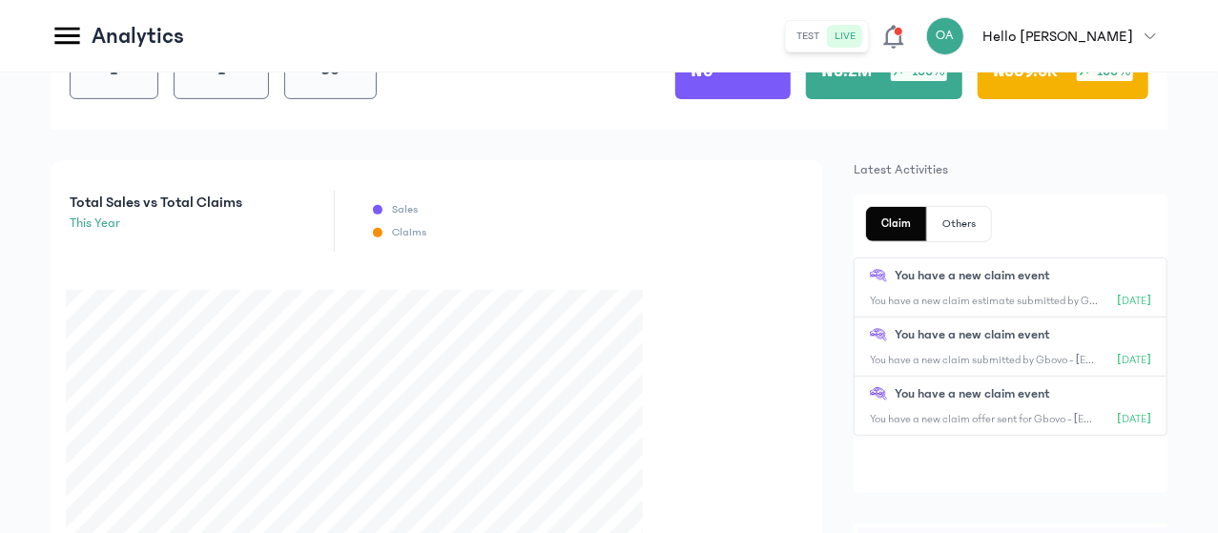
click at [1121, 289] on div "You have a new claim event You have a new claim estimate submitted by Gbovo - […" at bounding box center [1010, 287] width 312 height 59
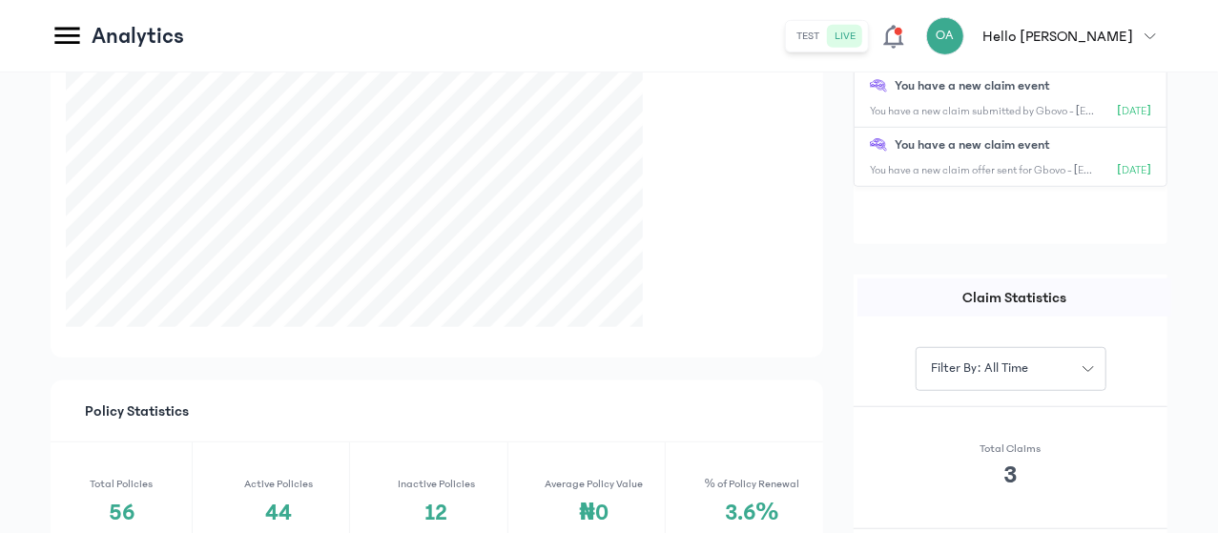
scroll to position [498, 0]
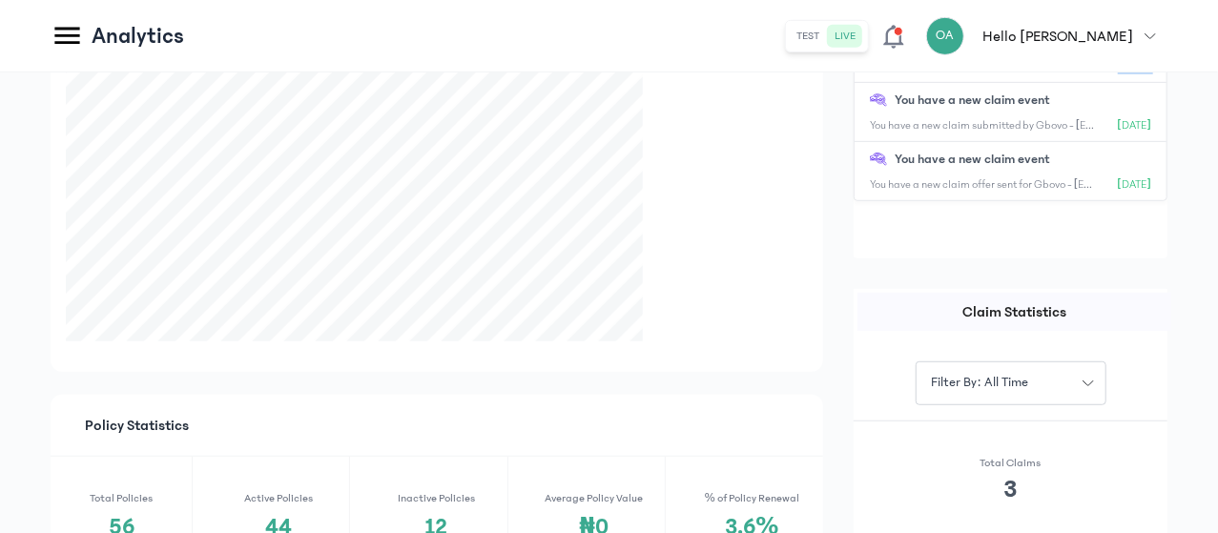
click at [1094, 378] on icon "button" at bounding box center [1087, 383] width 11 height 11
click at [1022, 494] on button "past week" at bounding box center [1010, 494] width 191 height 35
click at [1217, 283] on div "Transactions User Insights Filter by: this year Customers 1 Policyholders 1 Sol…" at bounding box center [609, 491] width 1218 height 1833
drag, startPoint x: 1217, startPoint y: 283, endPoint x: 1219, endPoint y: 369, distance: 85.8
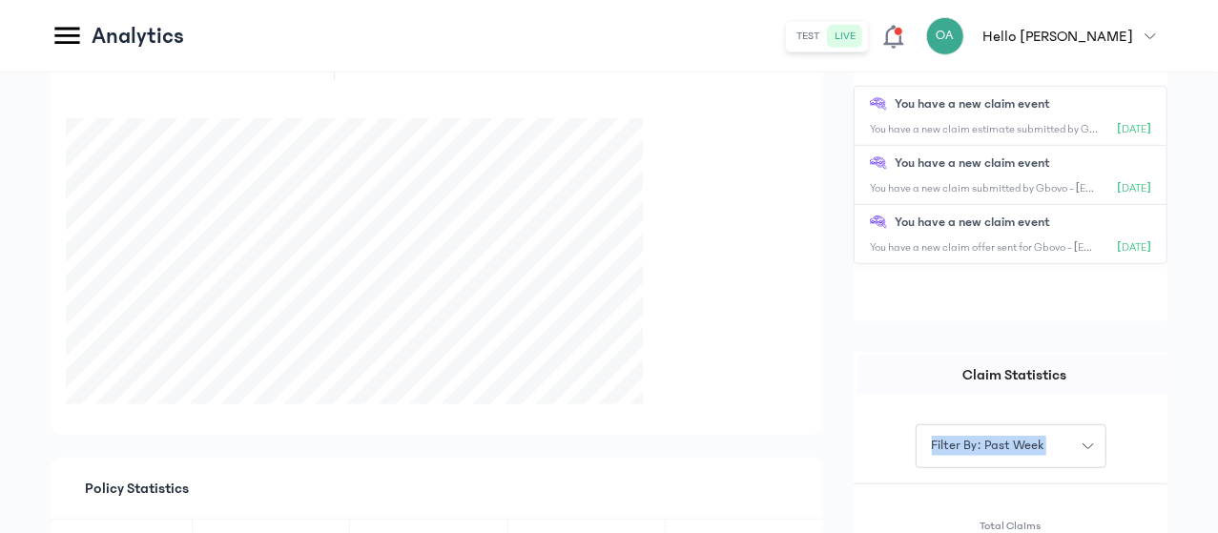
scroll to position [433, 0]
click at [1114, 313] on div "Claim Others You have a new claim event You have a new claim estimate submitted…" at bounding box center [1010, 174] width 314 height 298
drag, startPoint x: 1215, startPoint y: 137, endPoint x: 1173, endPoint y: 23, distance: 121.9
click at [1173, 23] on div "Analytics test live OA Hello [PERSON_NAME] [PERSON_NAME] [EMAIL_ADDRESS][DOMAIN…" at bounding box center [609, 519] width 1218 height 1905
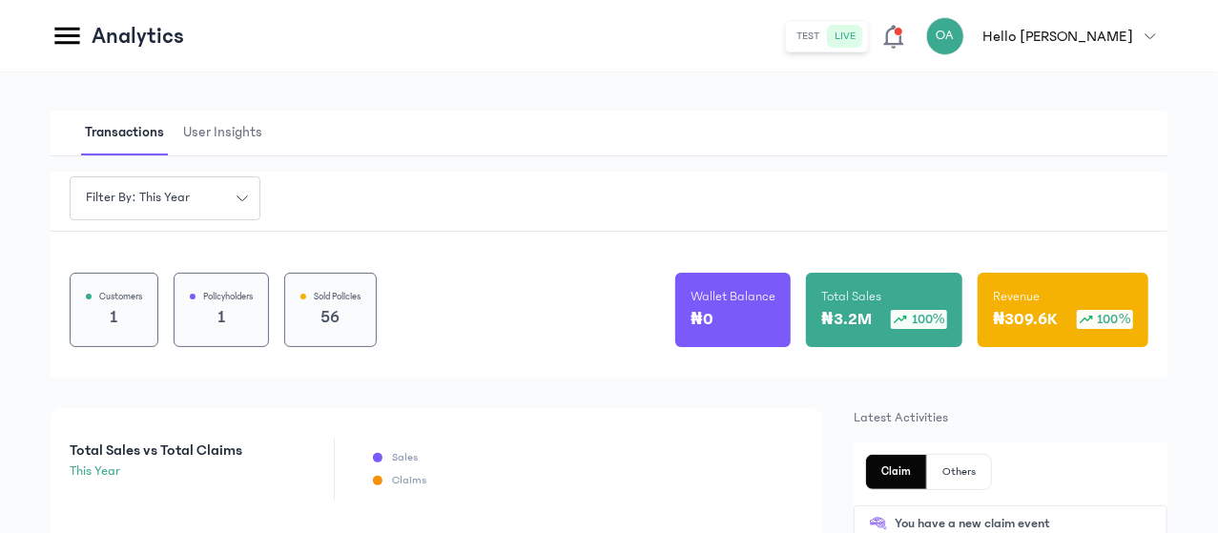
scroll to position [0, 0]
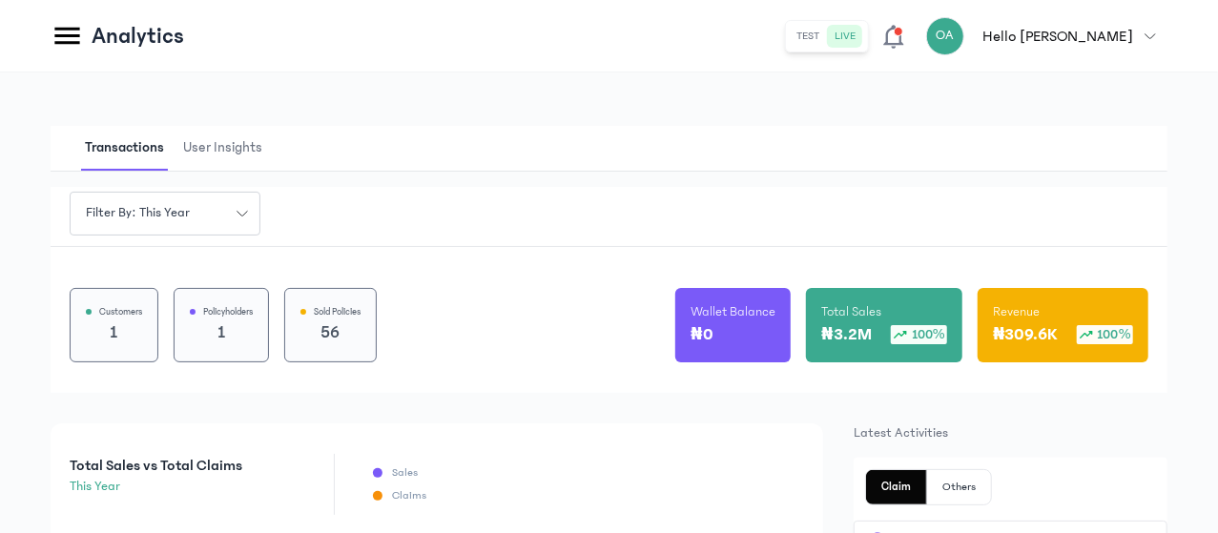
click at [903, 35] on span at bounding box center [898, 32] width 10 height 10
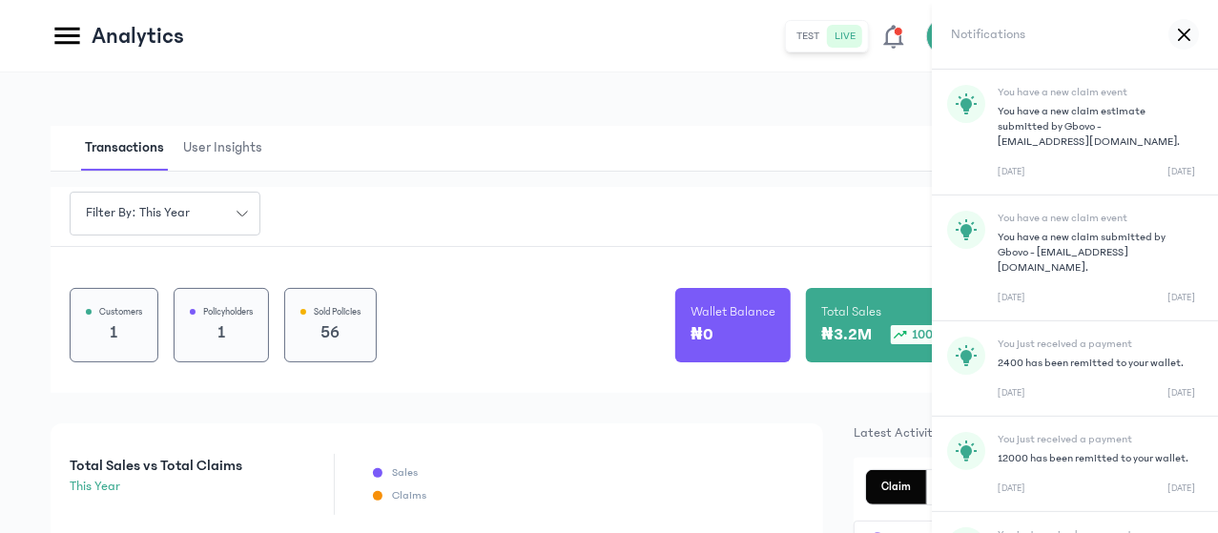
click at [1056, 119] on p "You have a new claim estimate submitted by Gbovo - [EMAIL_ADDRESS][DOMAIN_NAME]." at bounding box center [1095, 127] width 197 height 46
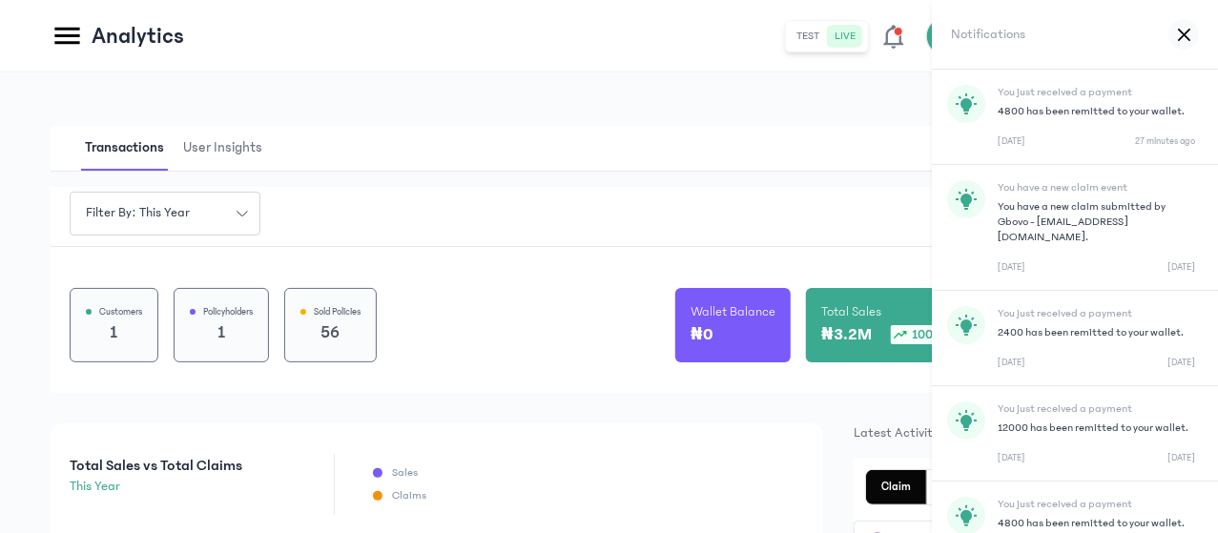
click at [1178, 31] on icon at bounding box center [1183, 34] width 10 height 10
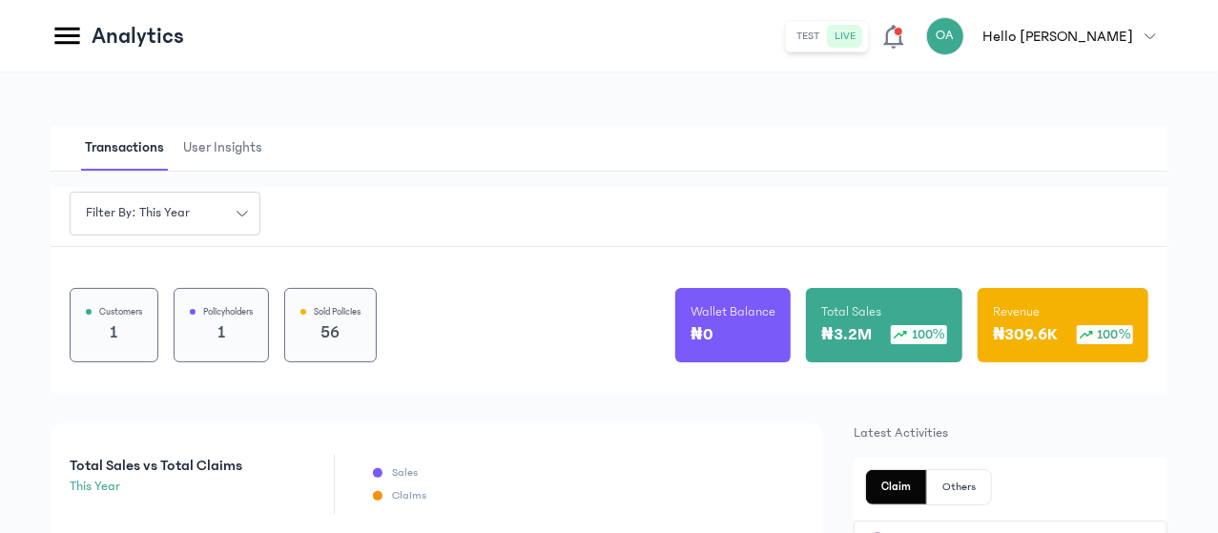
click at [907, 28] on icon at bounding box center [893, 36] width 27 height 27
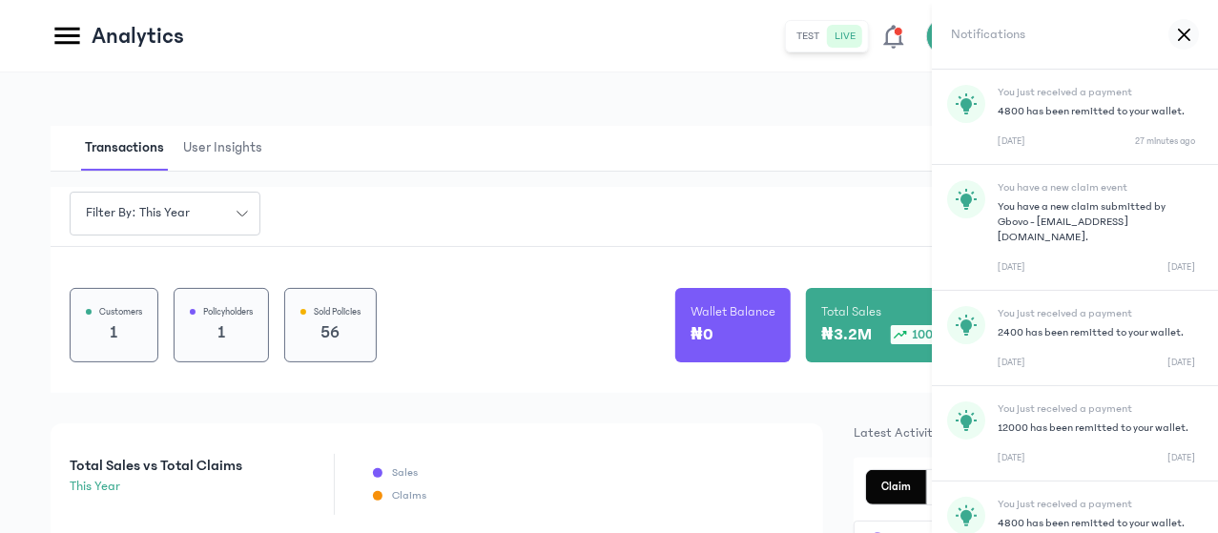
click at [1178, 37] on icon at bounding box center [1183, 34] width 10 height 10
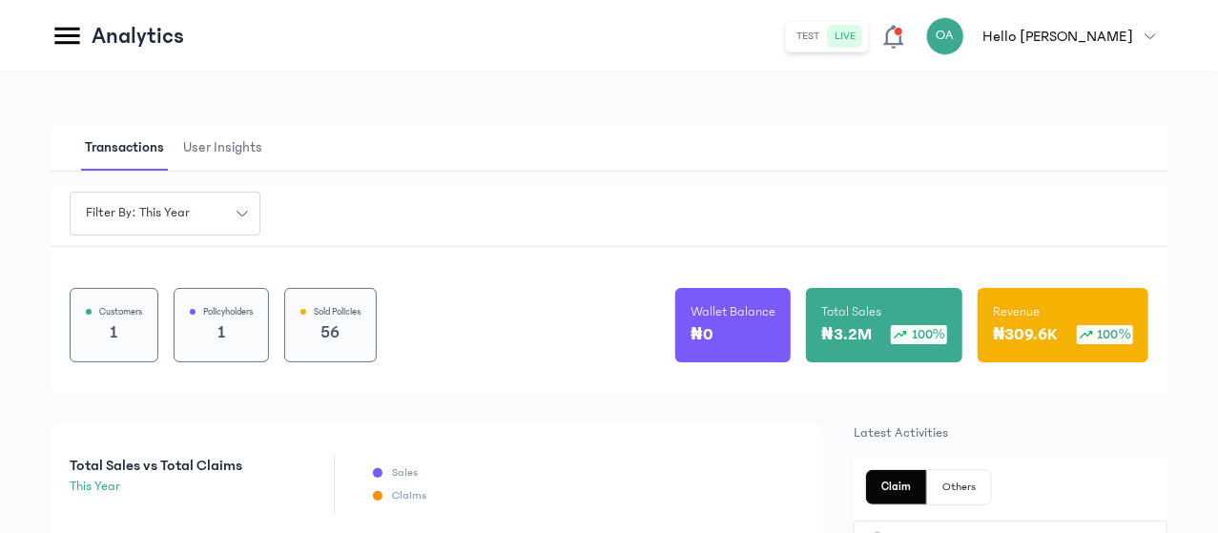
scroll to position [204, 0]
